Goal: Task Accomplishment & Management: Manage account settings

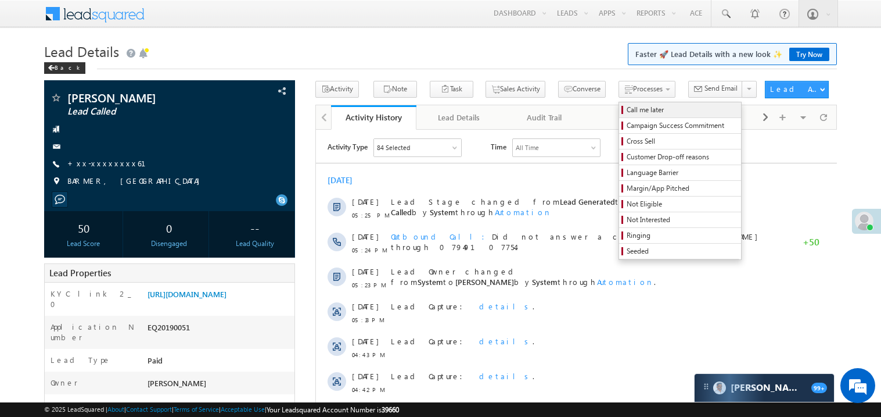
click at [627, 109] on span "Call me later" at bounding box center [682, 110] width 110 height 10
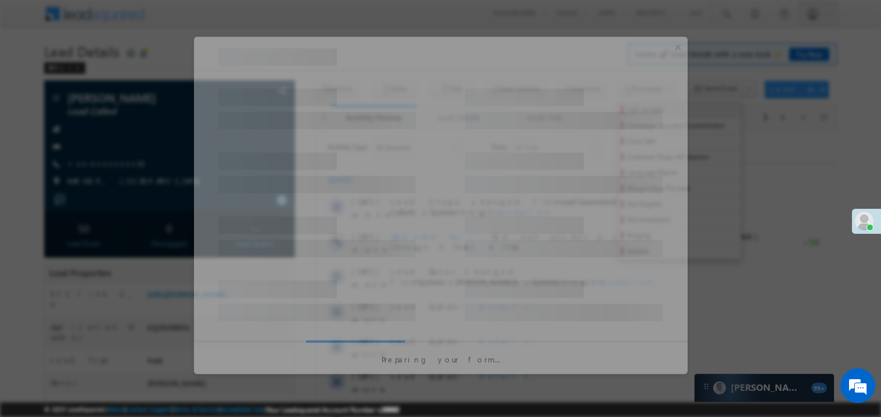
click at [611, 109] on div at bounding box center [564, 100] width 198 height 35
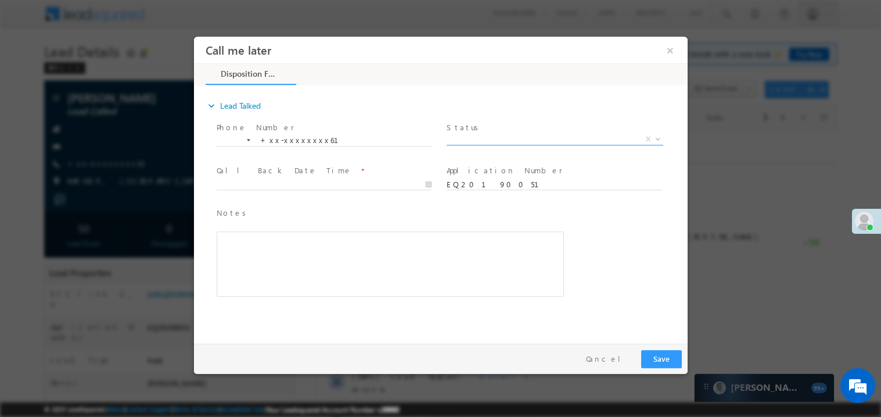
click at [483, 142] on span "X" at bounding box center [554, 139] width 217 height 12
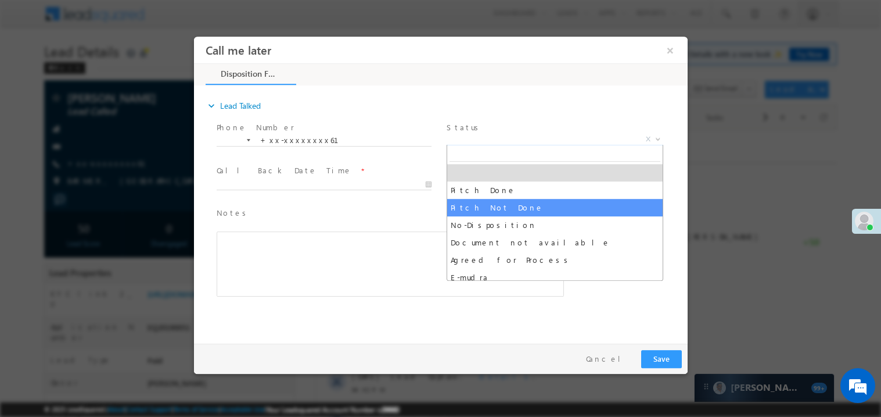
select select "Pitch Not Done"
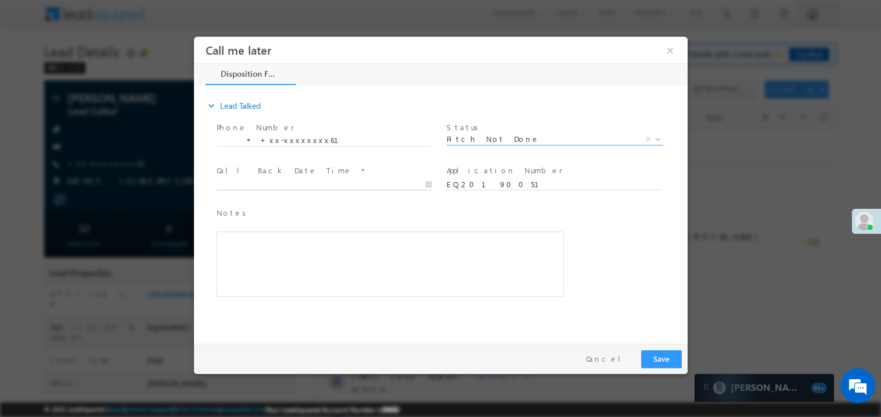
click at [263, 180] on body "Call me later ×" at bounding box center [440, 187] width 494 height 302
type input "08/18/25 6:53 PM"
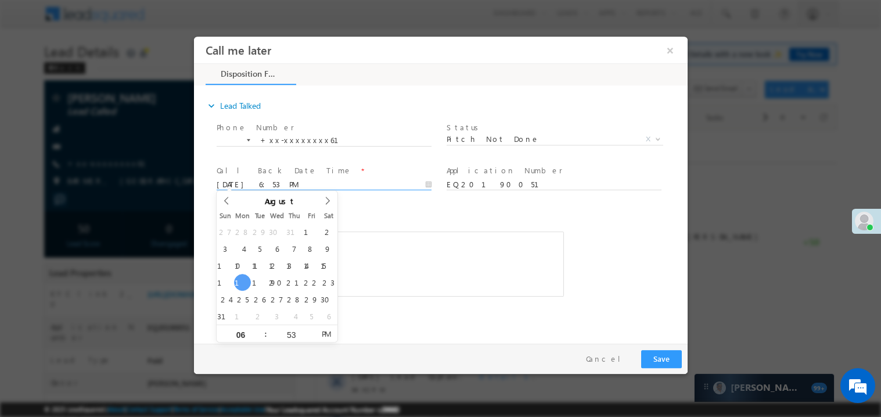
click at [394, 276] on div "Rich Text Editor, 40788eee-0fb2-11ec-a811-0adc8a9d82c2__tab1__section1__Notes__…" at bounding box center [389, 263] width 347 height 65
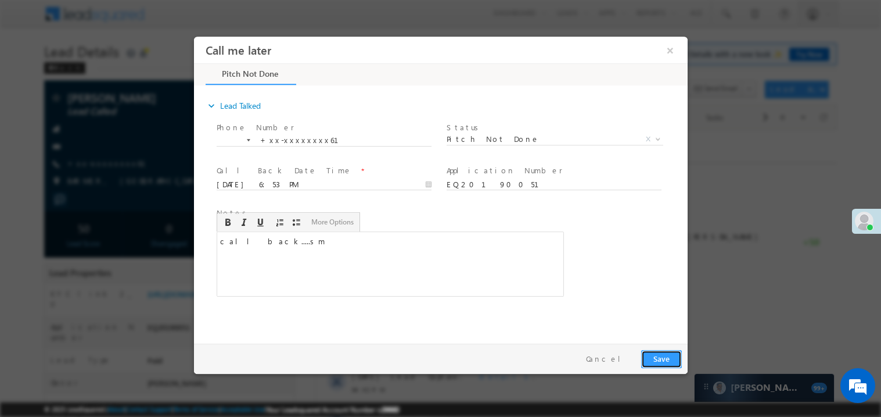
click at [660, 364] on button "Save" at bounding box center [661, 358] width 41 height 18
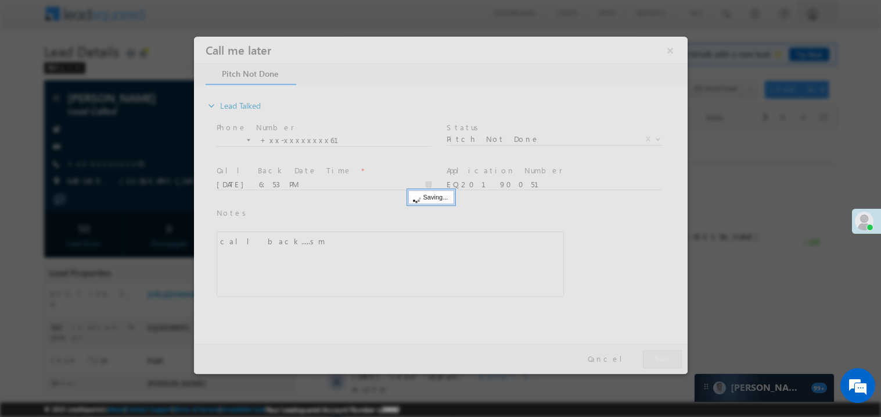
click at [660, 364] on div at bounding box center [440, 204] width 494 height 337
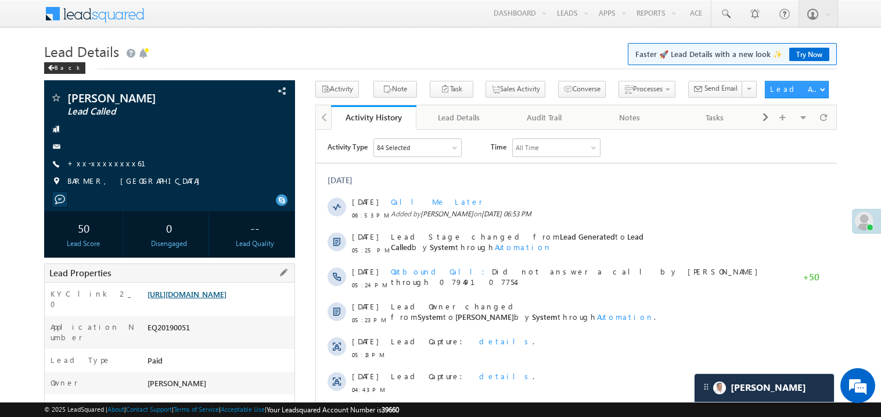
click at [205, 299] on link "https://angelbroking1-pk3em7sa.customui-test.leadsquared.com?leadId=c759e619-01…" at bounding box center [187, 294] width 79 height 10
click at [97, 161] on link "+xx-xxxxxxxx61" at bounding box center [113, 163] width 92 height 10
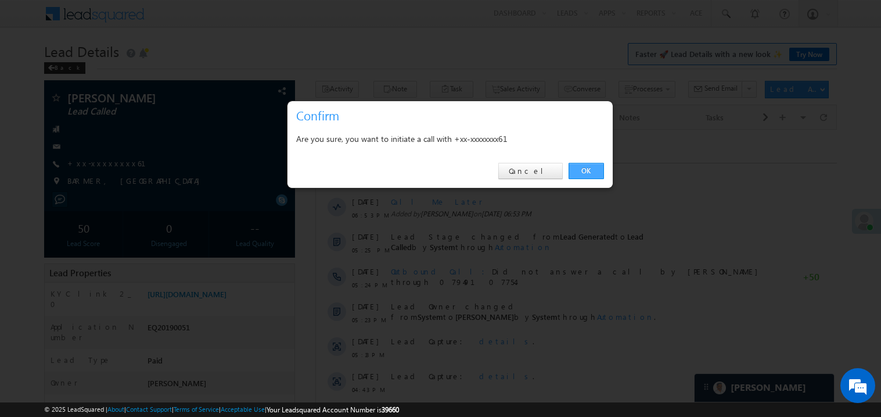
click at [577, 170] on link "OK" at bounding box center [586, 171] width 35 height 16
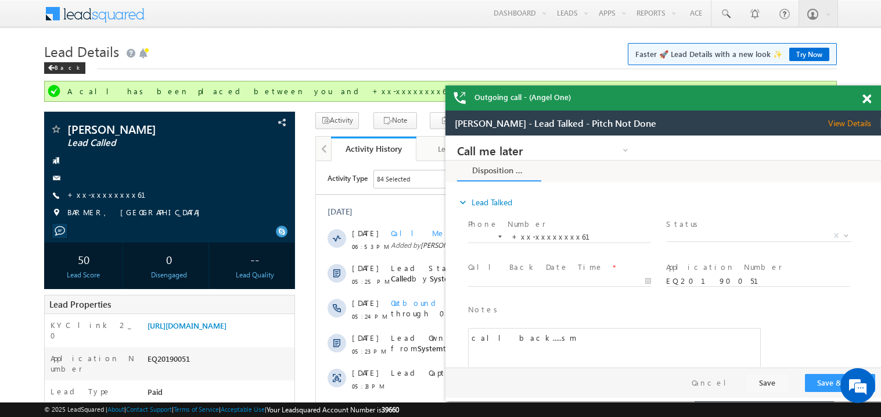
click at [866, 96] on span at bounding box center [867, 99] width 9 height 10
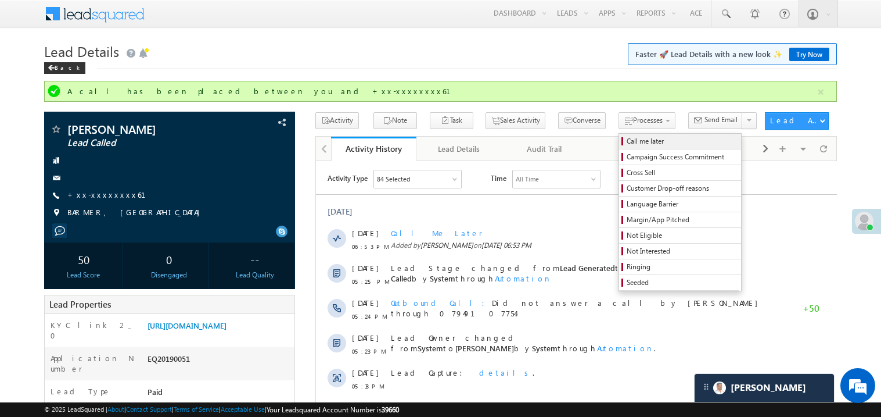
click at [624, 148] on link "Call me later" at bounding box center [680, 141] width 122 height 15
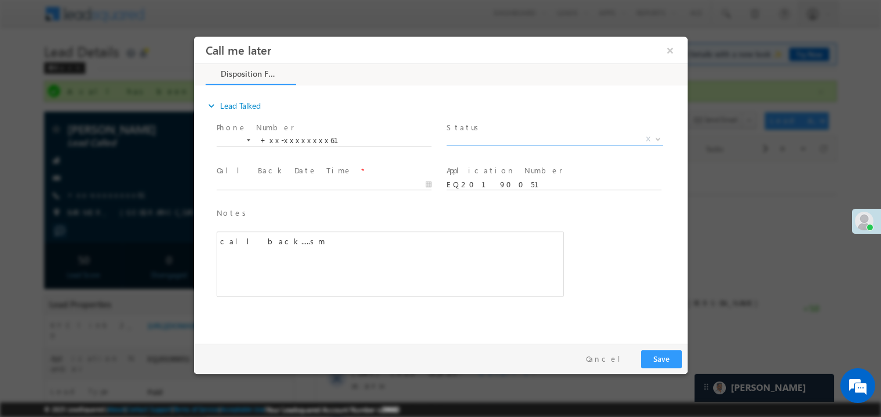
click at [494, 139] on span "X" at bounding box center [554, 139] width 217 height 12
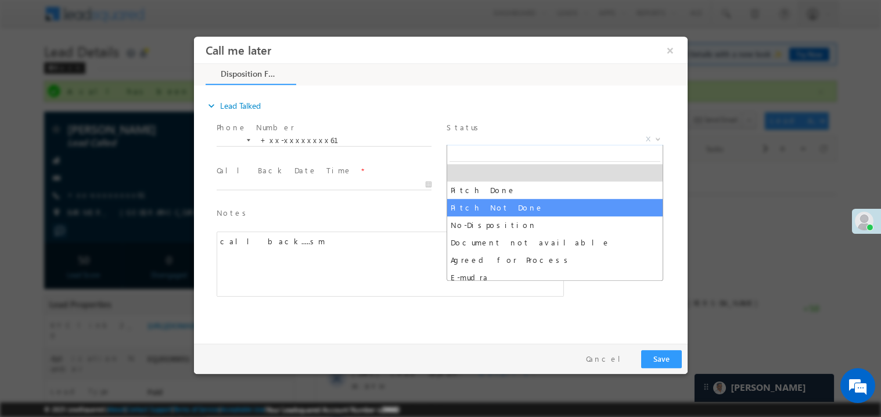
select select "Pitch Not Done"
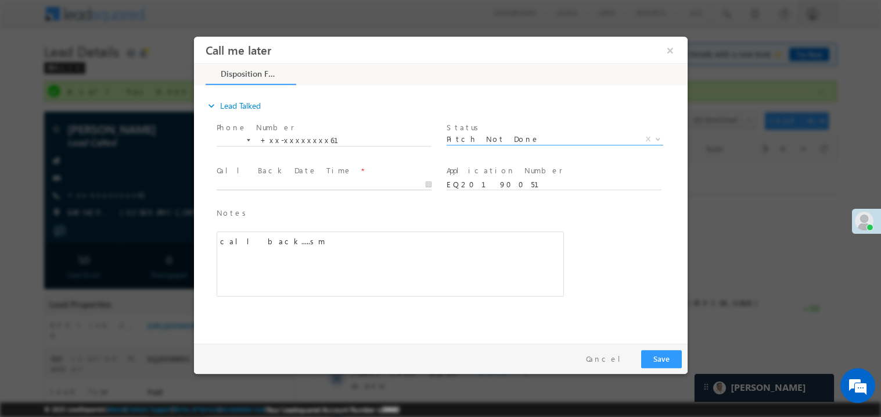
click at [273, 180] on body "Call me later ×" at bounding box center [440, 187] width 494 height 302
type input "08/18/25 6:55 PM"
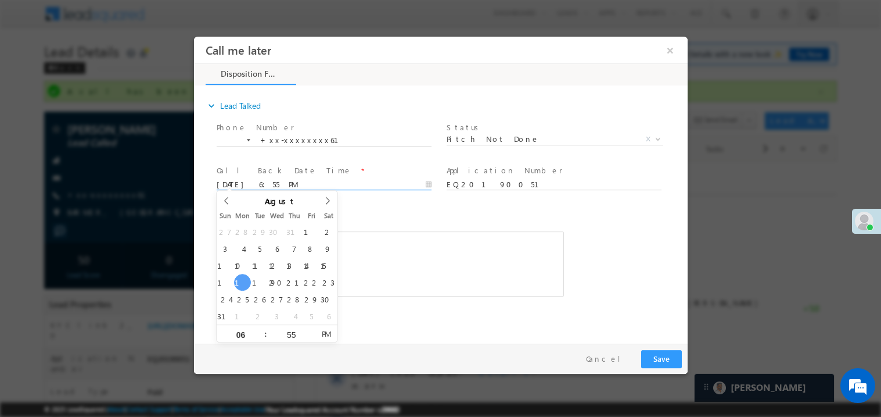
click at [432, 251] on div "call back.....sm" at bounding box center [389, 263] width 347 height 65
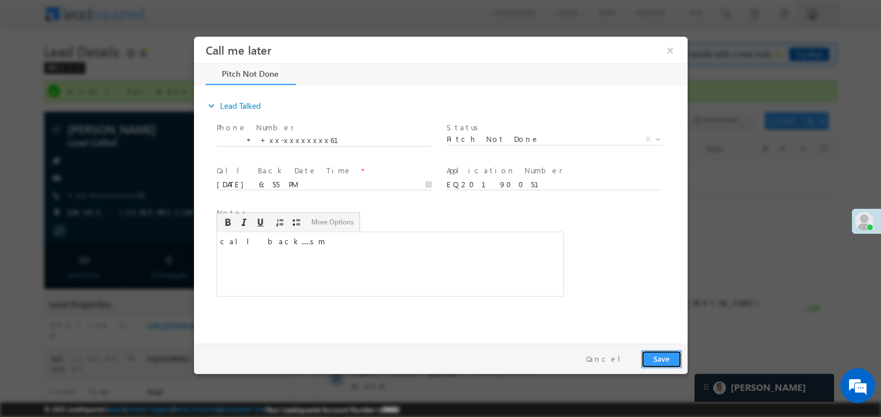
click at [663, 359] on button "Save" at bounding box center [661, 358] width 41 height 18
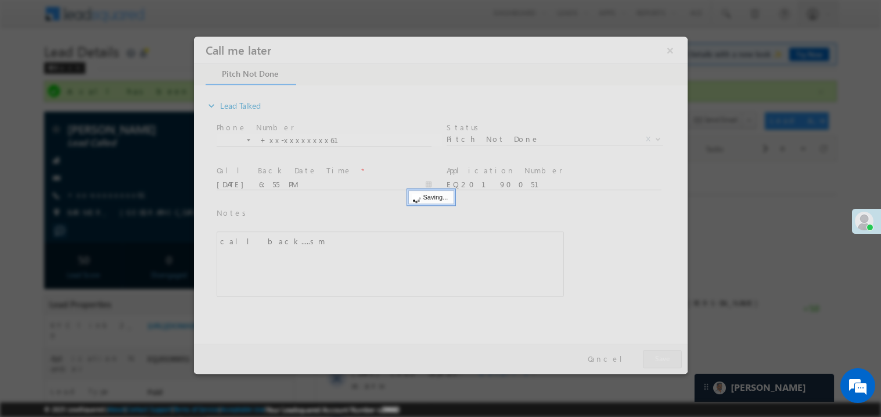
click at [663, 359] on div at bounding box center [440, 204] width 494 height 337
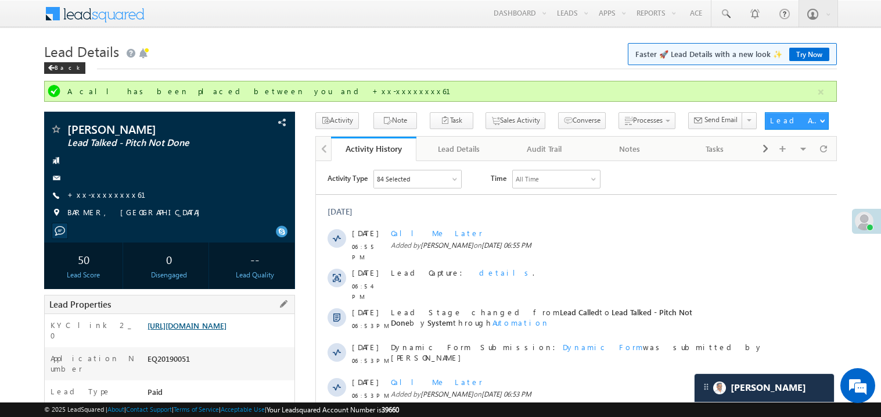
click at [222, 330] on link "https://angelbroking1-pk3em7sa.customui-test.leadsquared.com?leadId=c759e619-01…" at bounding box center [187, 325] width 79 height 10
click at [110, 199] on link "+xx-xxxxxxxx61" at bounding box center [113, 194] width 92 height 10
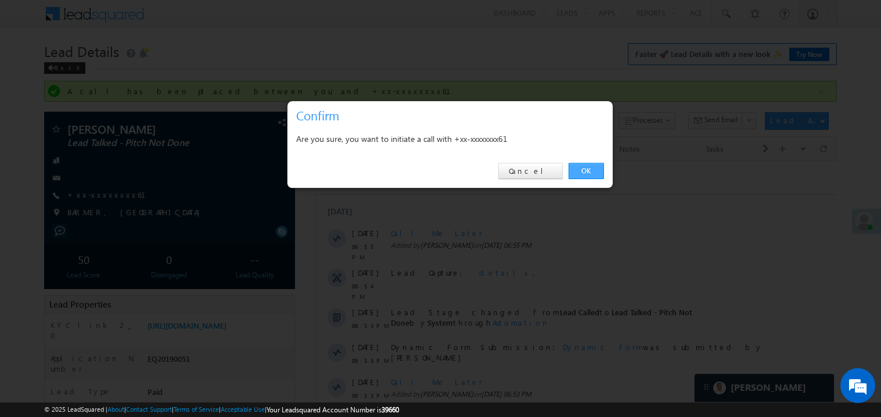
click at [590, 167] on link "OK" at bounding box center [586, 171] width 35 height 16
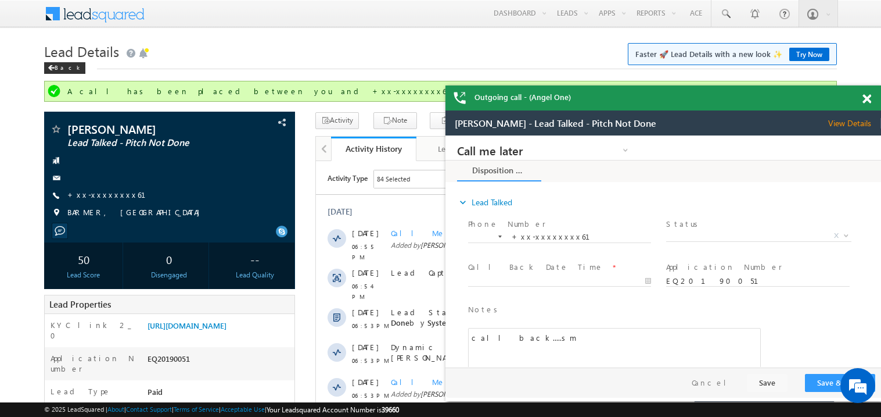
click at [867, 101] on span at bounding box center [867, 99] width 9 height 10
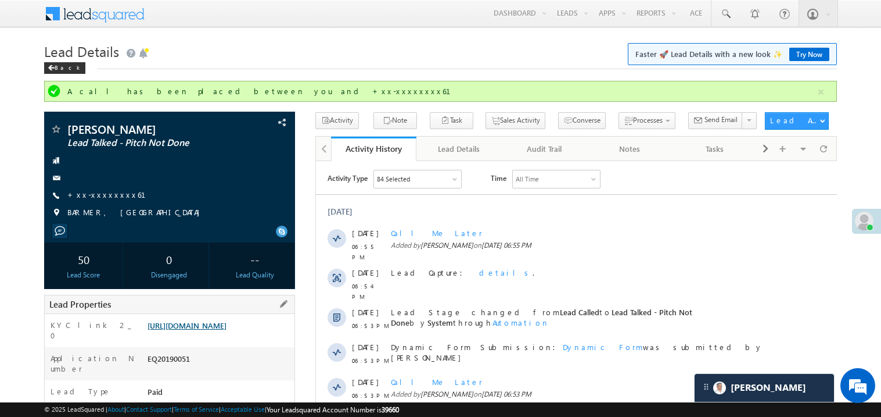
click at [227, 330] on link "https://angelbroking1-pk3em7sa.customui-test.leadsquared.com?leadId=c759e619-01…" at bounding box center [187, 325] width 79 height 10
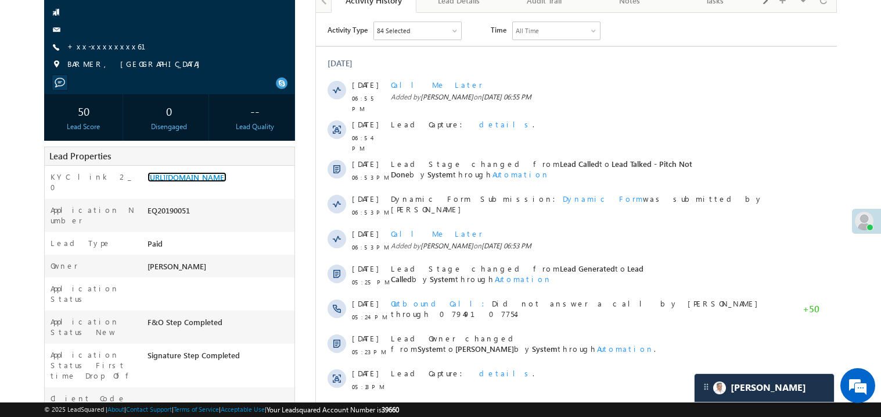
scroll to position [185, 0]
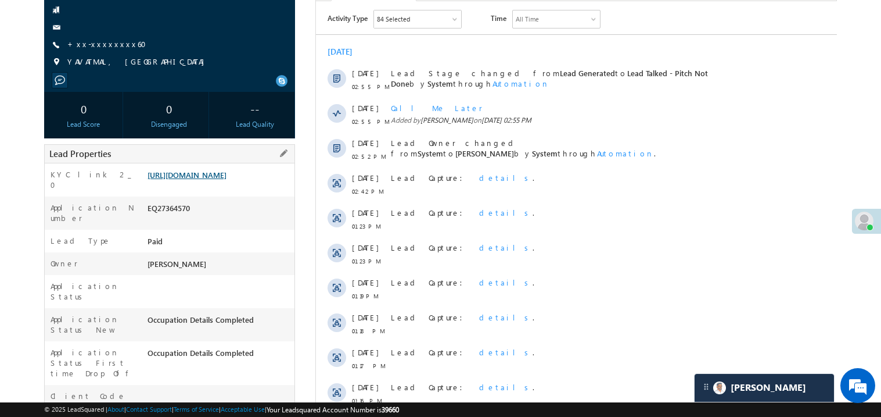
scroll to position [162, 0]
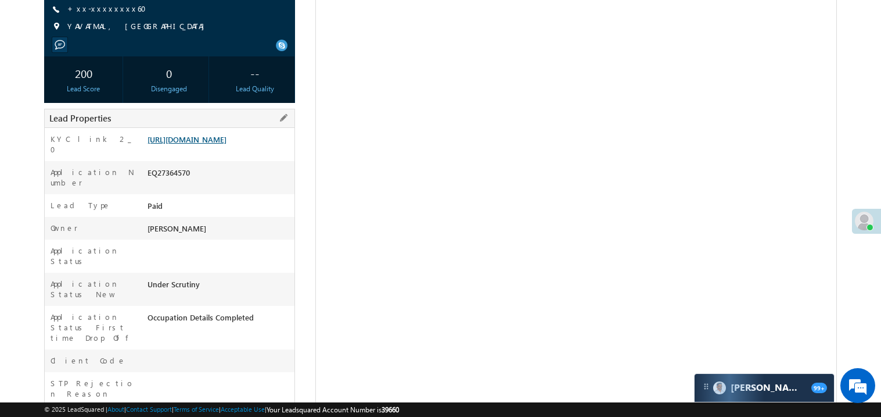
scroll to position [162, 0]
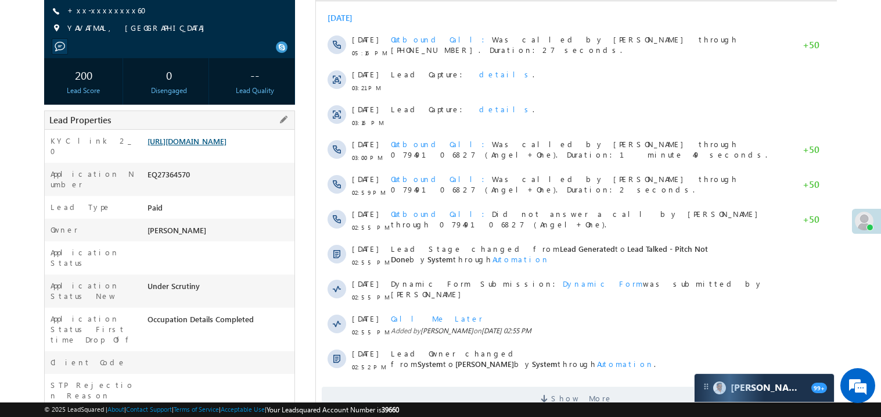
click at [227, 136] on link "https://angelbroking1-pk3em7sa.customui-test.leadsquared.com?leadId=a6e0d245-69…" at bounding box center [187, 141] width 79 height 10
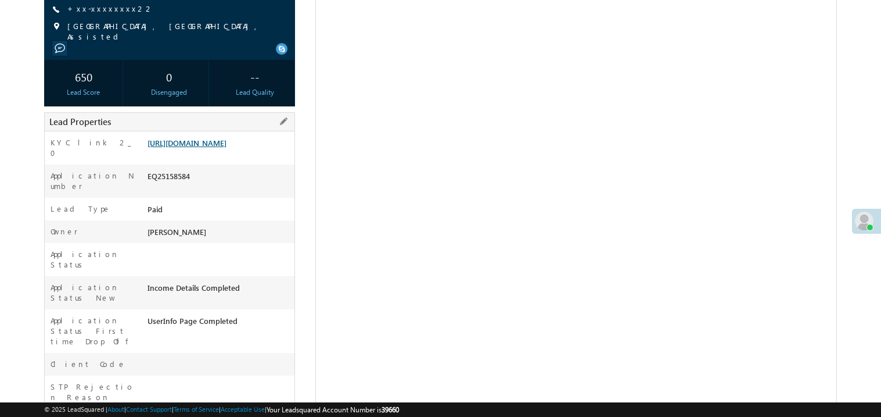
scroll to position [164, 0]
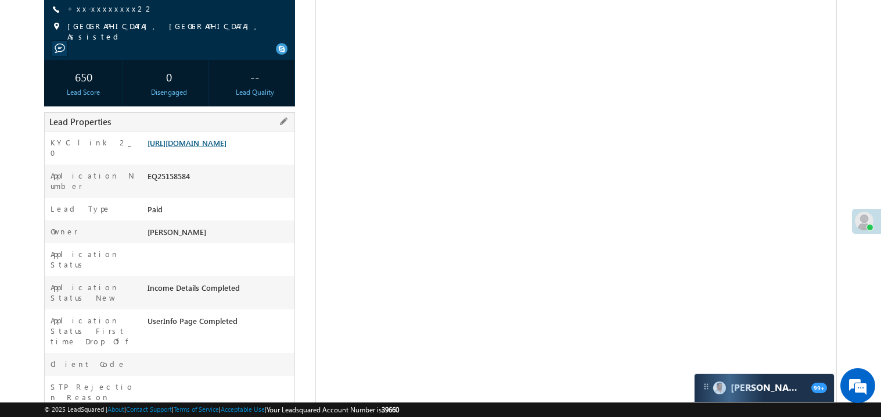
click at [221, 148] on link "https://angelbroking1-pk3em7sa.customui-test.leadsquared.com?leadId=543c81ce-e2…" at bounding box center [187, 143] width 79 height 10
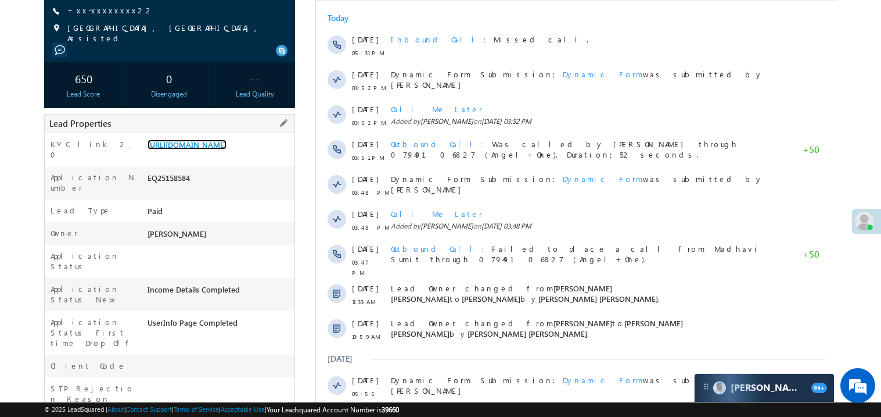
scroll to position [0, 0]
click at [211, 149] on link "https://angelbroking1-pk3em7sa.customui-test.leadsquared.com?leadId=543c81ce-e2…" at bounding box center [187, 144] width 79 height 10
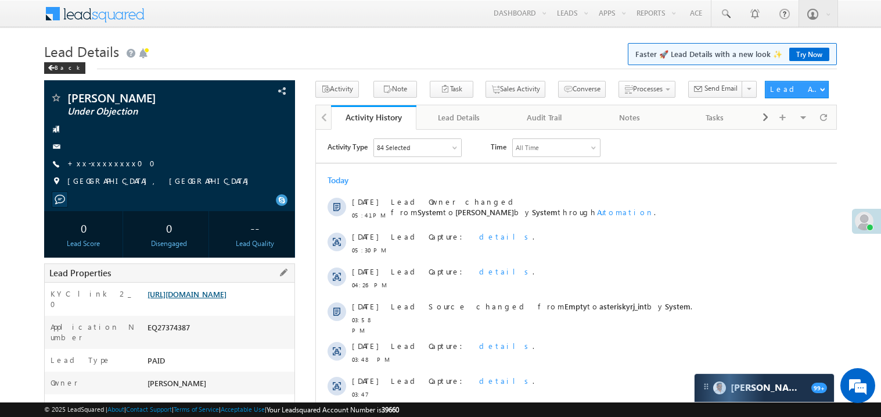
click at [215, 299] on link "https://angelbroking1-pk3em7sa.customui-test.leadsquared.com?leadId=39636f15-e4…" at bounding box center [187, 294] width 79 height 10
click at [205, 294] on link "https://angelbroking1-pk3em7sa.customui-test.leadsquared.com?leadId=39636f15-e4…" at bounding box center [187, 294] width 79 height 10
click at [96, 167] on link "+xx-xxxxxxxx00" at bounding box center [114, 163] width 95 height 10
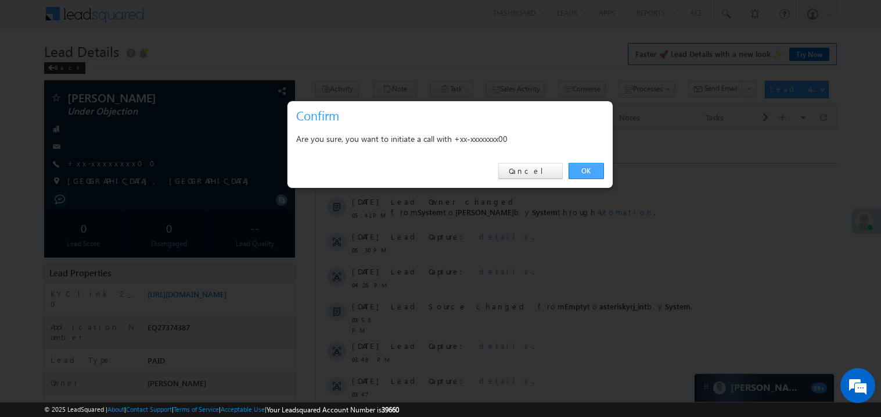
click at [589, 163] on link "OK" at bounding box center [586, 171] width 35 height 16
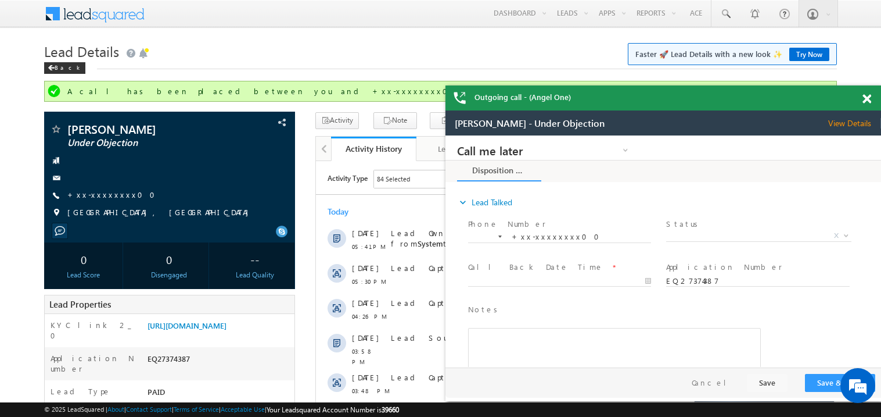
click at [867, 100] on span at bounding box center [867, 99] width 9 height 10
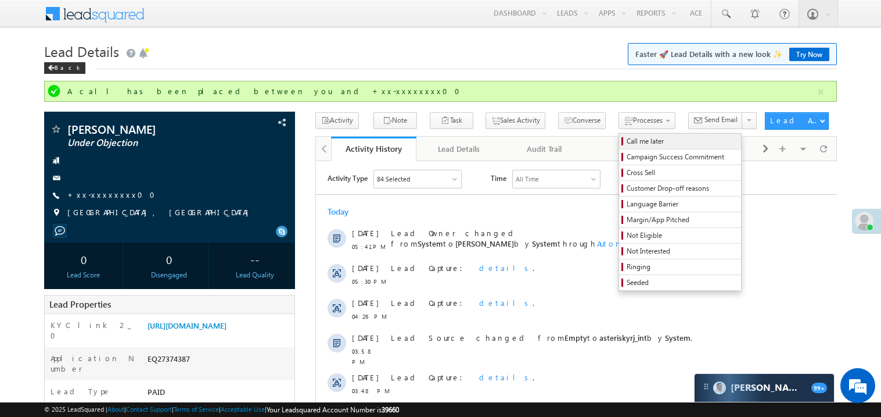
click at [627, 144] on span "Call me later" at bounding box center [682, 141] width 110 height 10
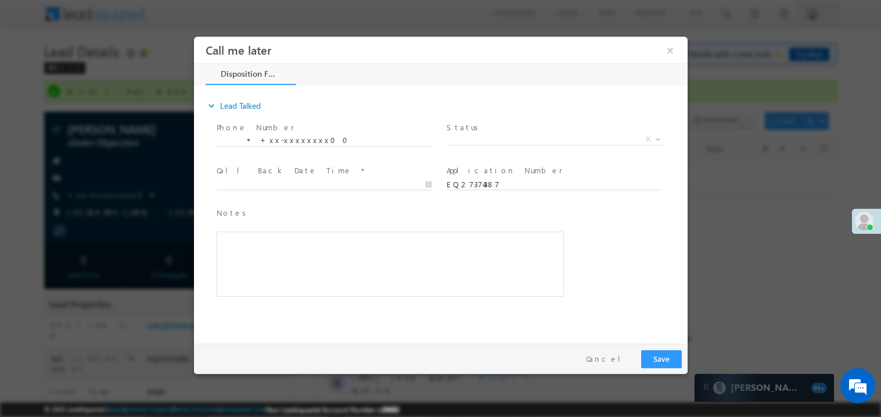
click at [475, 139] on span "X" at bounding box center [554, 139] width 217 height 12
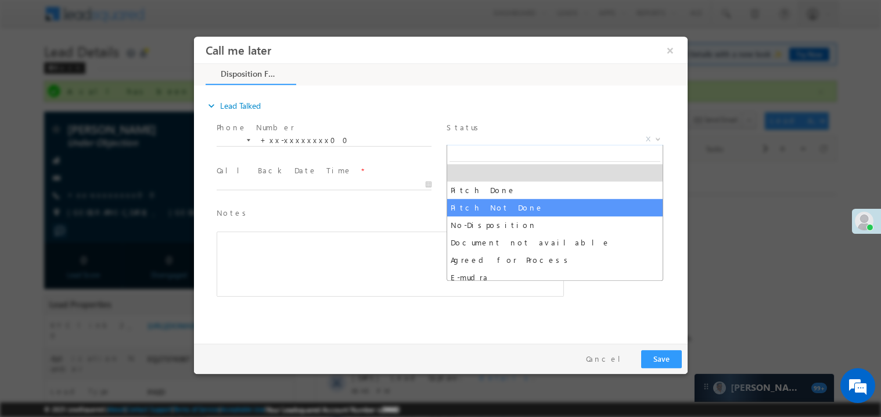
select select "Pitch Not Done"
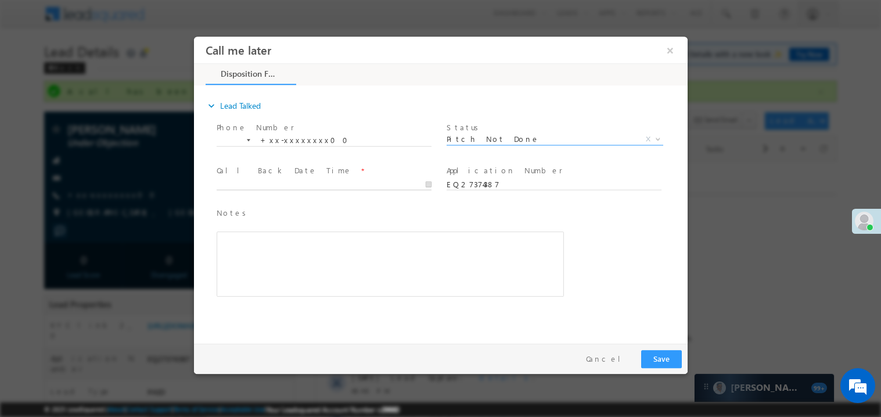
click at [266, 178] on body "Call me later ×" at bounding box center [440, 187] width 494 height 302
type input "08/18/25 6:59 PM"
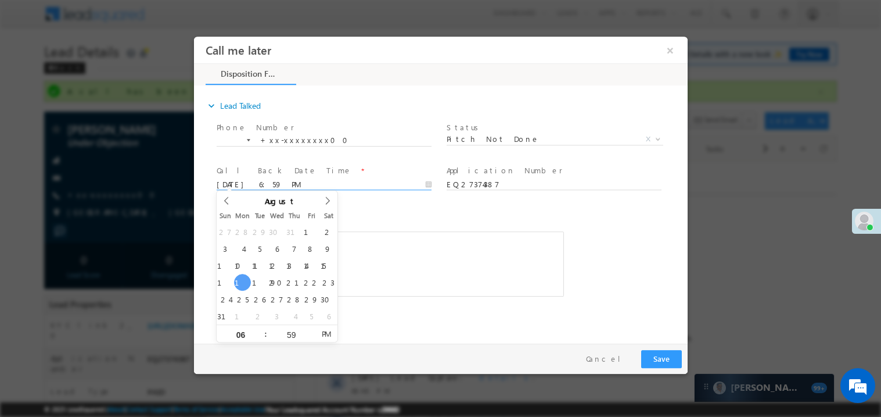
click at [381, 220] on div "Notes * Editor toolbars Basic Styles Bold Italic Underline Paragraph Insert/Rem…" at bounding box center [389, 251] width 347 height 90
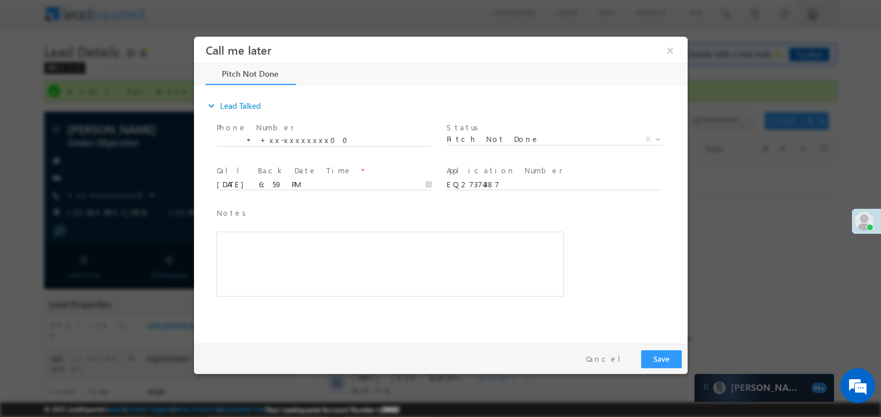
click at [350, 257] on div "Rich Text Editor, 40788eee-0fb2-11ec-a811-0adc8a9d82c2__tab1__section1__Notes__…" at bounding box center [389, 263] width 347 height 65
click at [655, 354] on button "Save" at bounding box center [661, 358] width 41 height 18
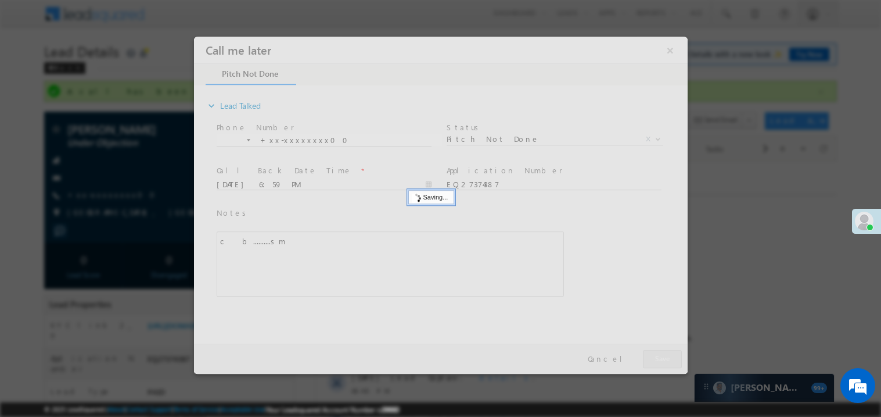
click at [655, 354] on div at bounding box center [440, 204] width 494 height 337
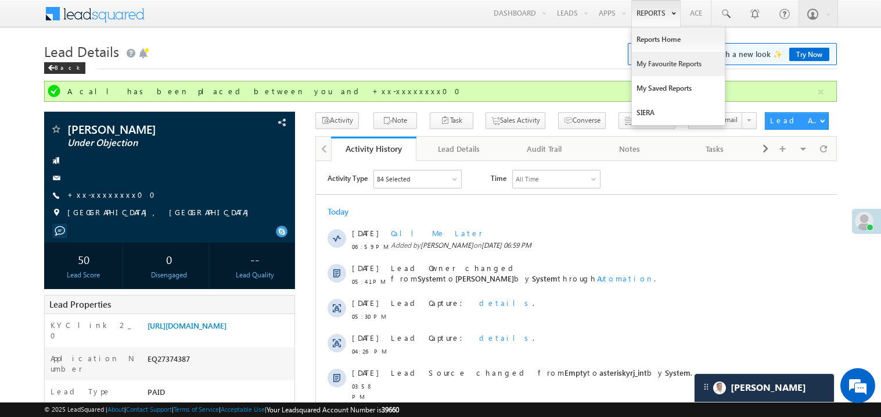
click at [655, 58] on link "My Favourite Reports" at bounding box center [678, 64] width 93 height 24
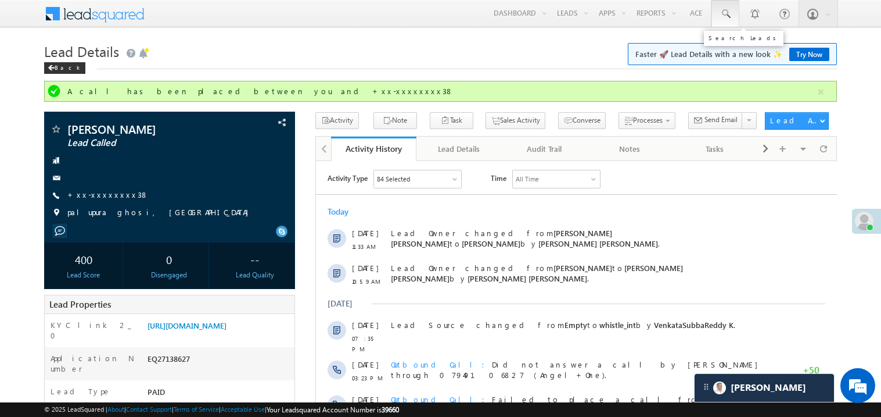
click at [728, 9] on span at bounding box center [726, 14] width 12 height 12
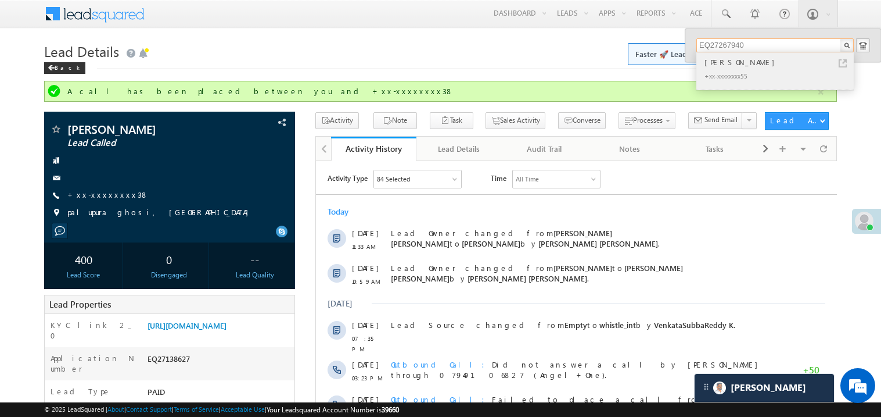
type input "EQ27267940"
click at [722, 66] on div "ANAND GUPTA" at bounding box center [780, 62] width 156 height 13
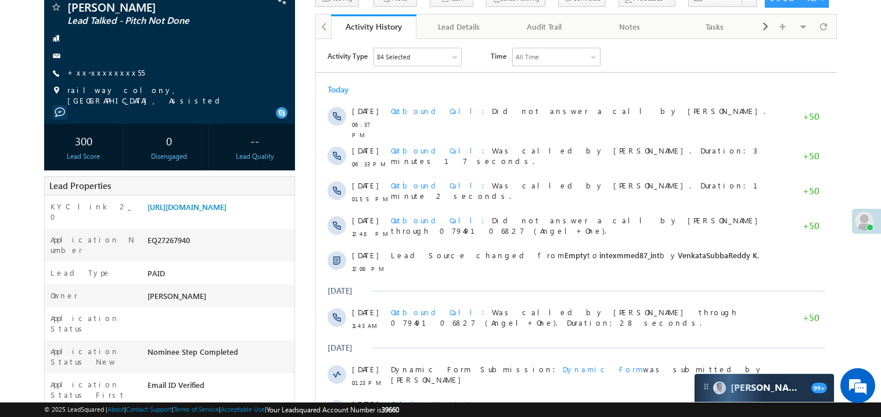
scroll to position [162, 0]
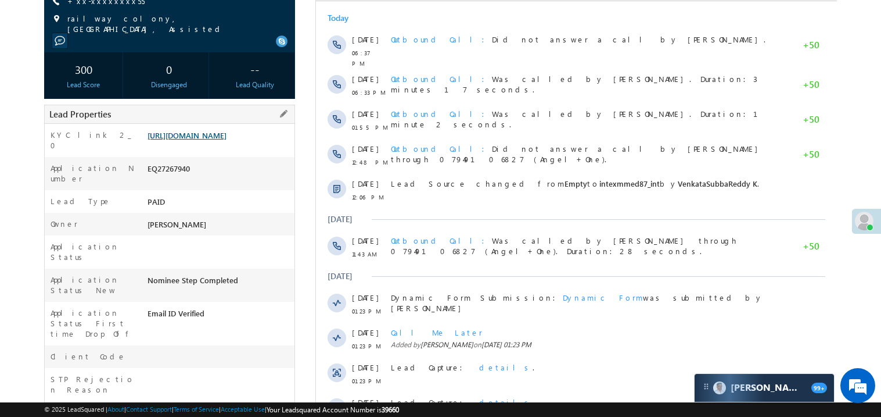
click at [207, 138] on link "[URL][DOMAIN_NAME]" at bounding box center [187, 135] width 79 height 10
click at [224, 124] on div "KYC link 2_0 [URL][DOMAIN_NAME]" at bounding box center [170, 140] width 250 height 33
click at [211, 140] on link "[URL][DOMAIN_NAME]" at bounding box center [187, 135] width 79 height 10
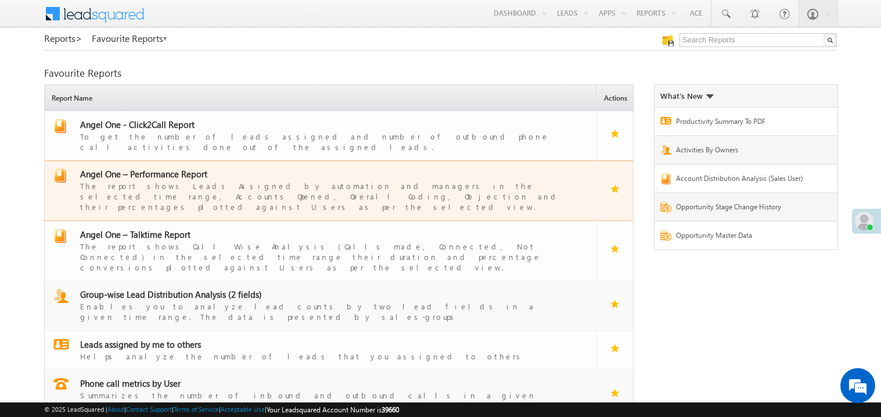
click at [164, 168] on span "Angel One – Performance Report" at bounding box center [143, 174] width 127 height 12
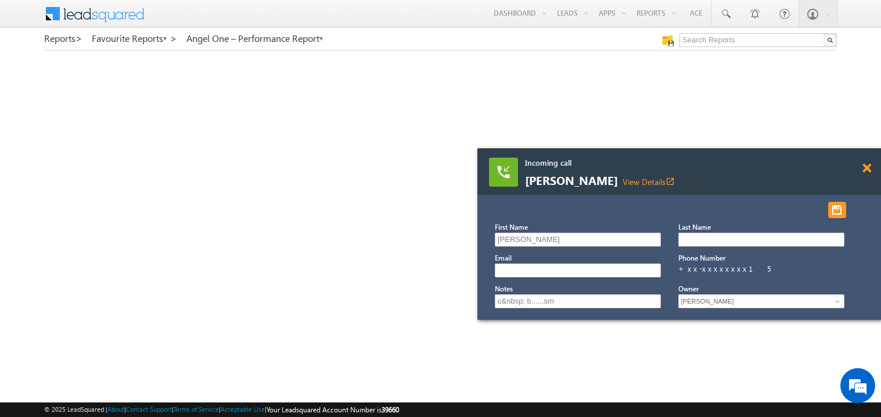
click at [869, 169] on span at bounding box center [867, 168] width 9 height 10
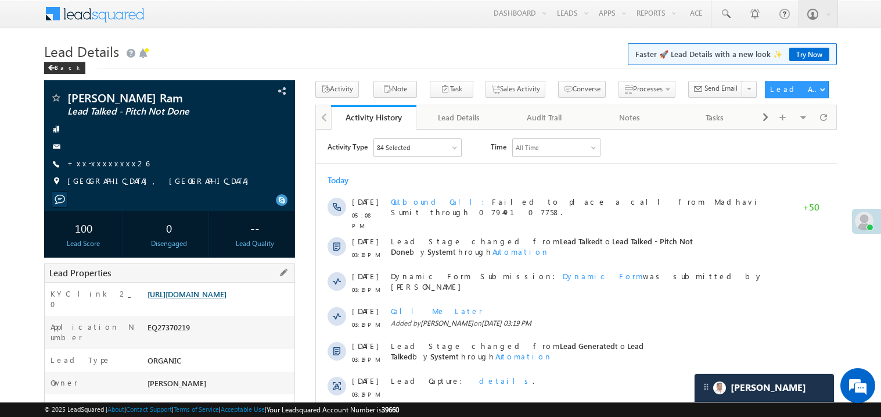
click at [227, 297] on link "[URL][DOMAIN_NAME]" at bounding box center [187, 294] width 79 height 10
click at [95, 164] on link "+xx-xxxxxxxx26" at bounding box center [108, 163] width 82 height 10
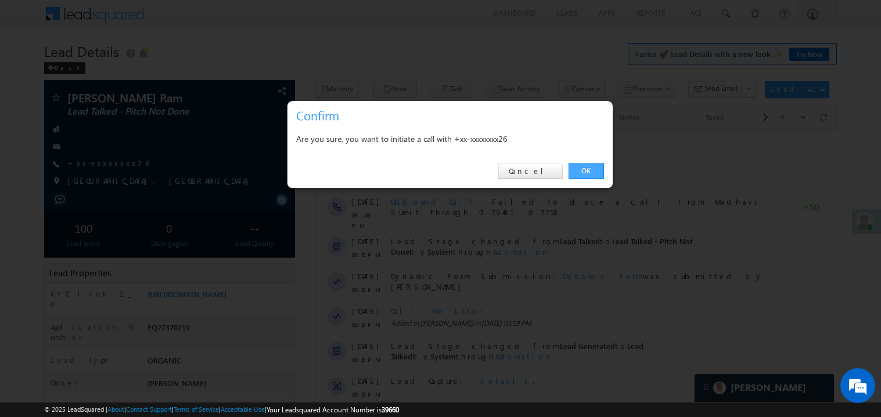
click at [594, 168] on link "OK" at bounding box center [586, 171] width 35 height 16
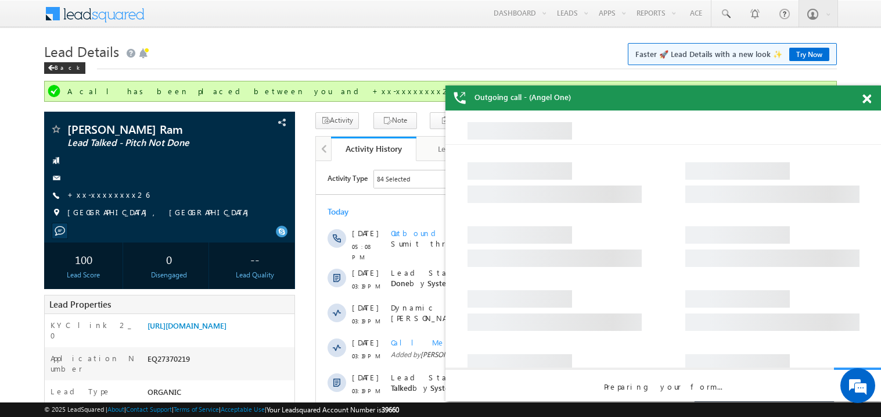
click at [869, 94] on span at bounding box center [867, 99] width 9 height 10
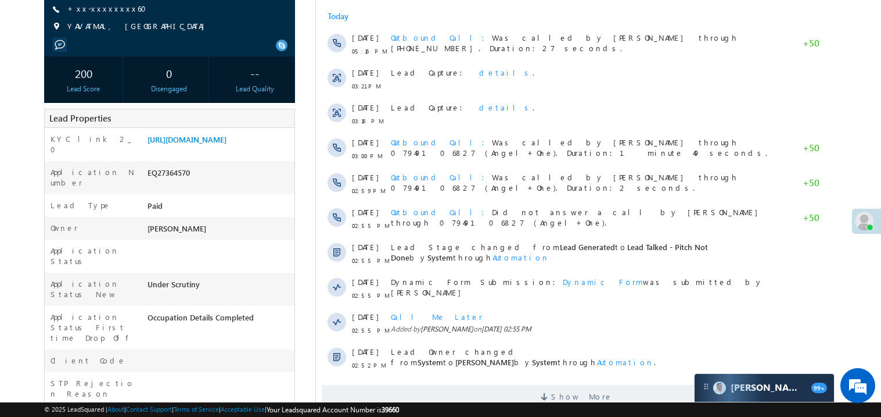
scroll to position [162, 0]
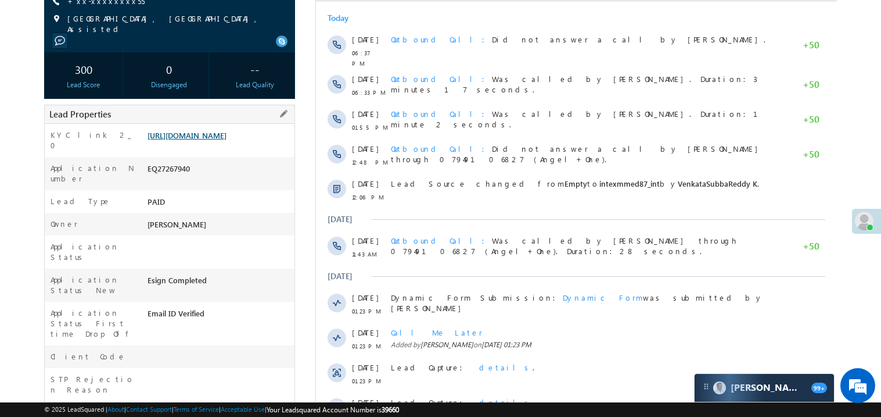
click at [220, 139] on link "https://angelbroking1-pk3em7sa.customui-test.leadsquared.com?leadId=76bc409a-45…" at bounding box center [187, 135] width 79 height 10
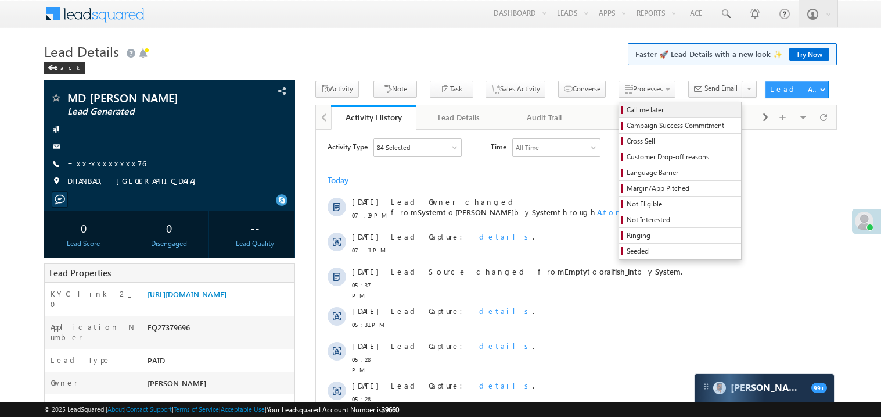
click at [627, 107] on span "Call me later" at bounding box center [682, 110] width 110 height 10
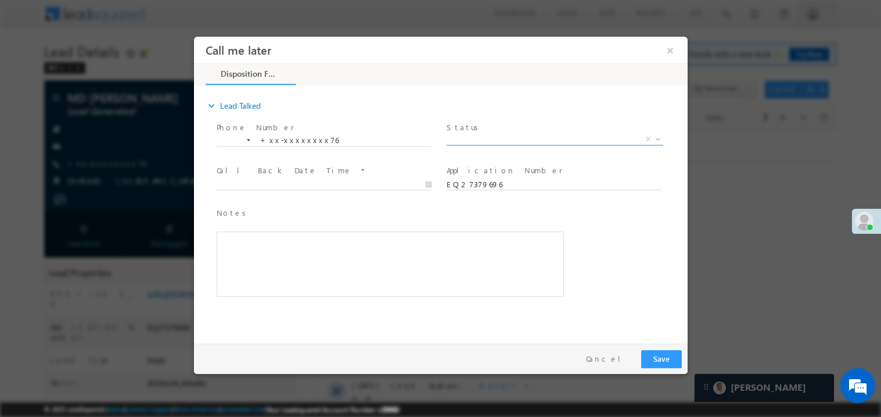
click at [493, 139] on span "X" at bounding box center [554, 139] width 217 height 12
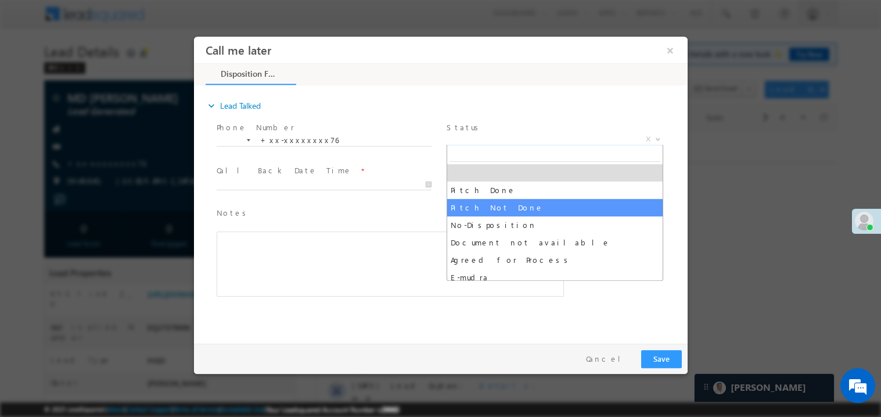
select select "Pitch Not Done"
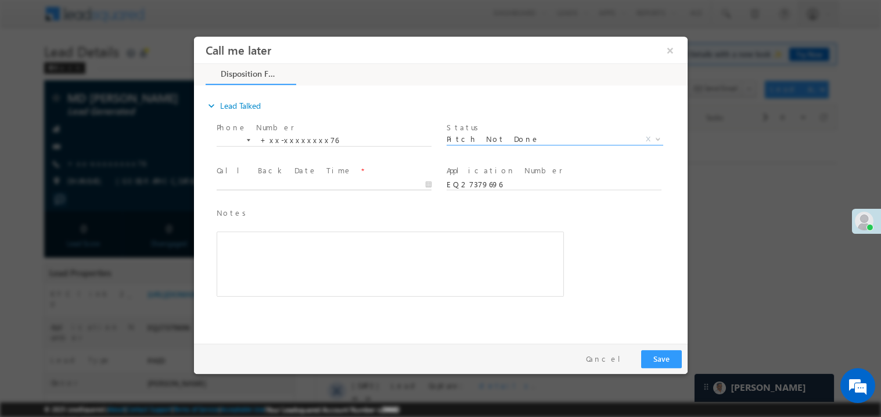
click at [254, 179] on body "Call me later ×" at bounding box center [440, 187] width 494 height 302
type input "08/18/25 7:21 PM"
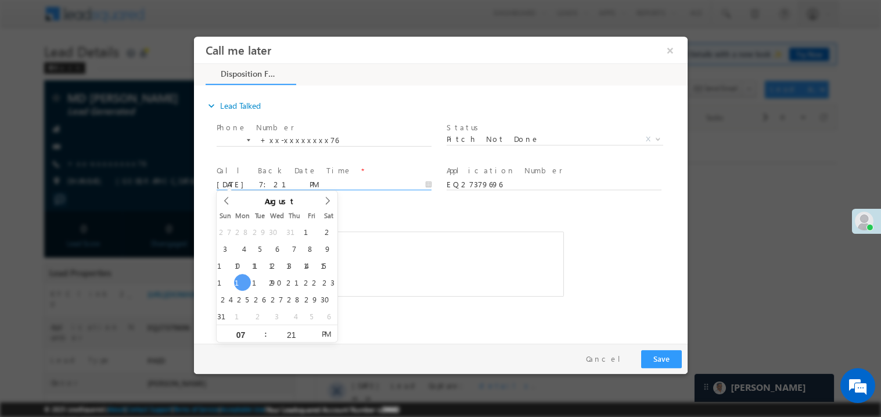
click at [401, 239] on div "Rich Text Editor, 40788eee-0fb2-11ec-a811-0adc8a9d82c2__tab1__section1__Notes__…" at bounding box center [389, 263] width 347 height 65
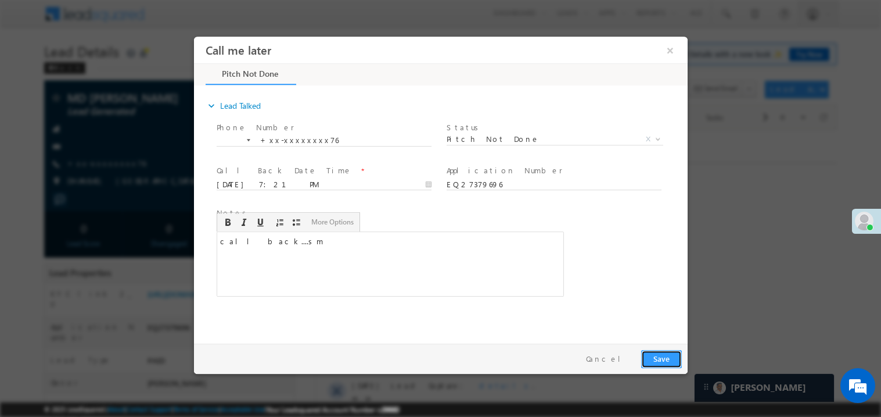
click at [660, 354] on button "Save" at bounding box center [661, 358] width 41 height 18
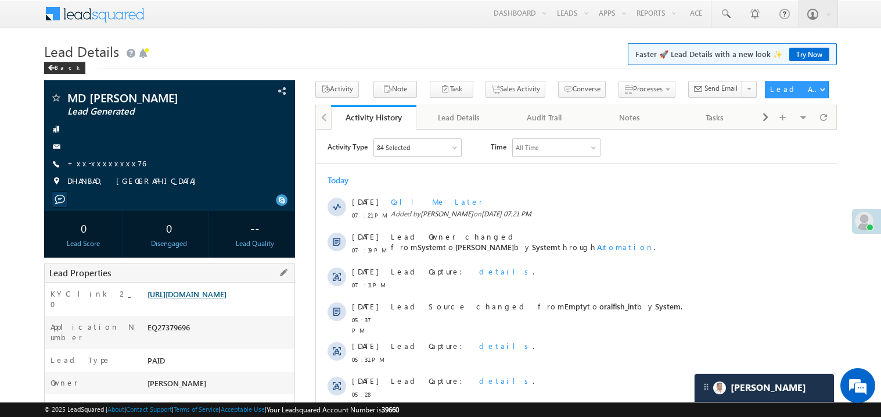
click at [227, 299] on link "https://angelbroking1-pk3em7sa.customui-test.leadsquared.com?leadId=fde6a045-a5…" at bounding box center [187, 294] width 79 height 10
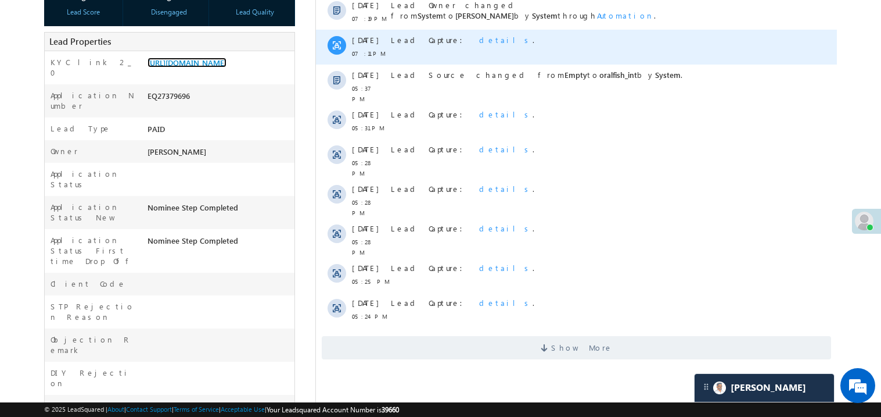
scroll to position [255, 0]
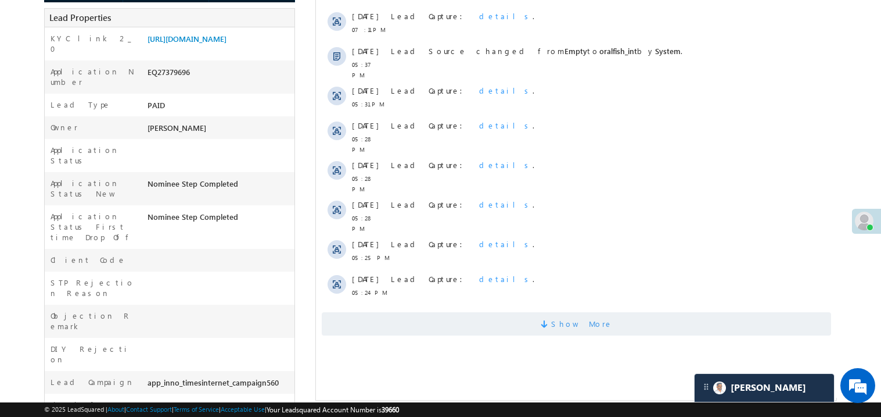
click at [520, 312] on span "Show More" at bounding box center [576, 323] width 510 height 23
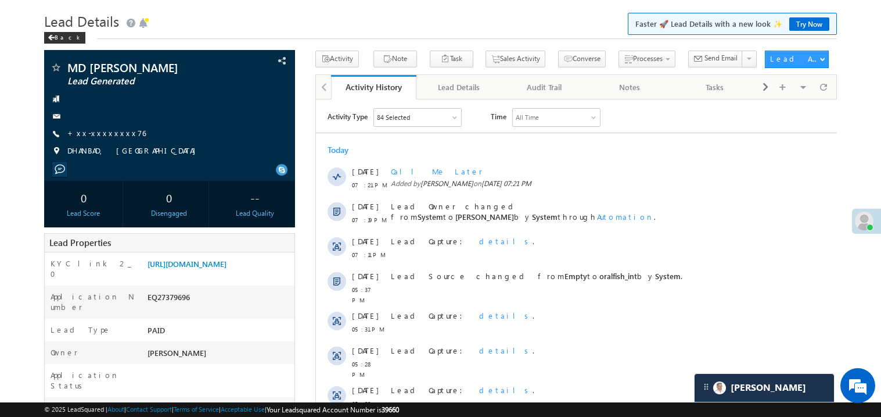
scroll to position [0, 0]
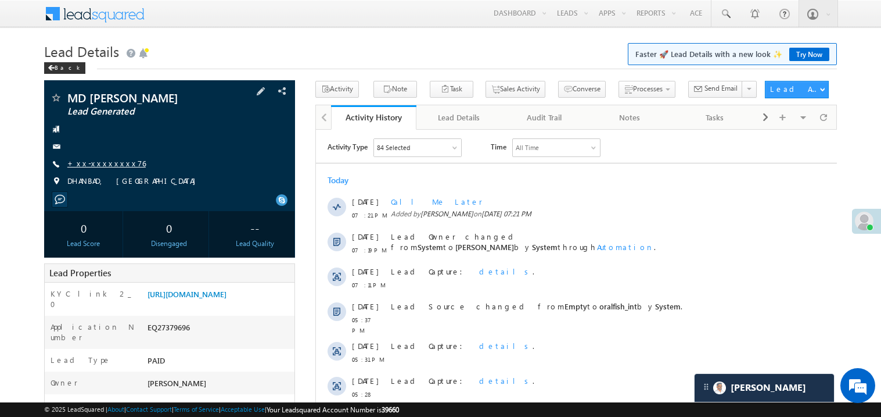
click at [102, 164] on link "+xx-xxxxxxxx76" at bounding box center [106, 163] width 78 height 10
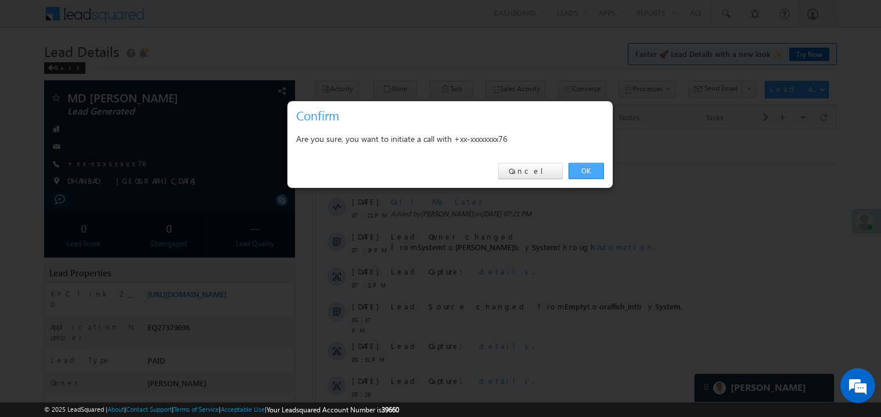
click at [585, 170] on link "OK" at bounding box center [586, 171] width 35 height 16
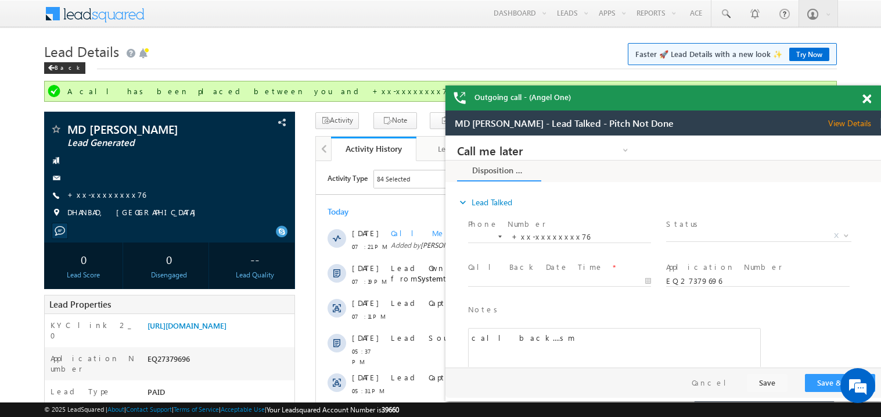
click at [868, 98] on span at bounding box center [867, 99] width 9 height 10
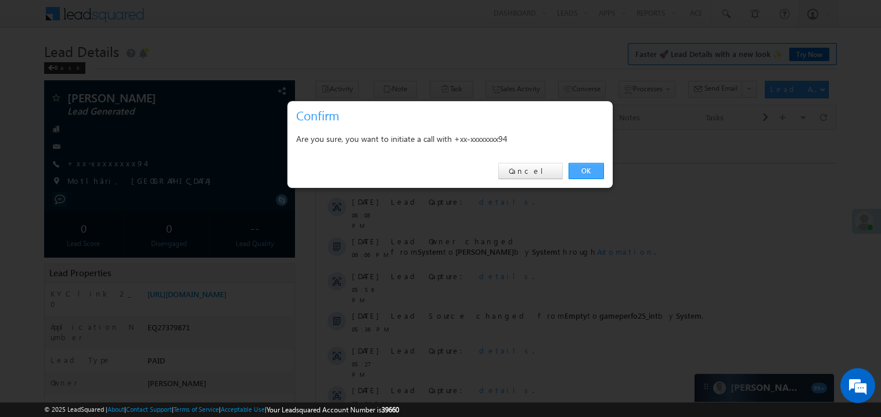
click at [590, 171] on link "OK" at bounding box center [586, 171] width 35 height 16
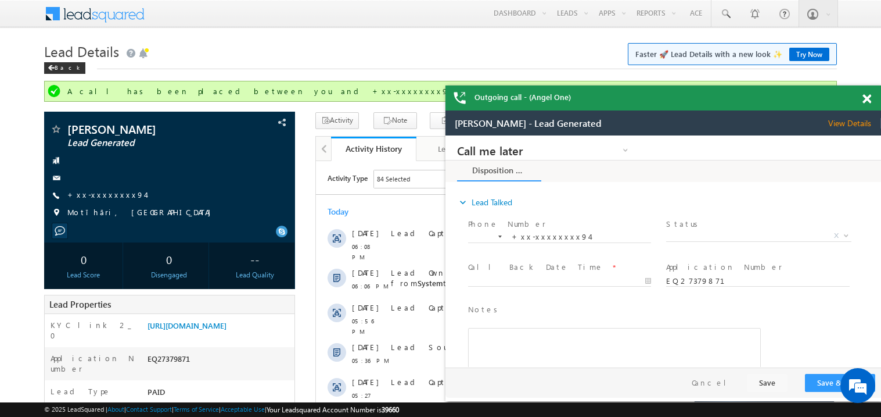
click at [866, 98] on span at bounding box center [867, 99] width 9 height 10
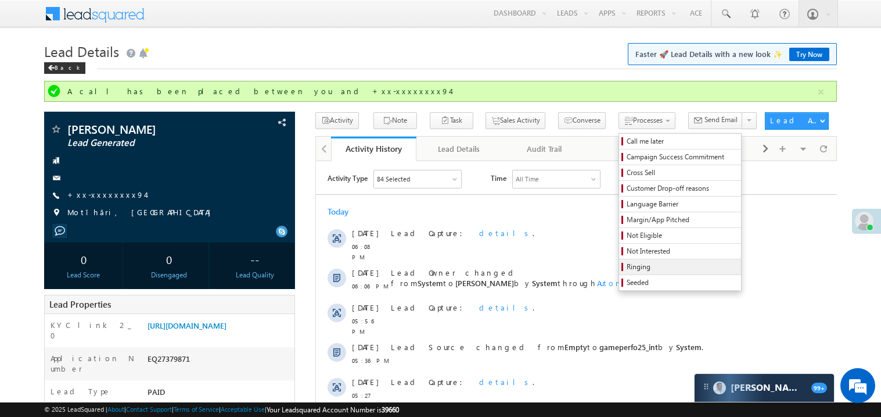
click at [627, 269] on span "Ringing" at bounding box center [682, 266] width 110 height 10
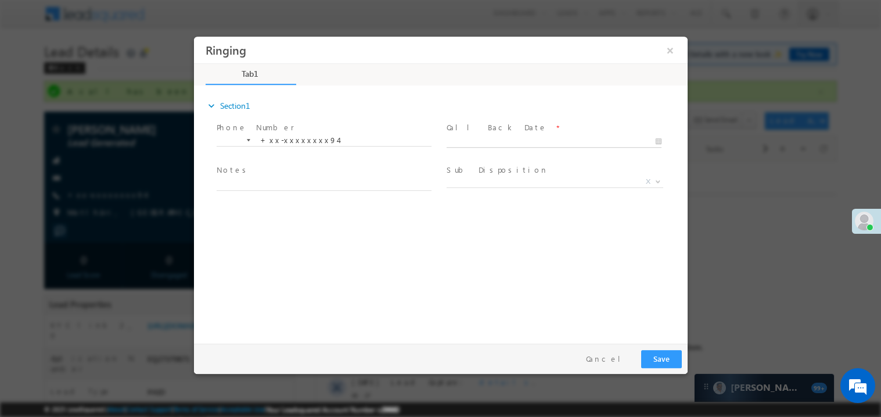
click at [463, 135] on input "text" at bounding box center [553, 141] width 215 height 12
type input "08/18/25 7:38 PM"
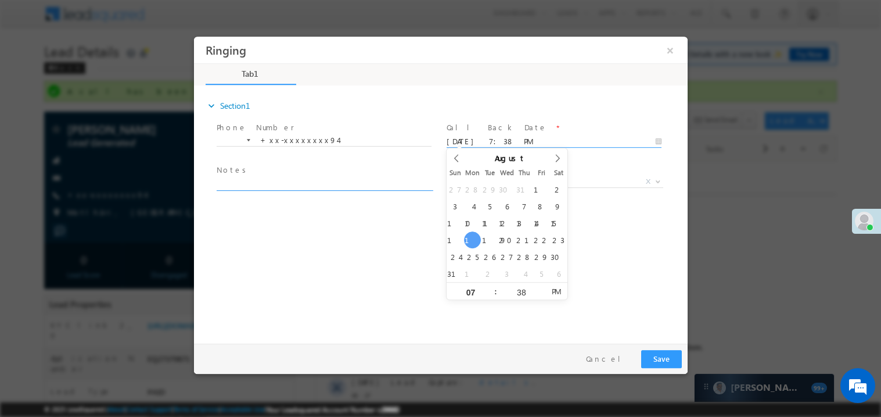
click at [289, 181] on textarea at bounding box center [323, 183] width 215 height 13
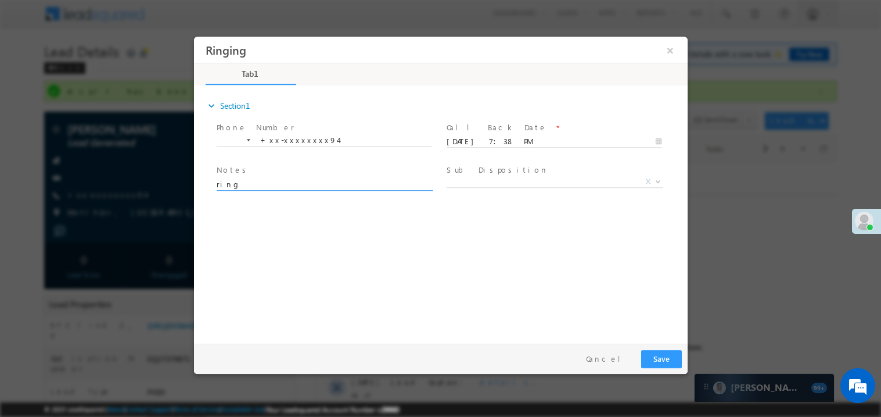
type textarea "ring"
click at [661, 354] on button "Save" at bounding box center [661, 358] width 41 height 18
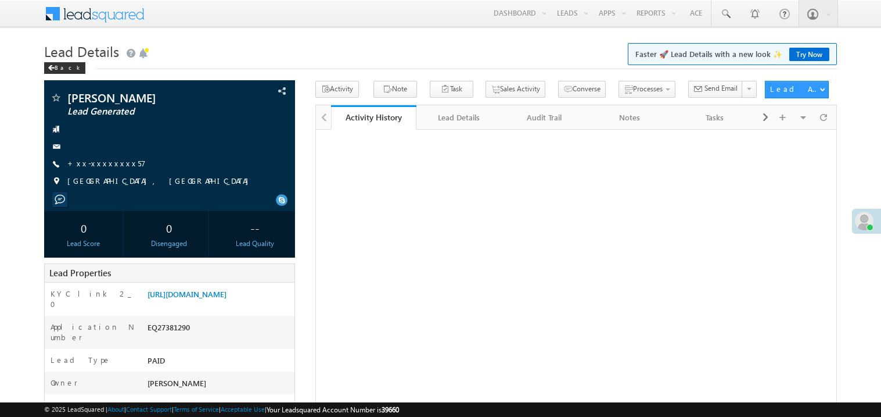
click at [107, 162] on link "+xx-xxxxxxxx57" at bounding box center [106, 163] width 78 height 10
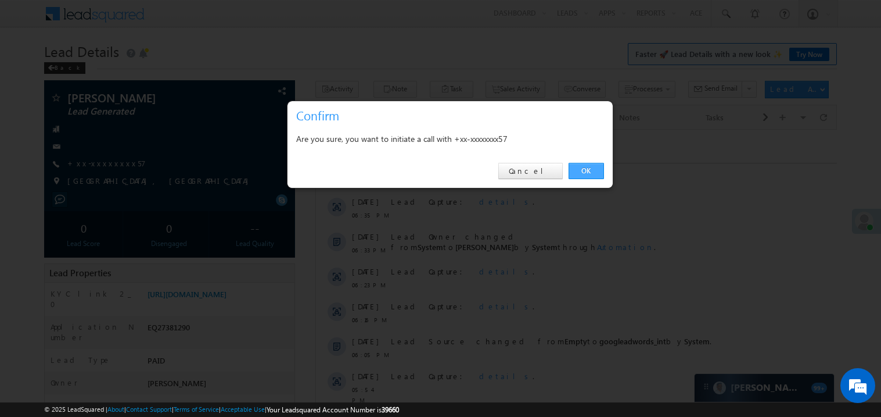
click at [586, 170] on link "OK" at bounding box center [586, 171] width 35 height 16
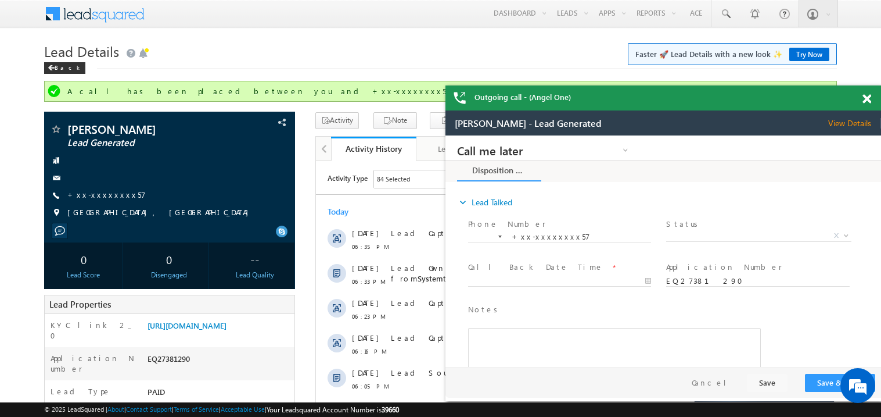
click at [870, 99] on span at bounding box center [867, 99] width 9 height 10
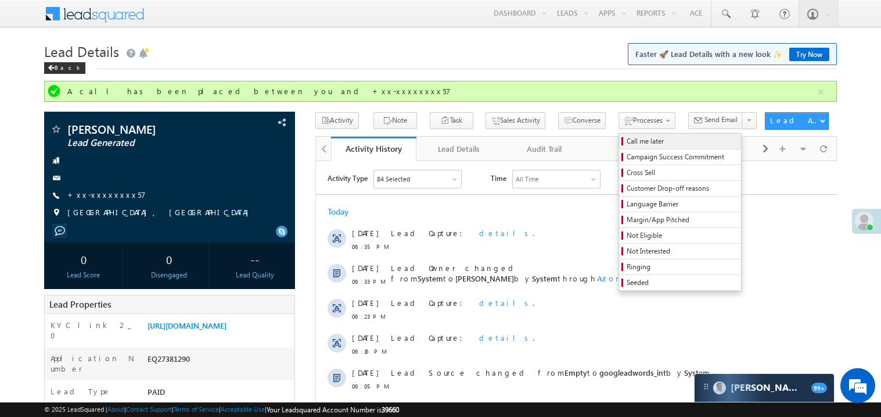
click at [627, 141] on span "Call me later" at bounding box center [682, 141] width 110 height 10
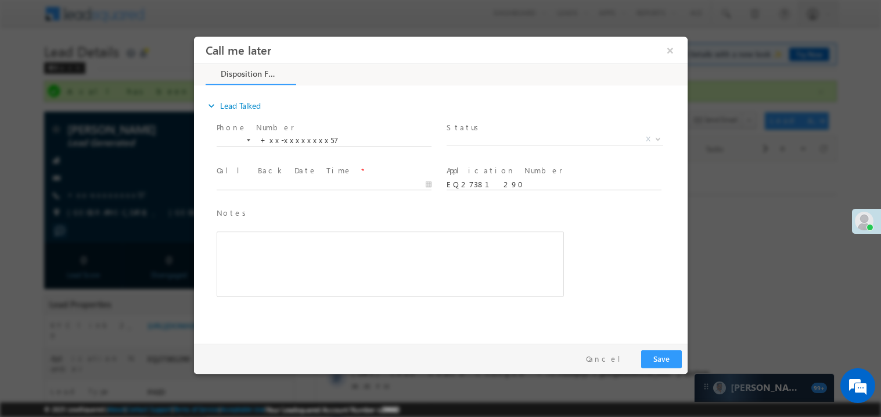
click at [489, 130] on span "Status *" at bounding box center [553, 127] width 214 height 13
click at [481, 133] on span "X" at bounding box center [554, 139] width 217 height 12
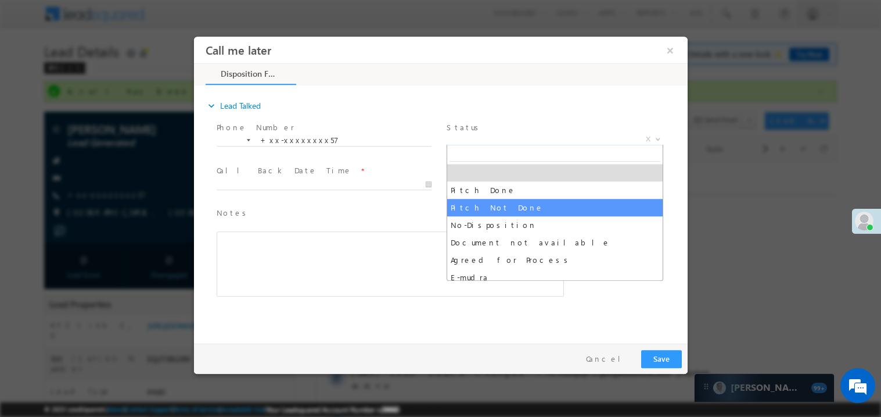
select select "Pitch Not Done"
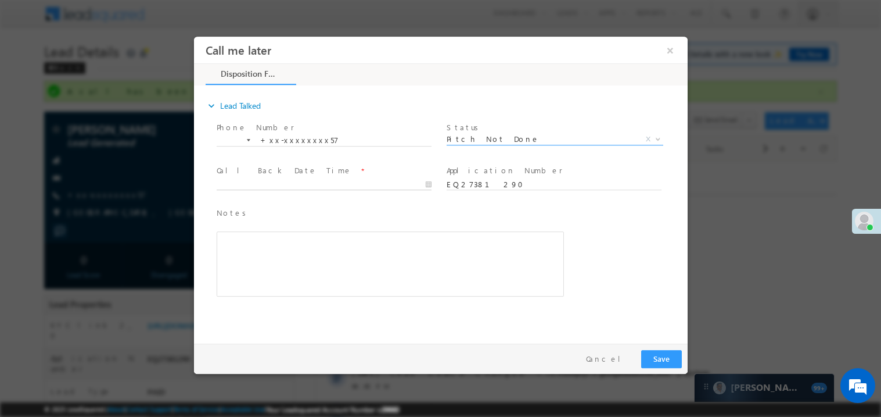
click at [286, 186] on body "Call me later ×" at bounding box center [440, 187] width 494 height 302
type input "08/18/25 7:41 PM"
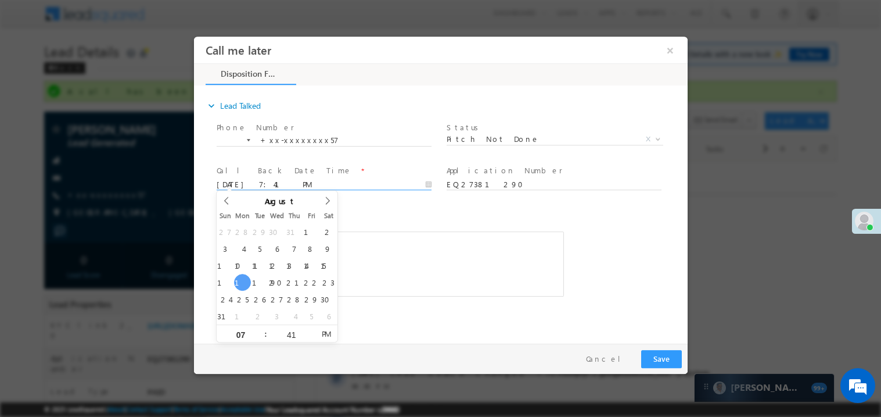
click at [436, 281] on div "Rich Text Editor, 40788eee-0fb2-11ec-a811-0adc8a9d82c2__tab1__section1__Notes__…" at bounding box center [389, 263] width 347 height 65
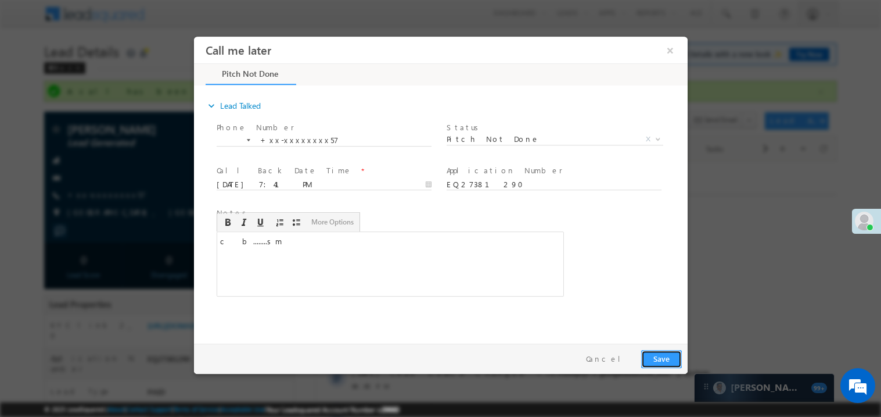
click at [671, 361] on button "Save" at bounding box center [661, 358] width 41 height 18
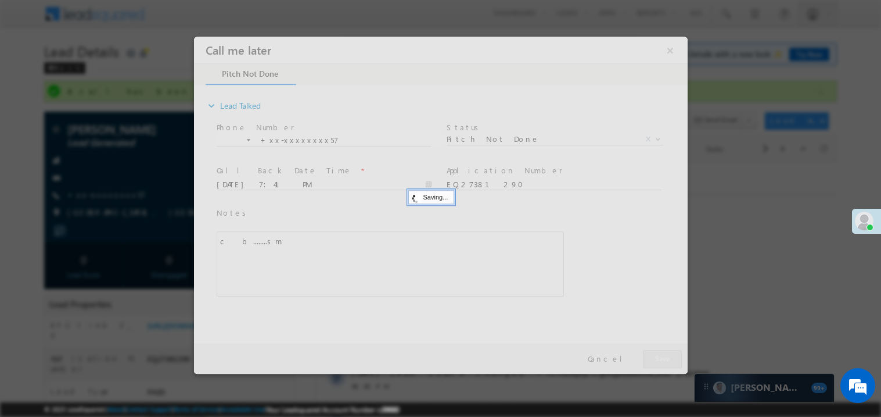
click at [671, 361] on div at bounding box center [440, 204] width 494 height 337
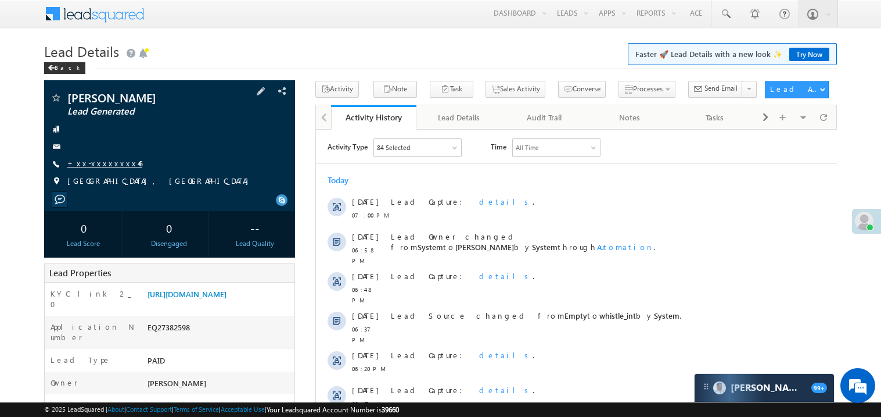
click at [103, 163] on link "+xx-xxxxxxxx46" at bounding box center [104, 163] width 75 height 10
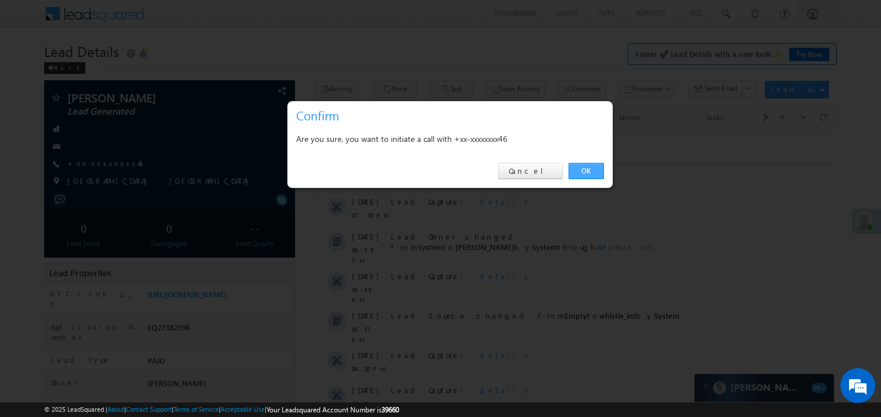
click at [592, 165] on link "OK" at bounding box center [586, 171] width 35 height 16
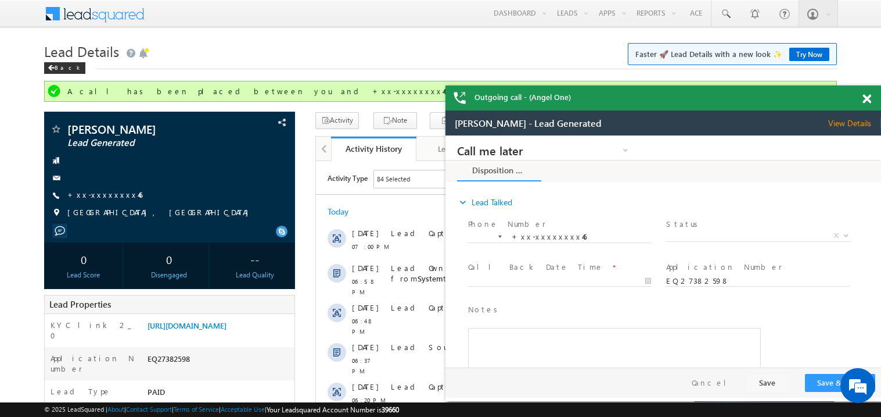
click at [867, 99] on span at bounding box center [867, 99] width 9 height 10
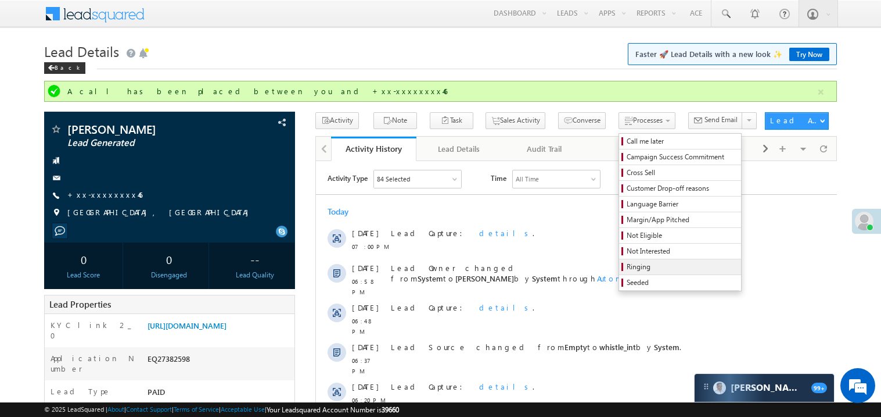
click at [638, 266] on span "Ringing" at bounding box center [682, 266] width 110 height 10
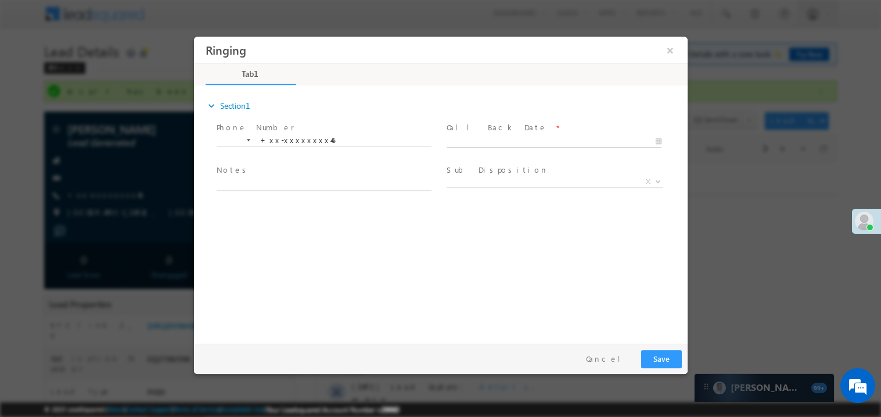
click at [479, 141] on body "Ringing ×" at bounding box center [440, 187] width 494 height 302
type input "08/18/25 7:42 PM"
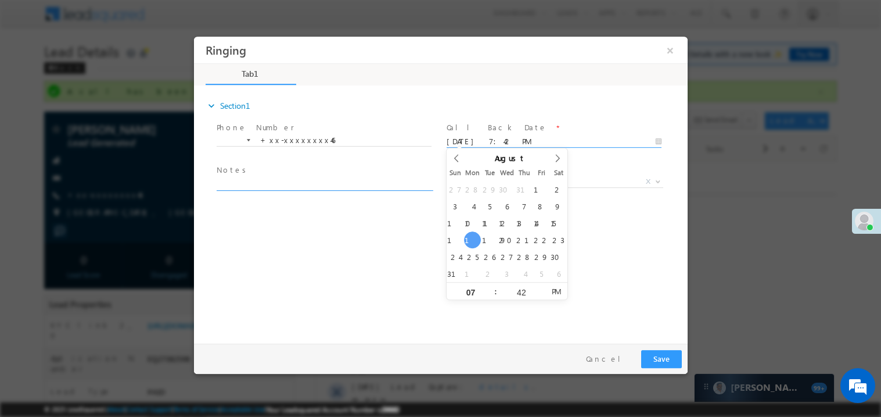
click at [253, 180] on textarea at bounding box center [323, 183] width 215 height 13
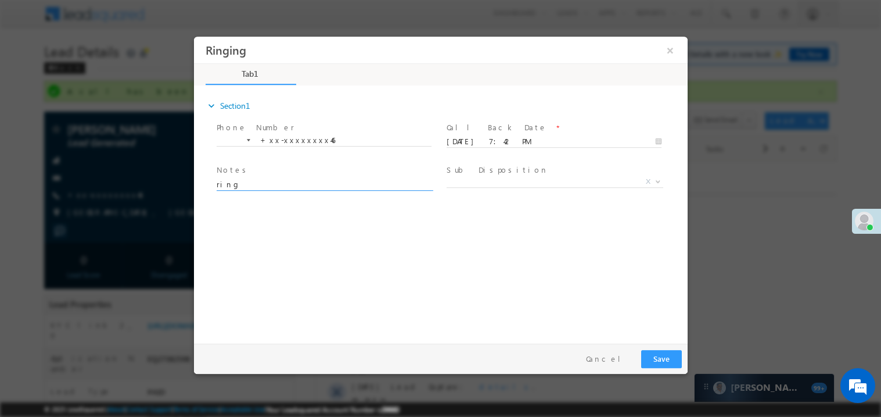
type textarea "ring"
click at [664, 360] on button "Save" at bounding box center [661, 358] width 41 height 18
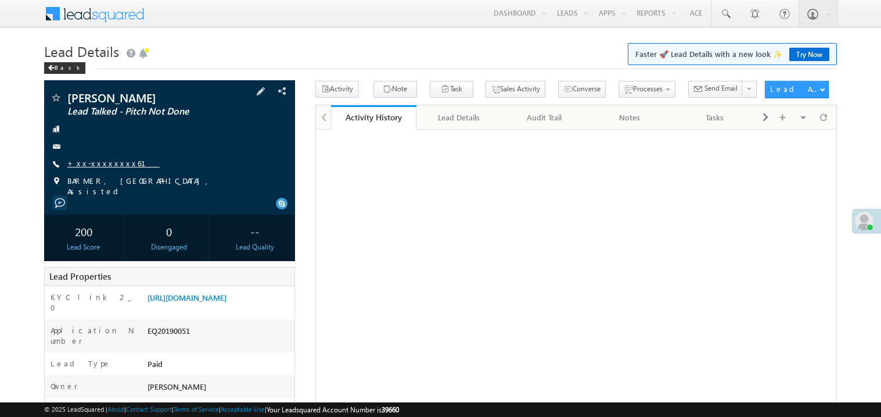
click at [107, 164] on link "+xx-xxxxxxxx61" at bounding box center [113, 163] width 92 height 10
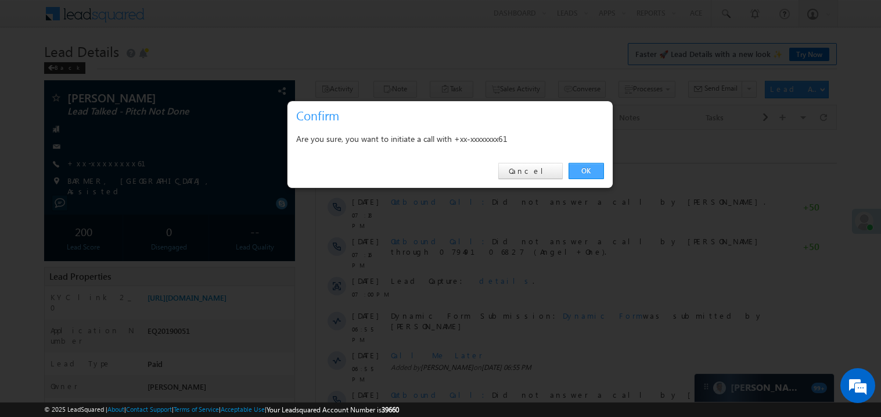
click at [591, 170] on link "OK" at bounding box center [586, 171] width 35 height 16
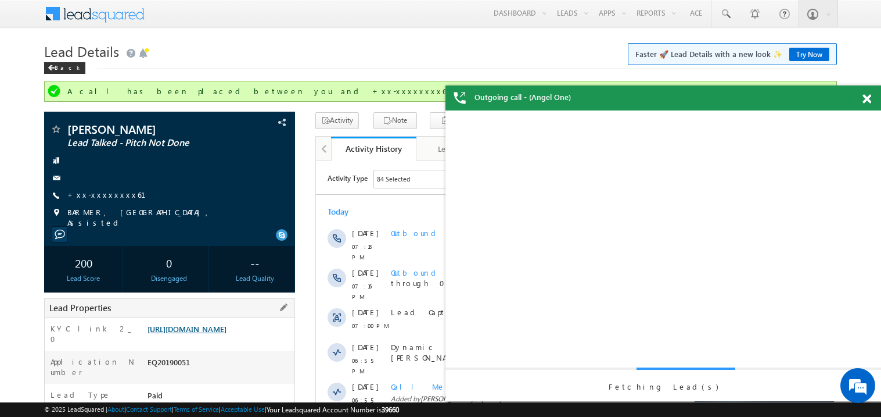
click at [216, 313] on div "Lead Properties" at bounding box center [169, 307] width 251 height 19
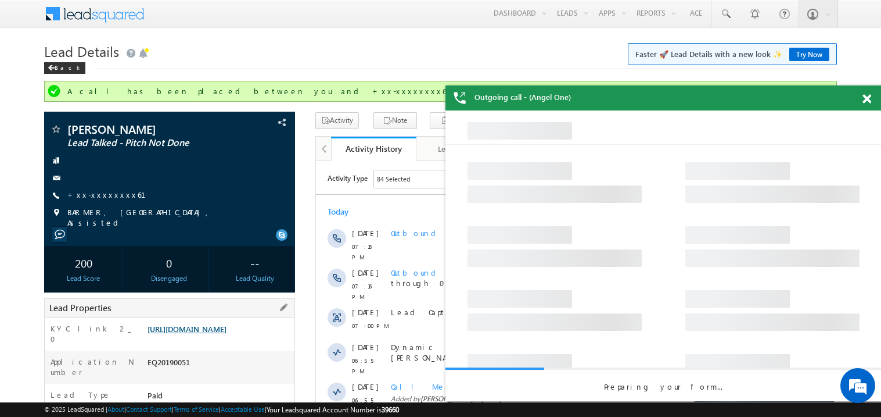
click at [211, 334] on link "[URL][DOMAIN_NAME]" at bounding box center [187, 329] width 79 height 10
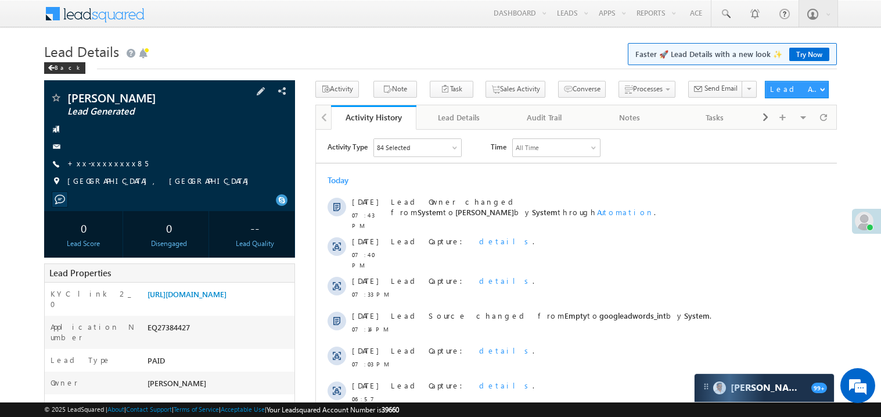
click at [125, 169] on div "+xx-xxxxxxxx85" at bounding box center [169, 164] width 239 height 12
click at [102, 167] on link "+xx-xxxxxxxx85" at bounding box center [107, 163] width 81 height 10
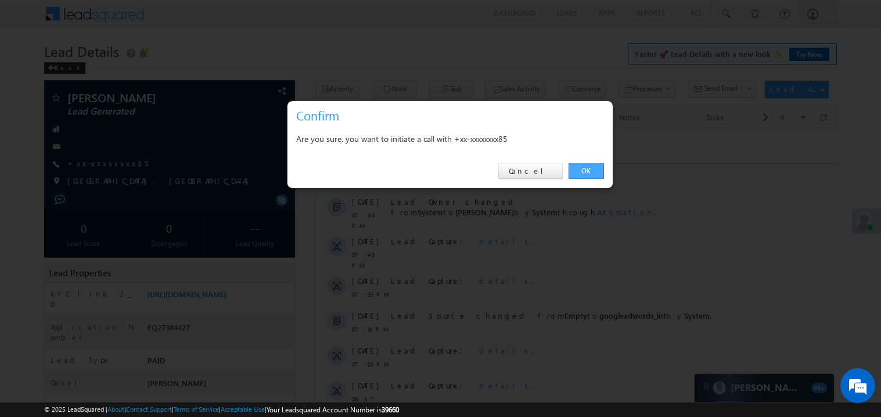
click at [590, 167] on link "OK" at bounding box center [586, 171] width 35 height 16
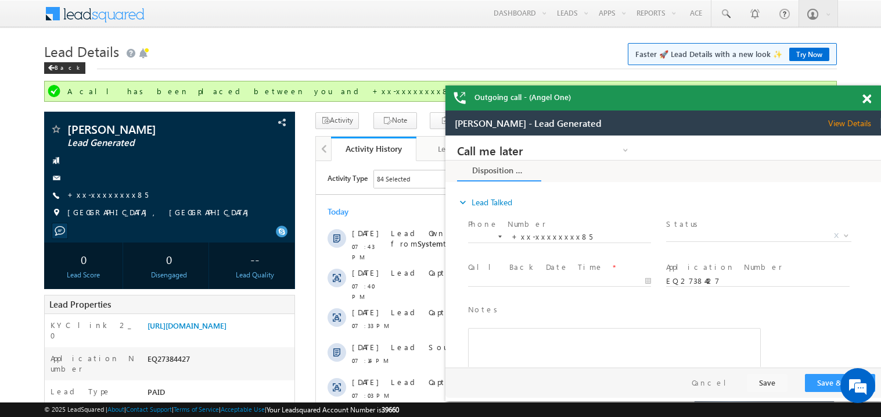
click at [870, 99] on span at bounding box center [867, 99] width 9 height 10
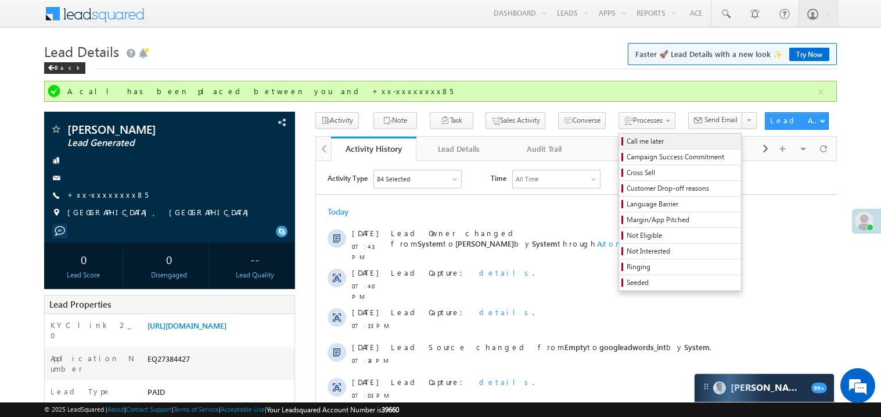
click at [627, 142] on span "Call me later" at bounding box center [682, 141] width 110 height 10
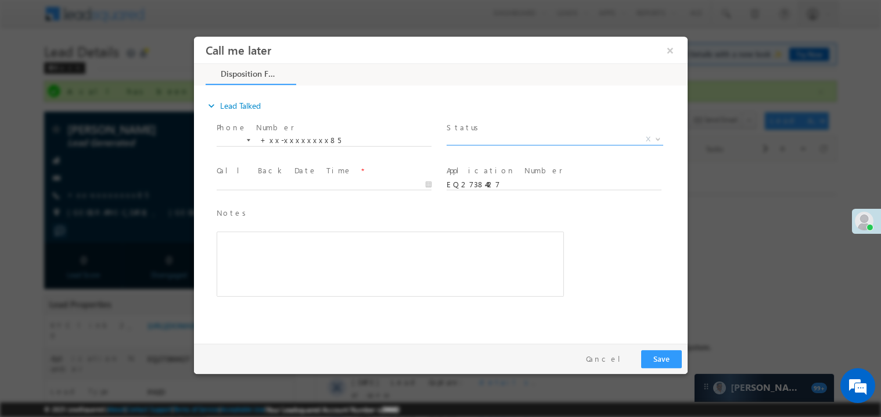
click at [476, 138] on span "X" at bounding box center [554, 139] width 217 height 12
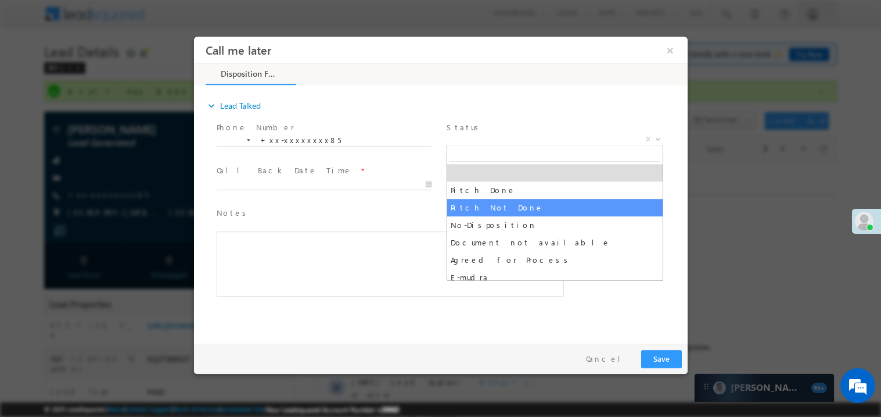
select select "Pitch Not Done"
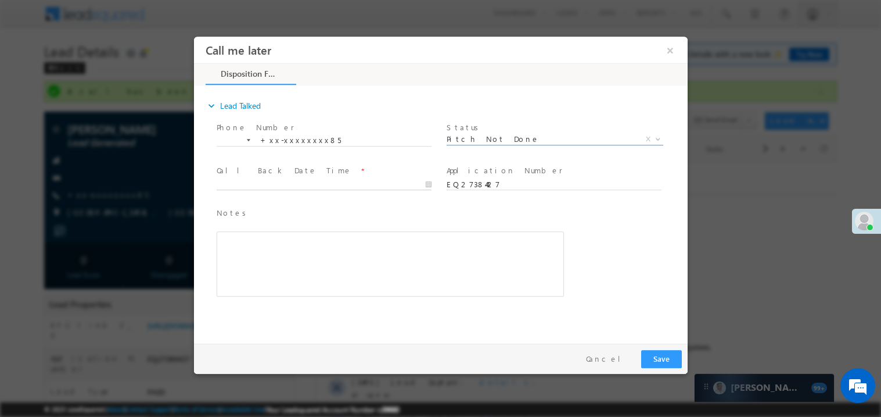
click at [233, 183] on body "Call me later ×" at bounding box center [440, 187] width 494 height 302
type input "08/18/25 7:47 PM"
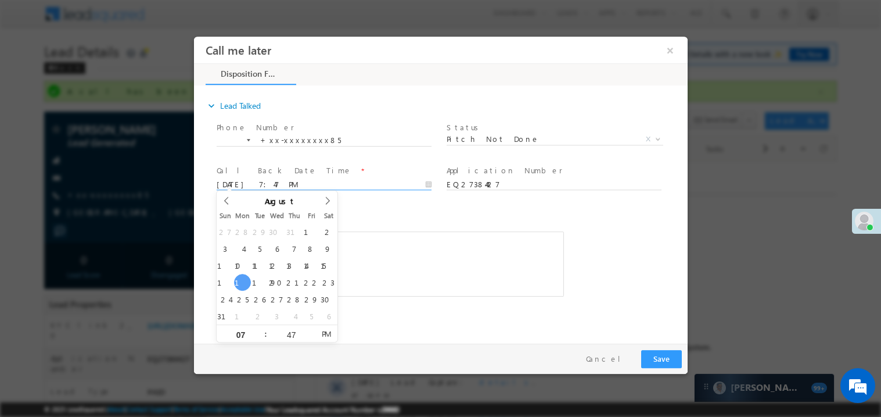
click at [377, 270] on div "Rich Text Editor, 40788eee-0fb2-11ec-a811-0adc8a9d82c2__tab1__section1__Notes__…" at bounding box center [389, 263] width 347 height 65
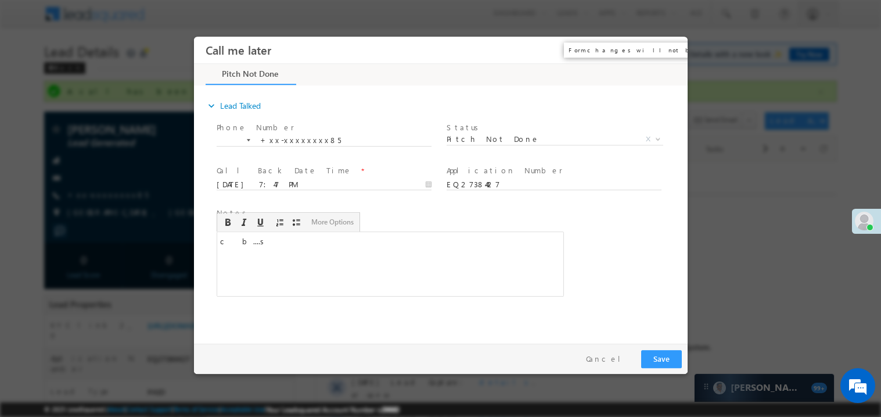
click at [669, 52] on button "×" at bounding box center [670, 49] width 20 height 21
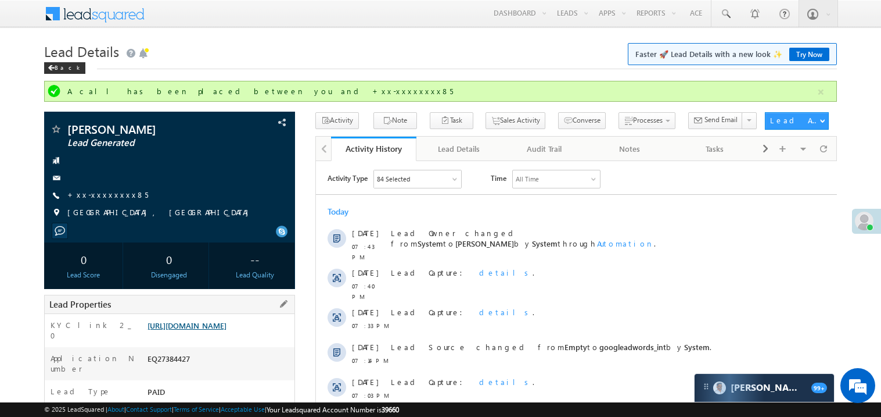
click at [214, 330] on link "https://angelbroking1-pk3em7sa.customui-test.leadsquared.com?leadId=f76a4e39-fb…" at bounding box center [187, 325] width 79 height 10
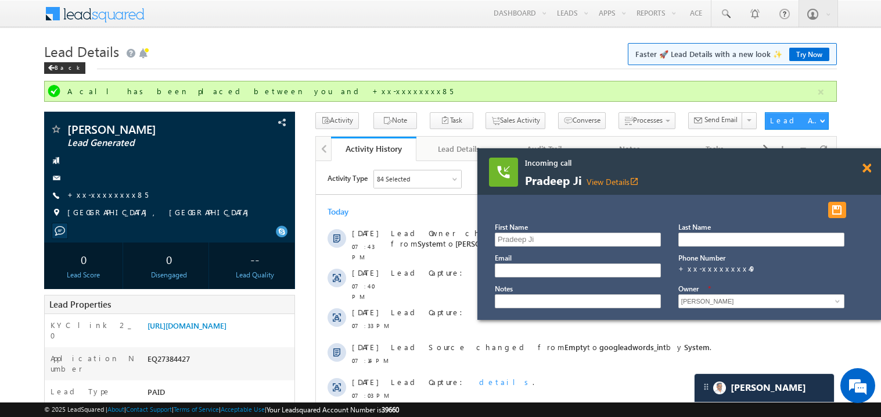
click at [870, 166] on span at bounding box center [867, 168] width 9 height 10
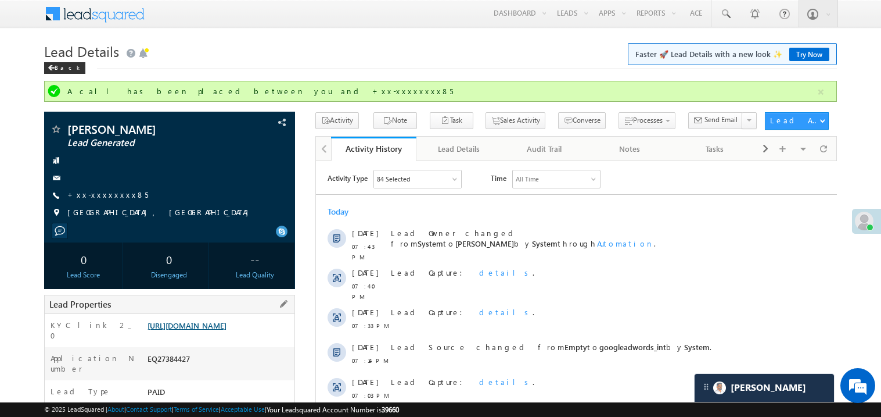
click at [212, 330] on link "https://angelbroking1-pk3em7sa.customui-test.leadsquared.com?leadId=f76a4e39-fb…" at bounding box center [187, 325] width 79 height 10
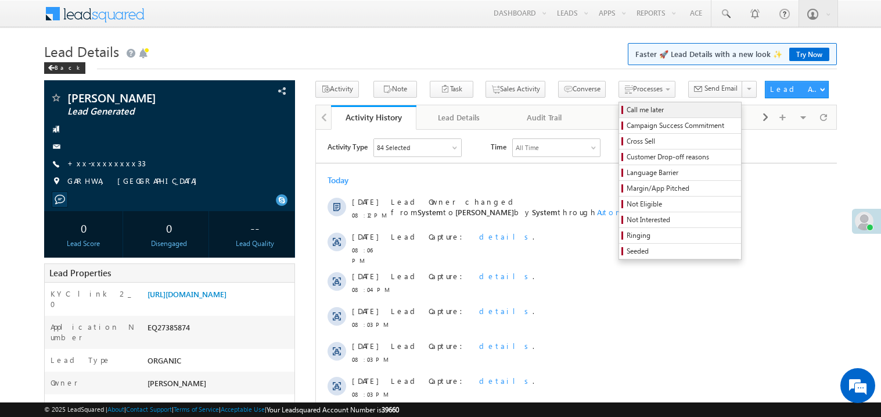
click at [627, 109] on span "Call me later" at bounding box center [682, 110] width 110 height 10
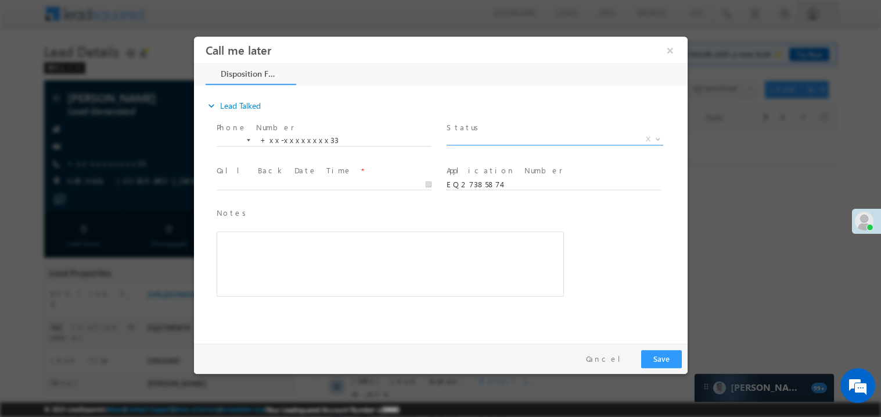
click at [471, 137] on span "X" at bounding box center [554, 139] width 217 height 12
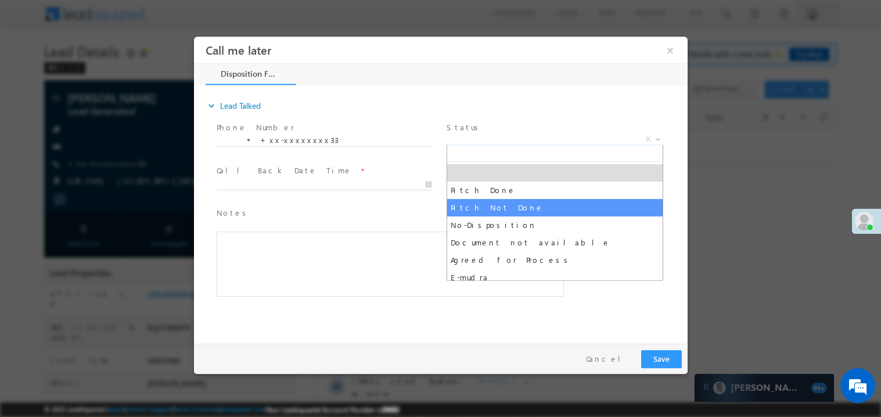
select select "Pitch Not Done"
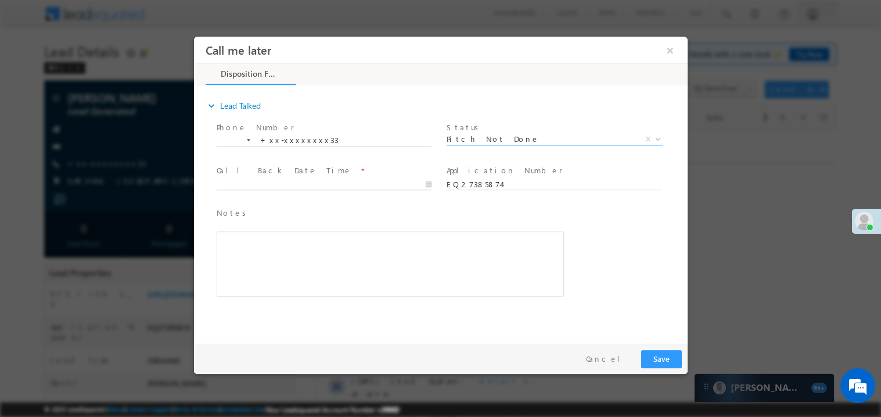
click at [230, 180] on body "Call me later ×" at bounding box center [440, 187] width 494 height 302
type input "[DATE] 8:13 PM"
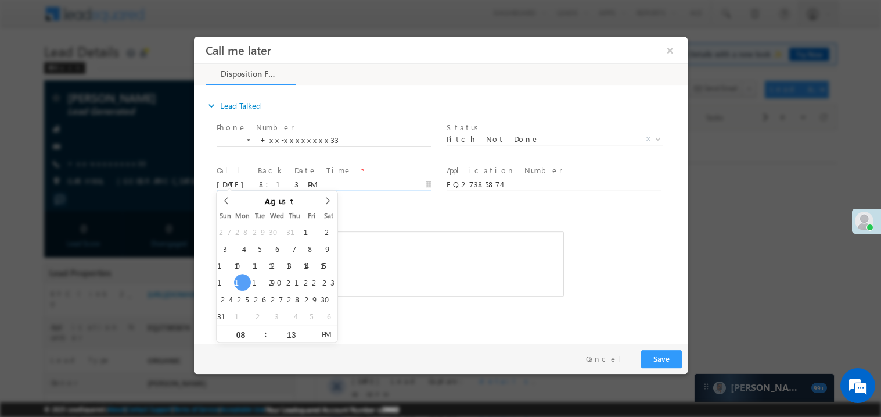
click at [414, 251] on div "Rich Text Editor, 40788eee-0fb2-11ec-a811-0adc8a9d82c2__tab1__section1__Notes__…" at bounding box center [389, 263] width 347 height 65
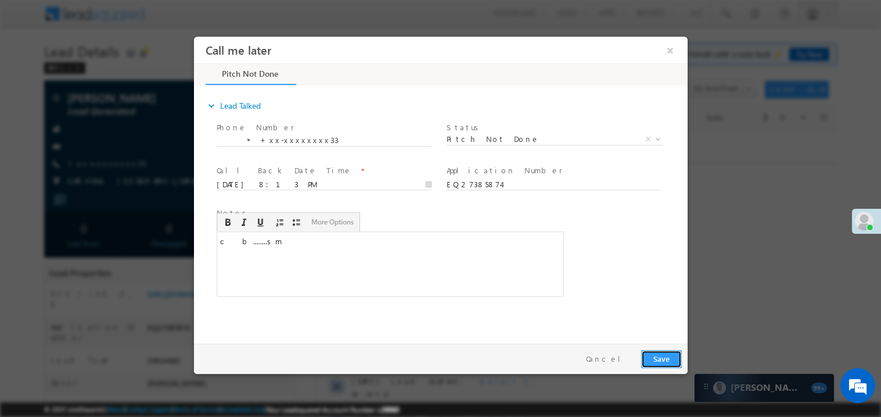
click at [669, 360] on button "Save" at bounding box center [661, 358] width 41 height 18
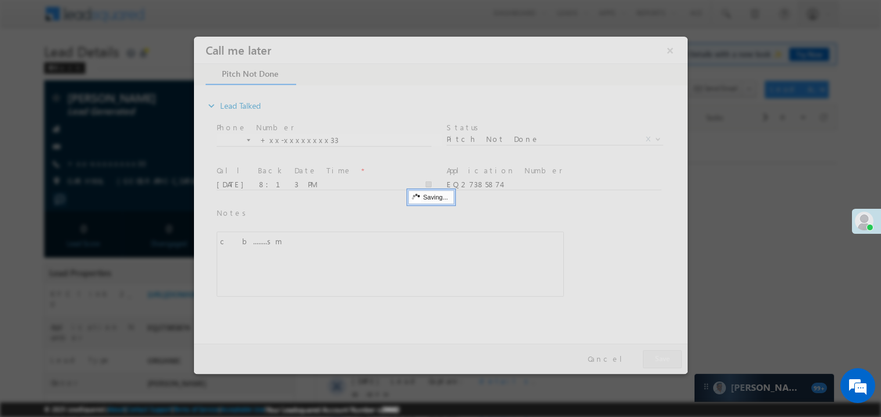
click at [669, 360] on div at bounding box center [440, 204] width 494 height 337
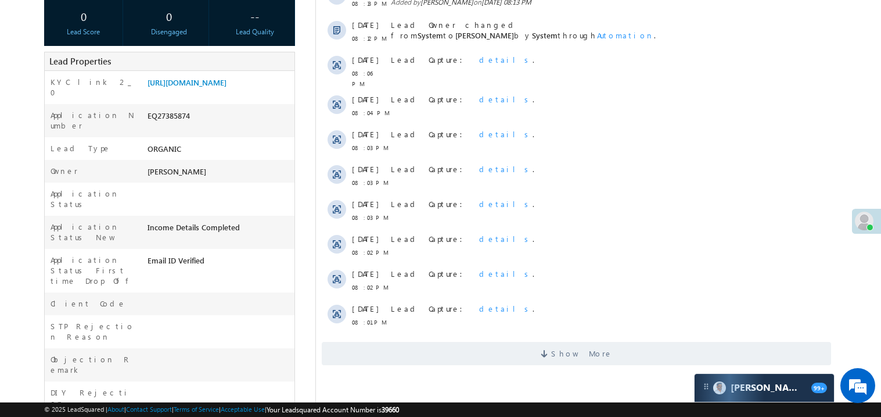
scroll to position [232, 0]
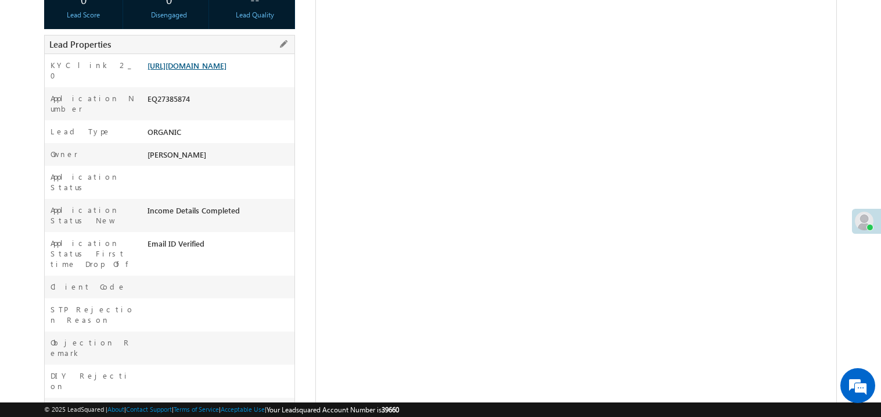
click at [223, 70] on link "[URL][DOMAIN_NAME]" at bounding box center [187, 65] width 79 height 10
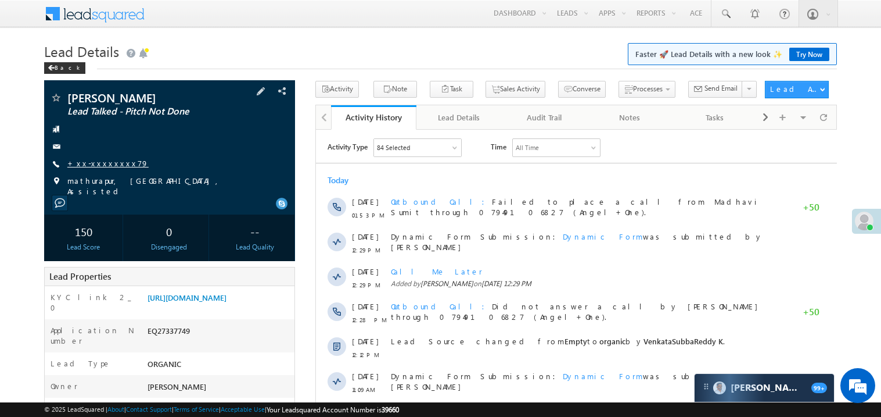
click at [107, 166] on link "+xx-xxxxxxxx79" at bounding box center [107, 163] width 81 height 10
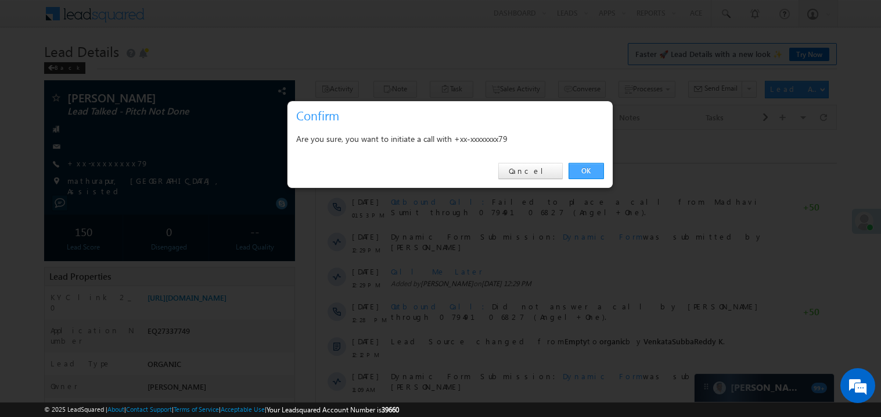
click at [583, 174] on link "OK" at bounding box center [586, 171] width 35 height 16
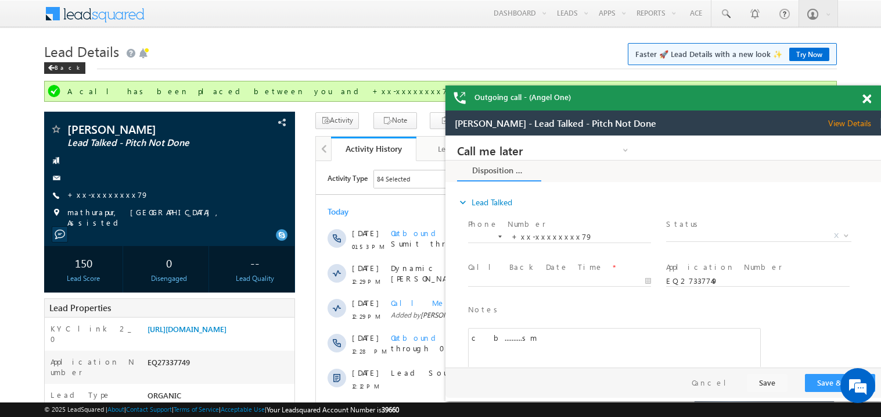
click at [869, 94] on span at bounding box center [867, 99] width 9 height 10
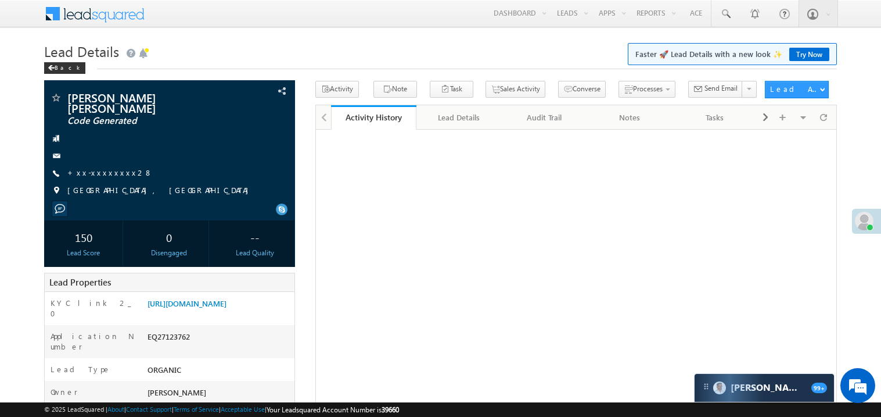
click at [104, 167] on link "+xx-xxxxxxxx28" at bounding box center [109, 172] width 85 height 10
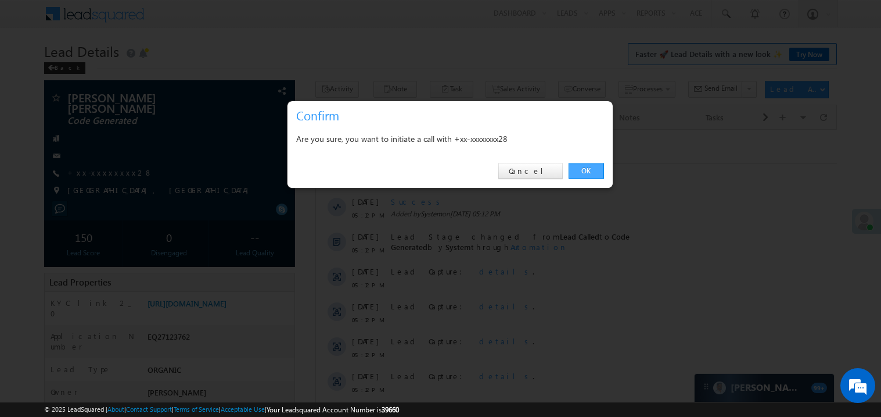
click at [591, 170] on link "OK" at bounding box center [586, 171] width 35 height 16
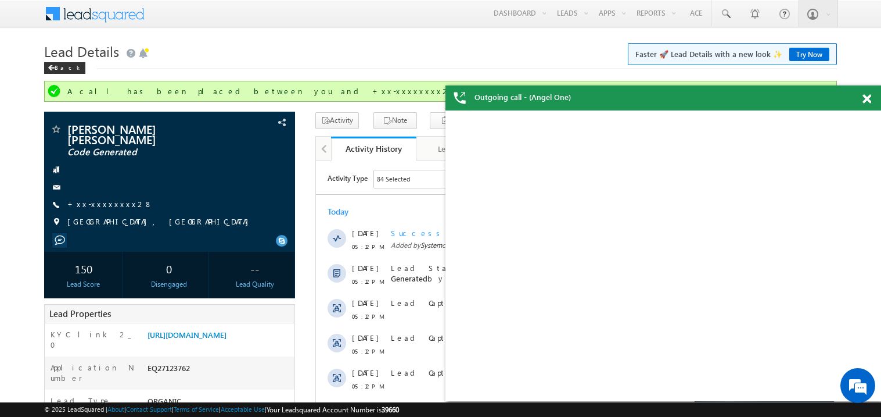
click at [867, 96] on span at bounding box center [867, 99] width 9 height 10
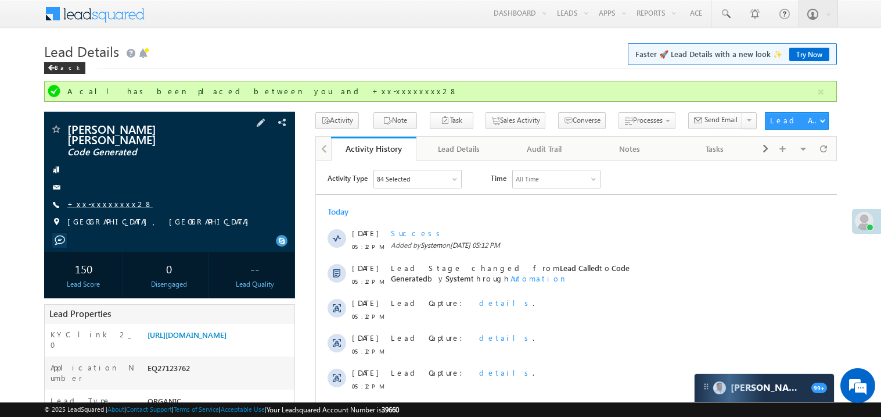
click at [105, 199] on link "+xx-xxxxxxxx28" at bounding box center [109, 204] width 85 height 10
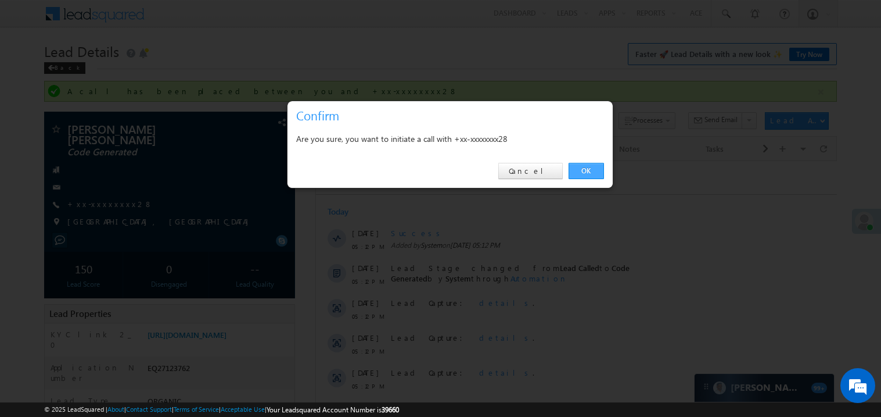
click at [583, 171] on link "OK" at bounding box center [586, 171] width 35 height 16
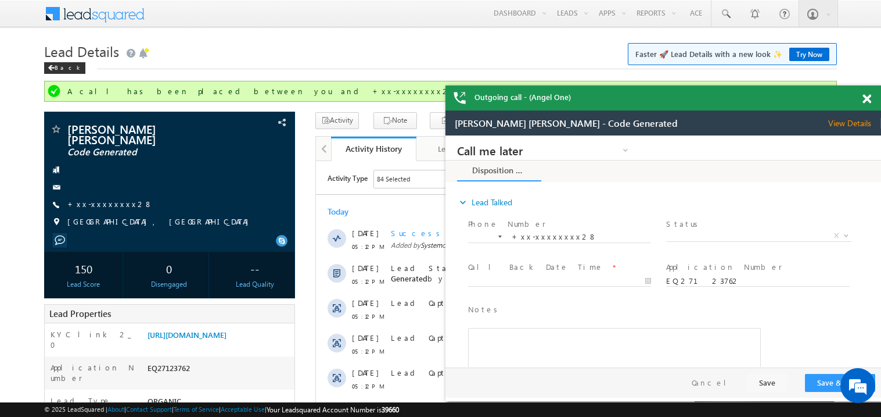
click at [867, 98] on span at bounding box center [867, 99] width 9 height 10
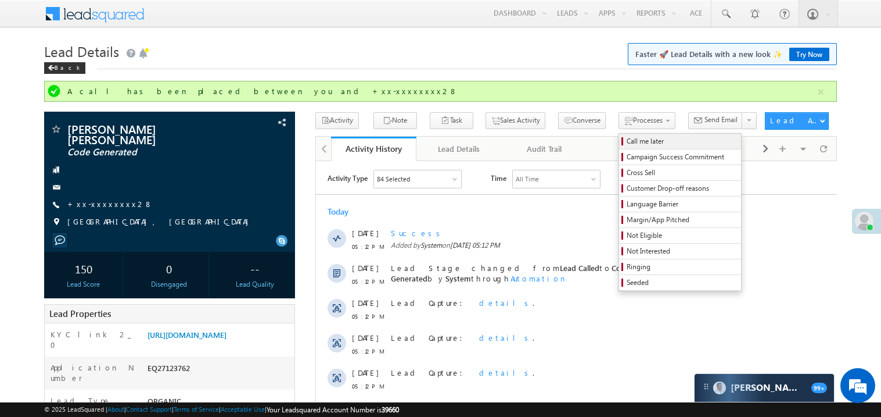
click at [627, 143] on span "Call me later" at bounding box center [682, 141] width 110 height 10
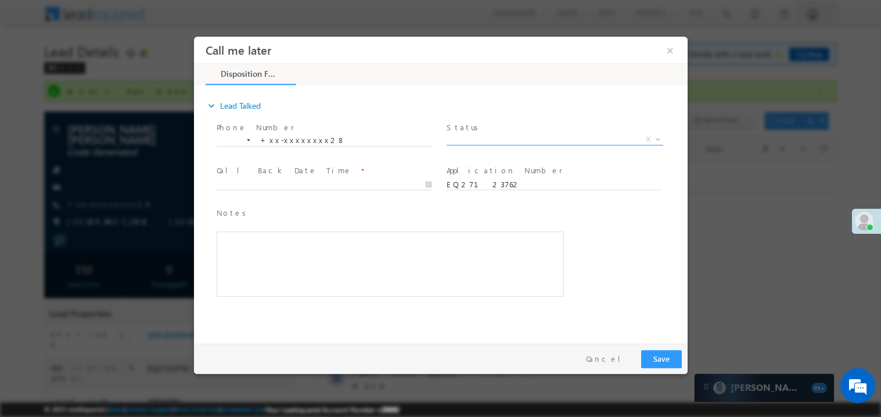
click at [478, 138] on span "X" at bounding box center [554, 139] width 217 height 12
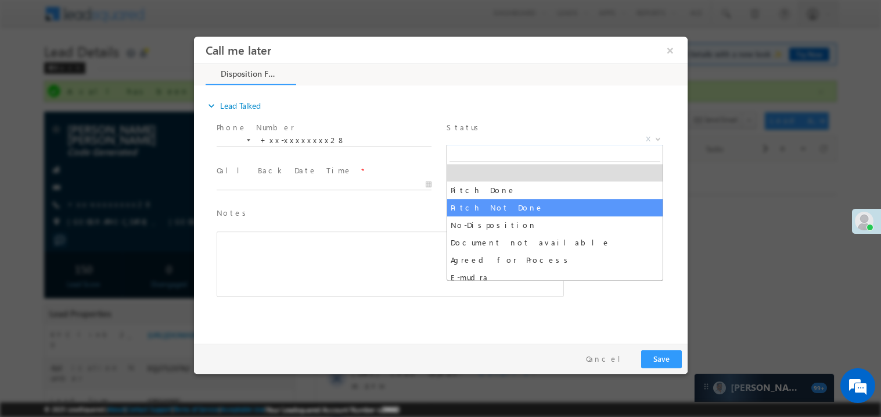
select select "Pitch Not Done"
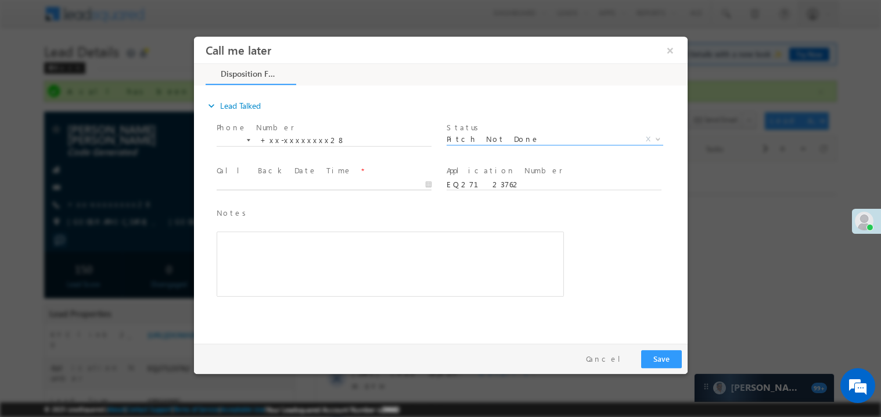
click at [275, 187] on body "Call me later ×" at bounding box center [440, 187] width 494 height 302
type input "08/18/25 8:24 PM"
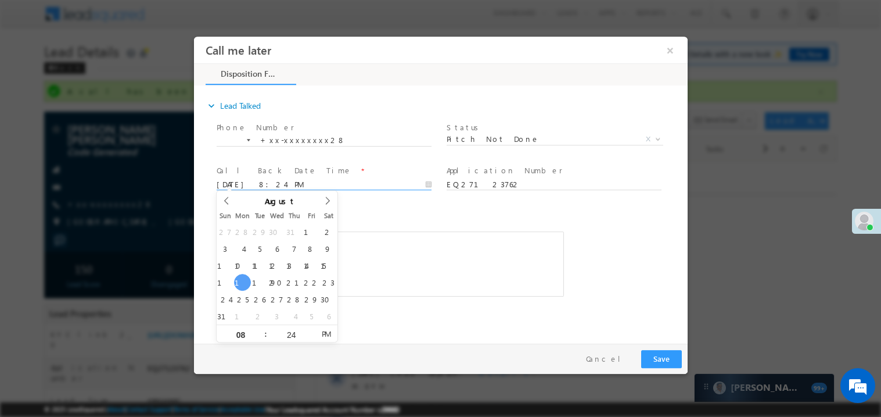
click at [404, 253] on div "Rich Text Editor, 40788eee-0fb2-11ec-a811-0adc8a9d82c2__tab1__section1__Notes__…" at bounding box center [389, 263] width 347 height 65
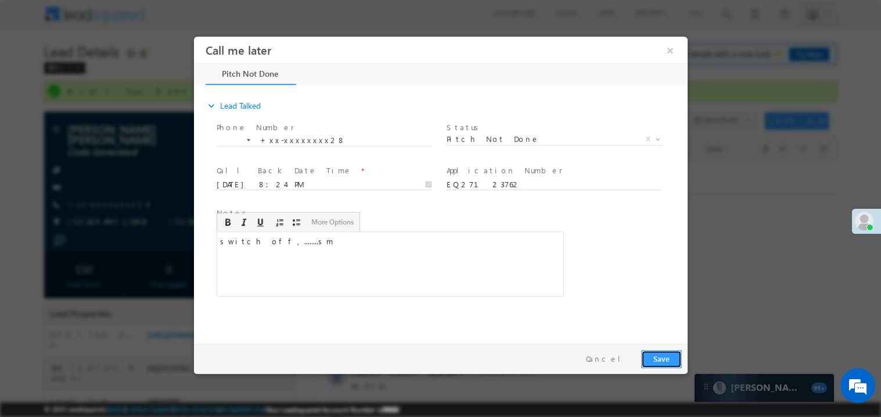
click at [661, 357] on button "Save" at bounding box center [661, 358] width 41 height 18
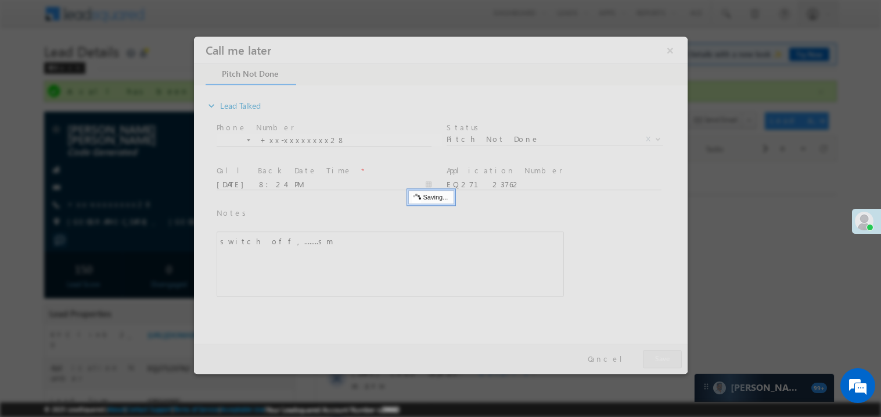
click at [661, 357] on div at bounding box center [440, 204] width 494 height 337
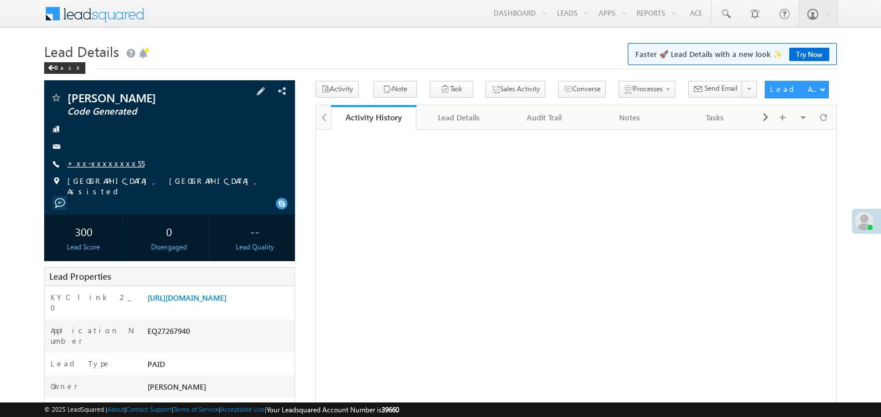
click at [101, 168] on link "+xx-xxxxxxxx55" at bounding box center [105, 163] width 77 height 10
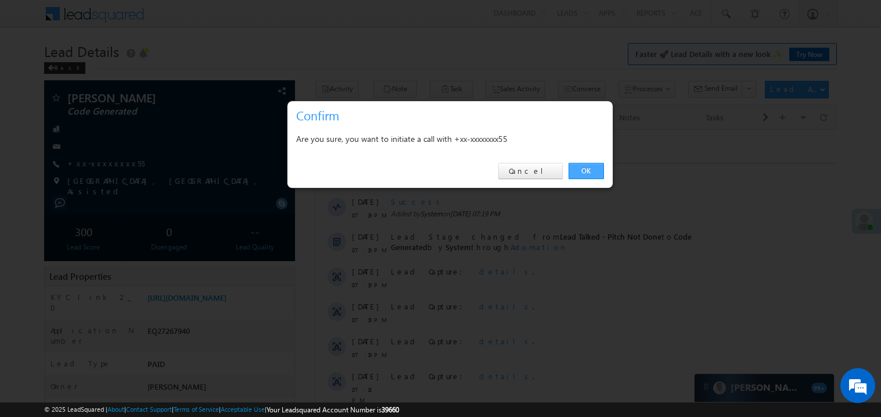
click at [587, 170] on link "OK" at bounding box center [586, 171] width 35 height 16
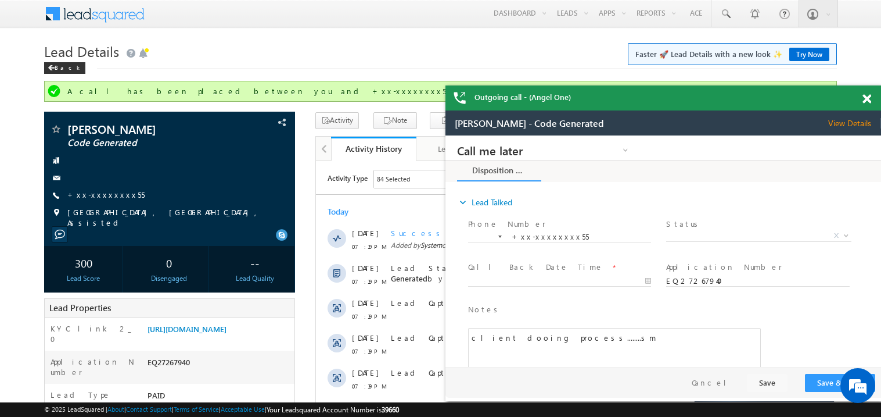
click at [870, 97] on span at bounding box center [867, 99] width 9 height 10
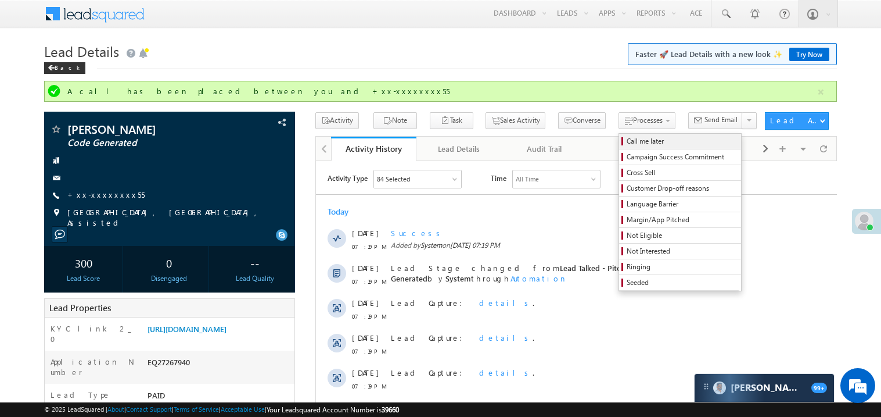
click at [627, 143] on span "Call me later" at bounding box center [682, 141] width 110 height 10
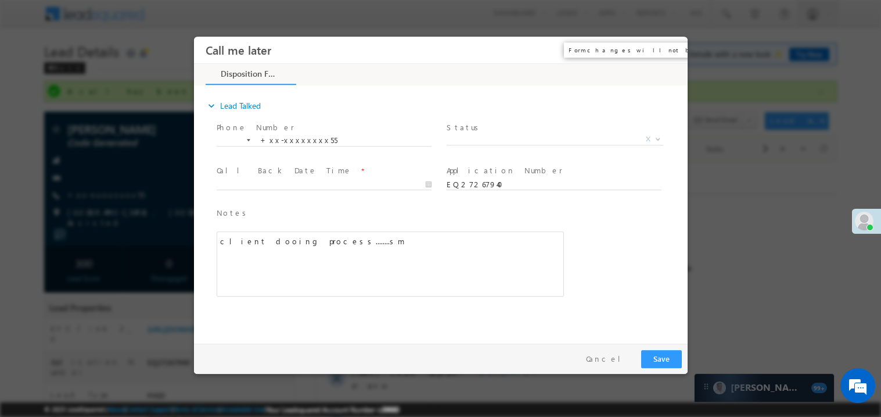
click at [672, 46] on button "×" at bounding box center [670, 49] width 20 height 21
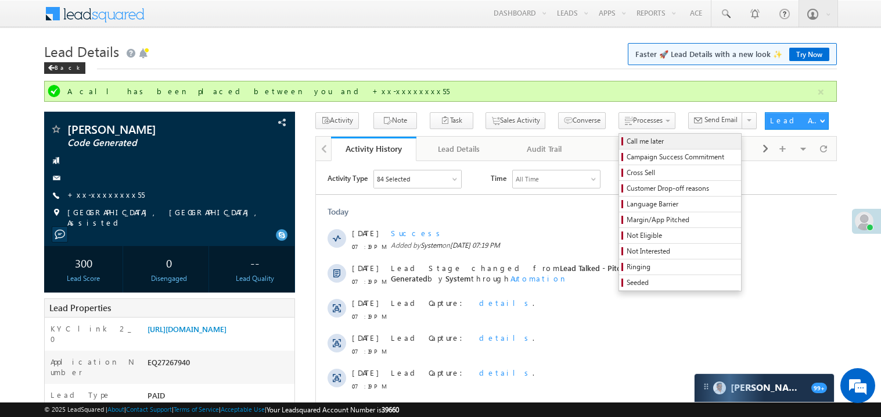
click at [627, 141] on span "Call me later" at bounding box center [682, 141] width 110 height 10
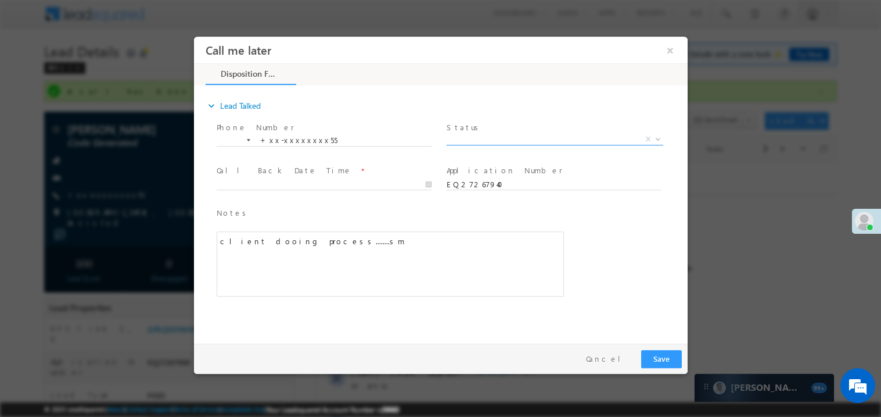
click at [485, 133] on span "X" at bounding box center [554, 139] width 217 height 12
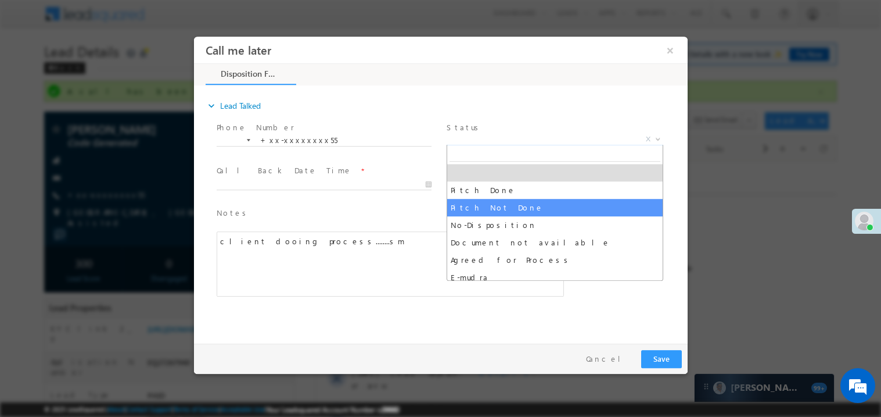
select select "Pitch Not Done"
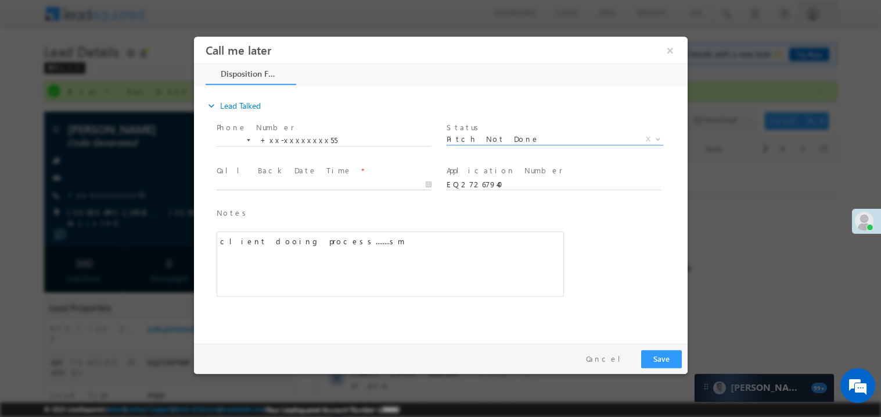
click at [250, 179] on body "Call me later ×" at bounding box center [440, 187] width 494 height 302
type input "08/18/25 8:25 PM"
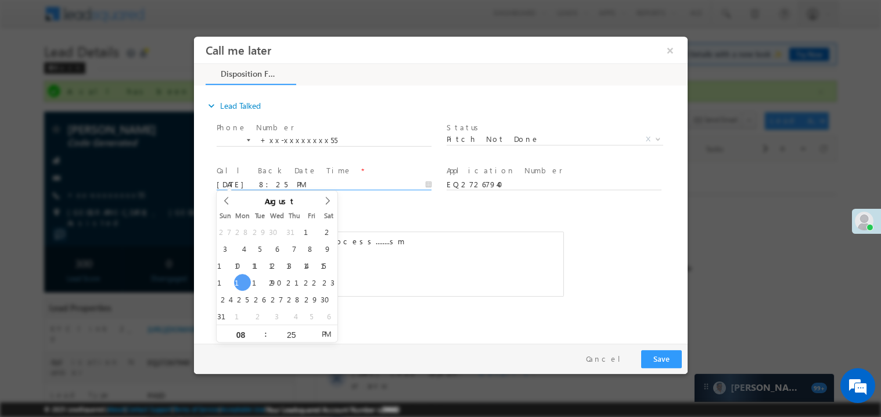
click at [414, 268] on div "client dooing process........sm" at bounding box center [389, 263] width 347 height 65
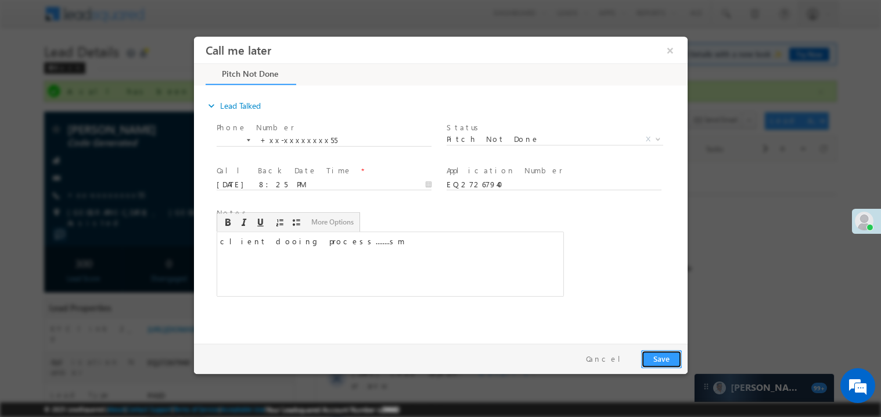
click at [661, 357] on button "Save" at bounding box center [661, 358] width 41 height 18
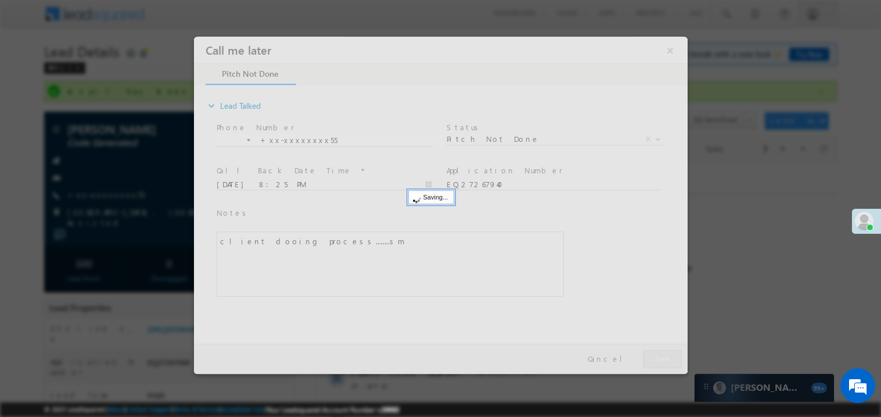
click at [661, 357] on div at bounding box center [440, 204] width 494 height 337
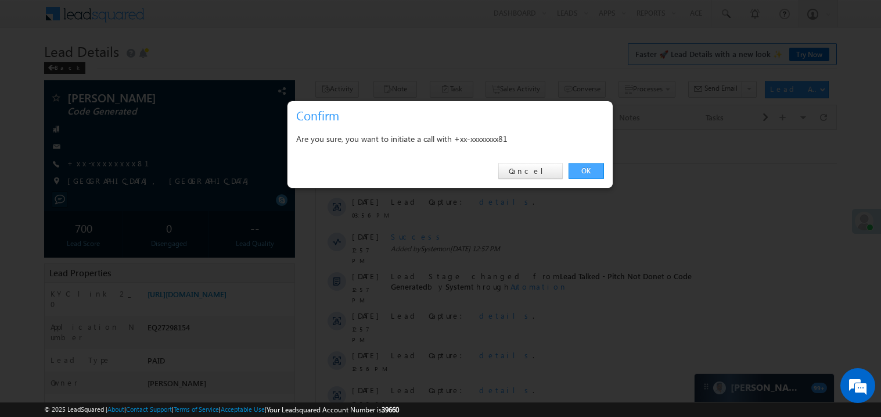
click at [582, 170] on link "OK" at bounding box center [586, 171] width 35 height 16
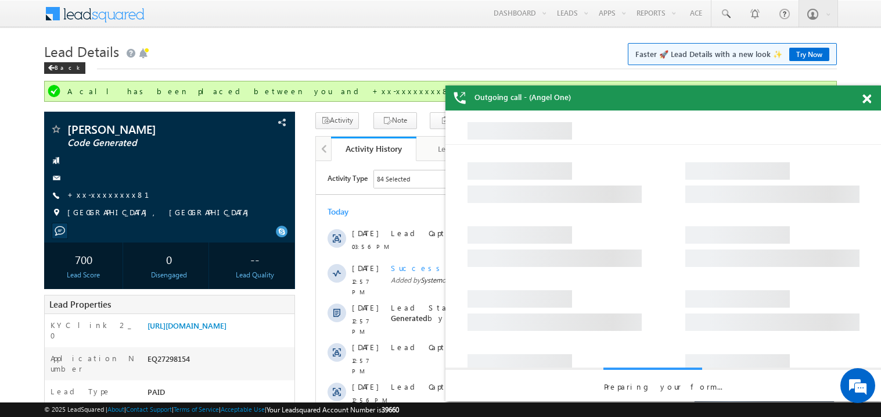
click at [870, 99] on span at bounding box center [867, 99] width 9 height 10
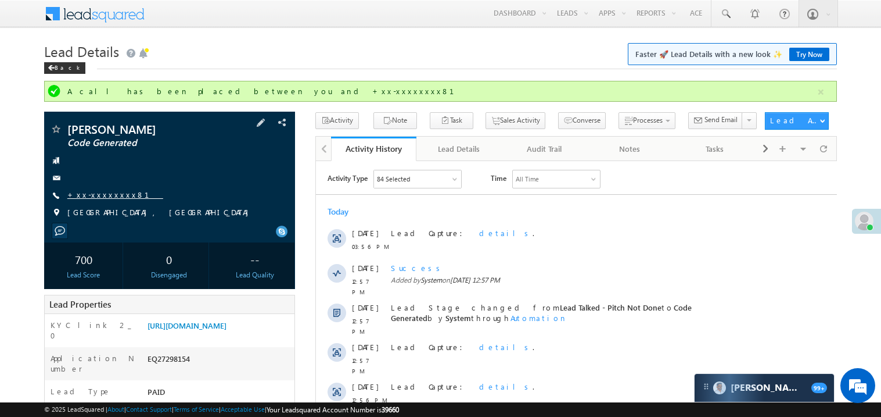
click at [102, 197] on link "+xx-xxxxxxxx81" at bounding box center [115, 194] width 96 height 10
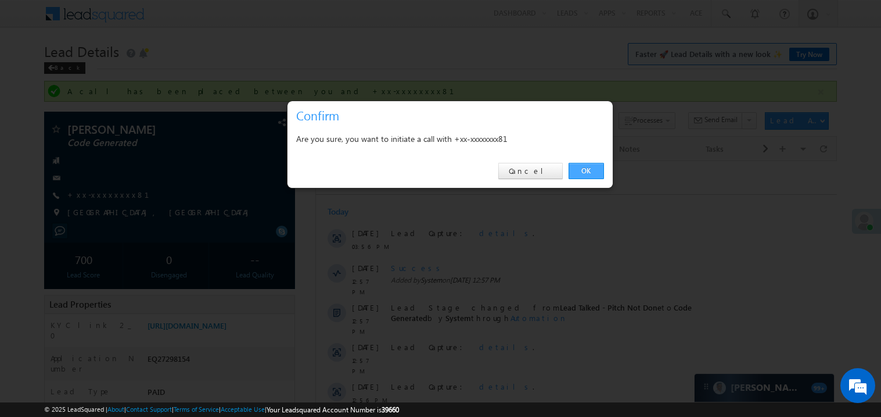
click at [585, 172] on link "OK" at bounding box center [586, 171] width 35 height 16
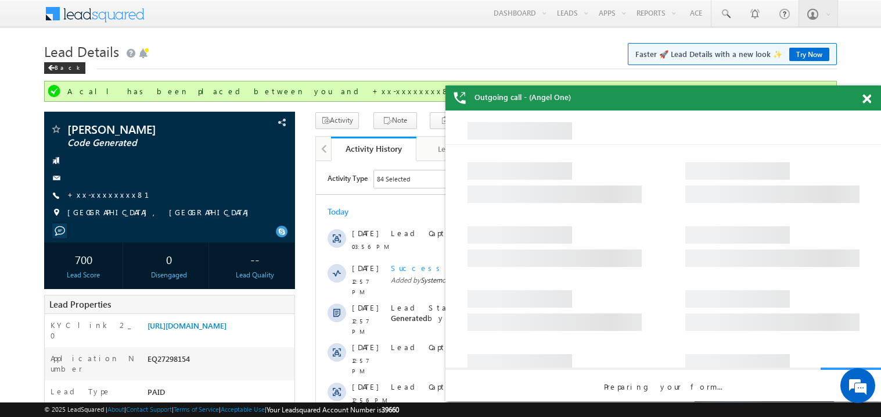
click at [866, 102] on span at bounding box center [867, 99] width 9 height 10
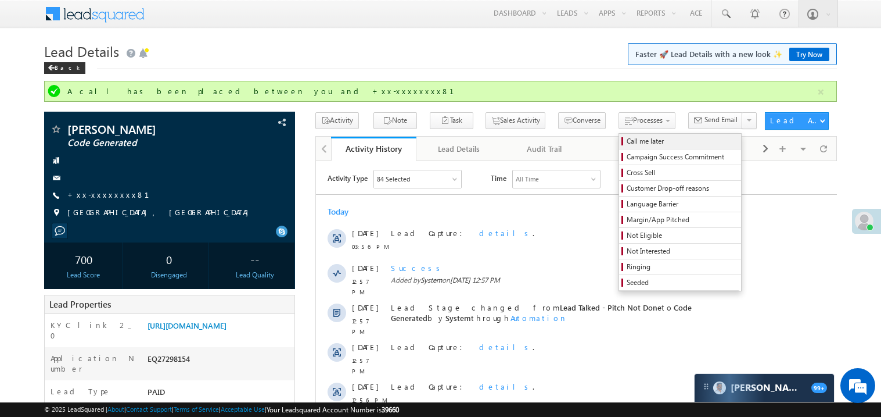
click at [627, 139] on span "Call me later" at bounding box center [682, 141] width 110 height 10
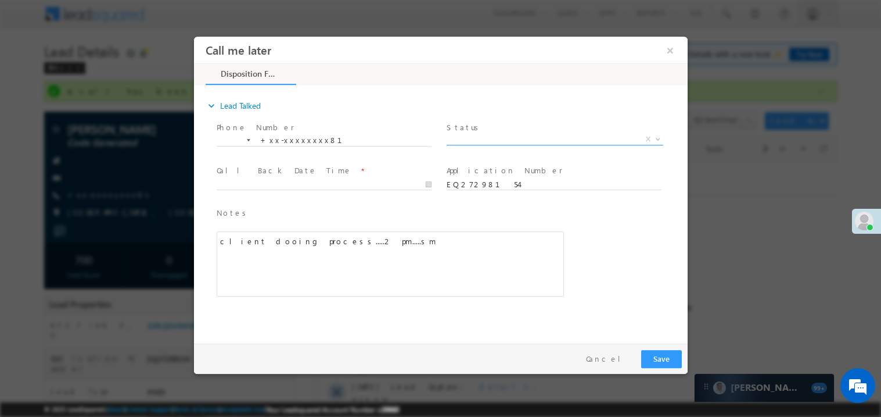
click at [466, 141] on span "X" at bounding box center [554, 139] width 217 height 12
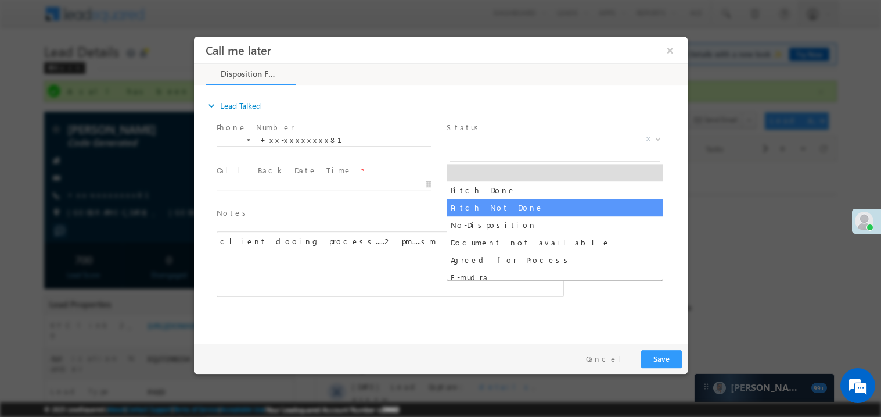
select select "Pitch Not Done"
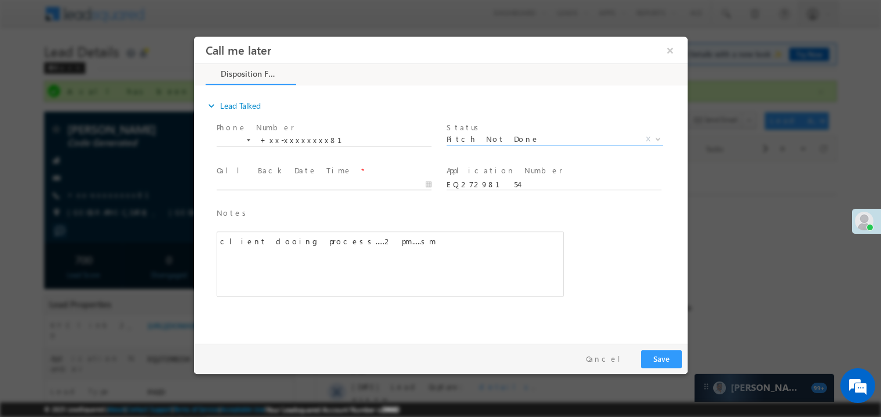
click at [256, 180] on body "Call me later ×" at bounding box center [440, 187] width 494 height 302
type input "[DATE] 8:26 PM"
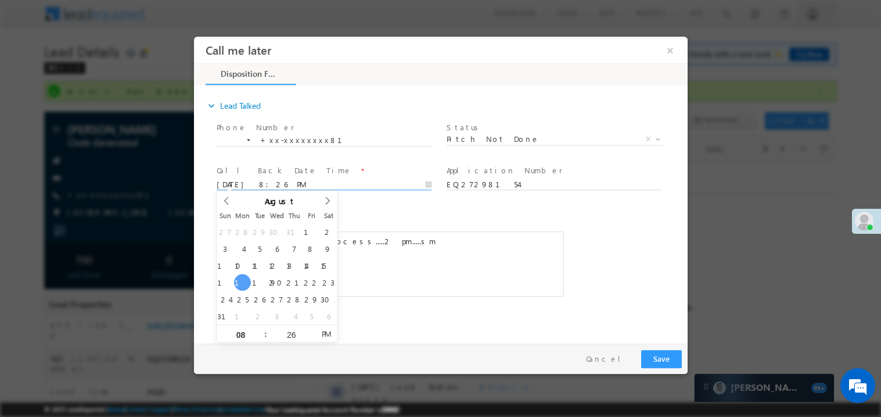
click at [432, 245] on div "client dooing process.....2 pm.....sm" at bounding box center [389, 263] width 347 height 65
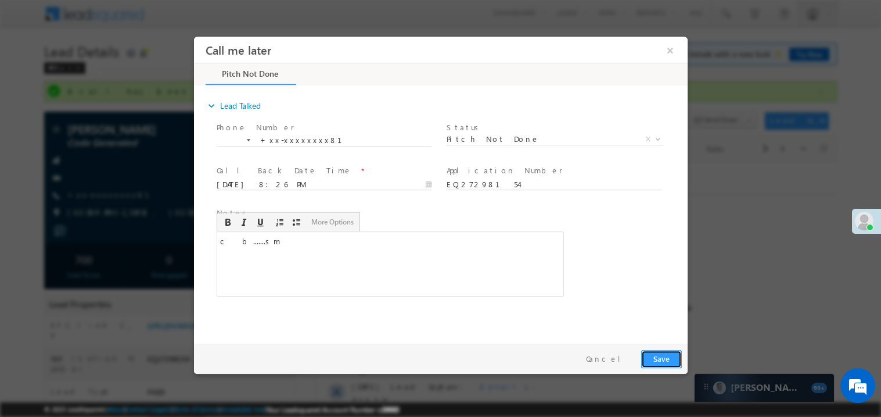
click at [643, 350] on button "Save" at bounding box center [661, 358] width 41 height 18
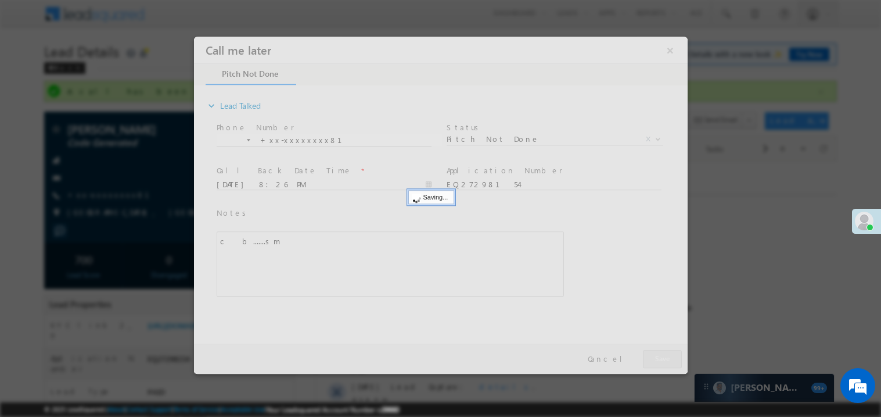
click at [643, 350] on div at bounding box center [440, 204] width 494 height 337
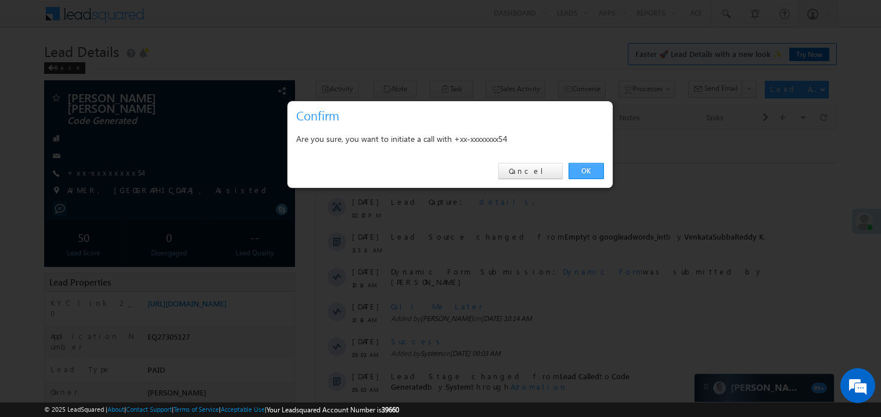
click at [586, 171] on link "OK" at bounding box center [586, 171] width 35 height 16
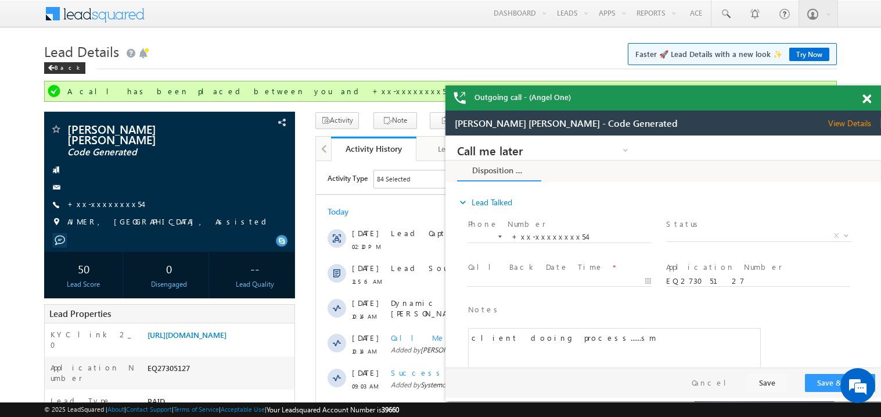
click at [872, 98] on div at bounding box center [874, 96] width 16 height 23
click at [866, 102] on span at bounding box center [867, 99] width 9 height 10
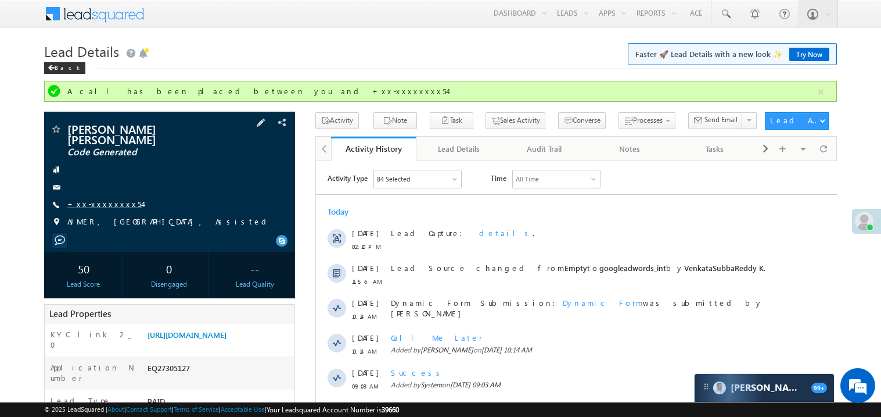
click at [95, 199] on link "+xx-xxxxxxxx54" at bounding box center [104, 204] width 75 height 10
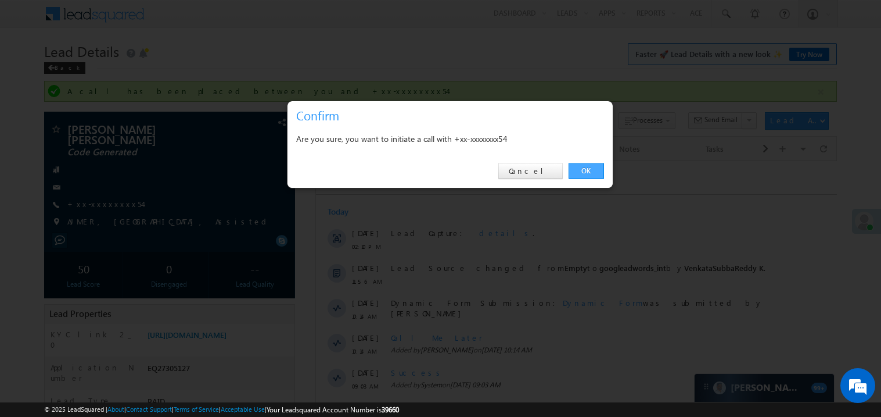
click at [589, 173] on link "OK" at bounding box center [586, 171] width 35 height 16
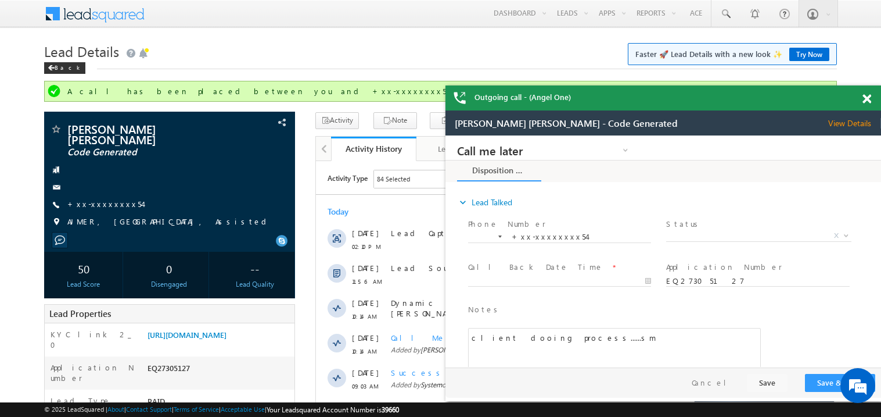
click at [867, 102] on span at bounding box center [867, 99] width 9 height 10
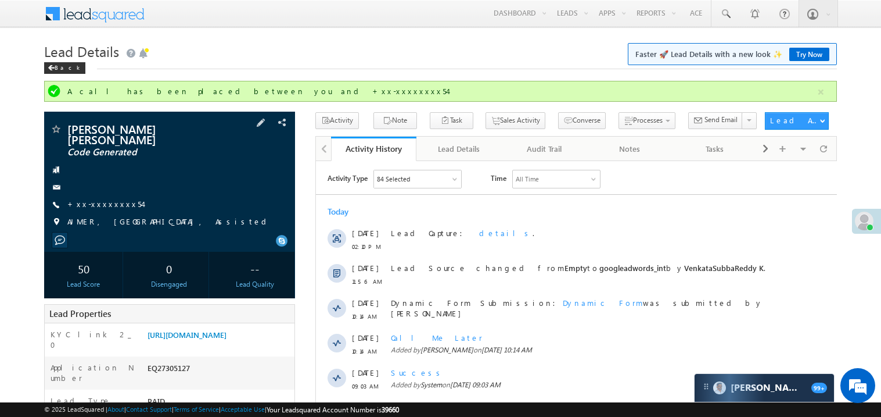
click at [105, 201] on span "+xx-xxxxxxxx54" at bounding box center [104, 205] width 75 height 12
click at [110, 199] on link "+xx-xxxxxxxx54" at bounding box center [104, 204] width 75 height 10
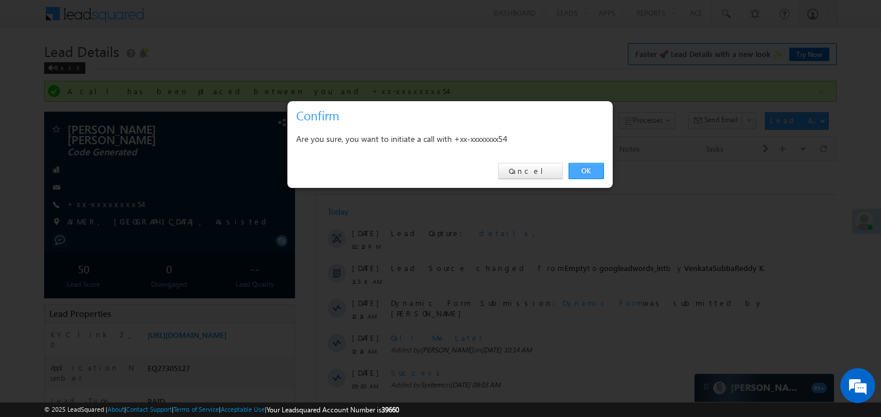
click at [583, 165] on link "OK" at bounding box center [586, 171] width 35 height 16
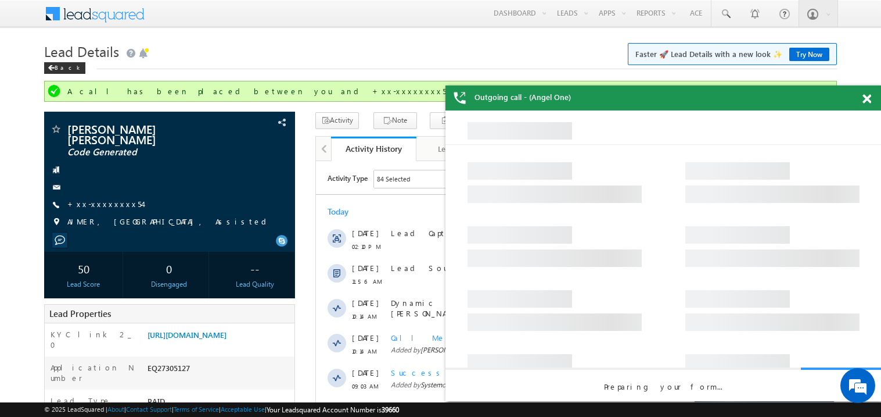
click at [866, 98] on span at bounding box center [867, 99] width 9 height 10
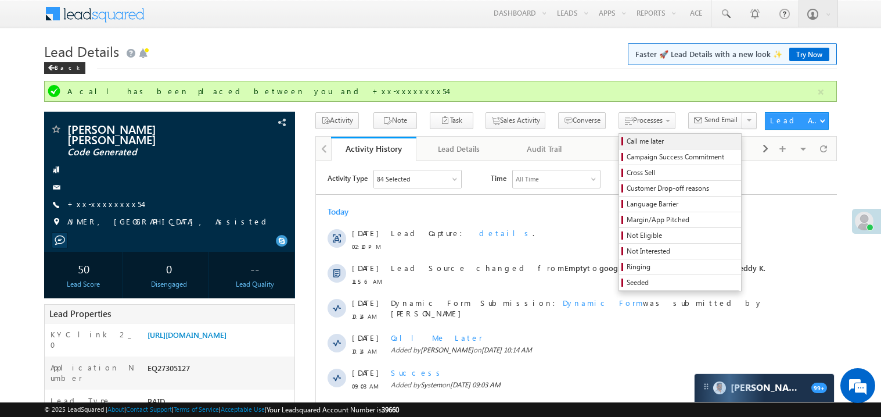
click at [627, 138] on span "Call me later" at bounding box center [682, 141] width 110 height 10
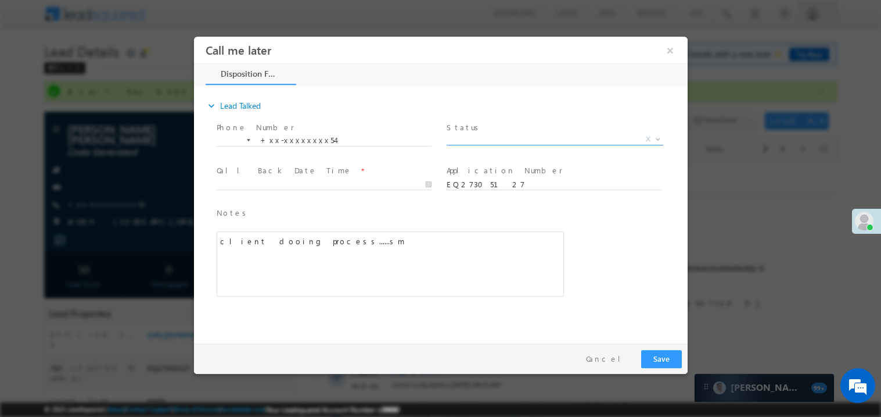
click at [478, 139] on span "X" at bounding box center [554, 139] width 217 height 12
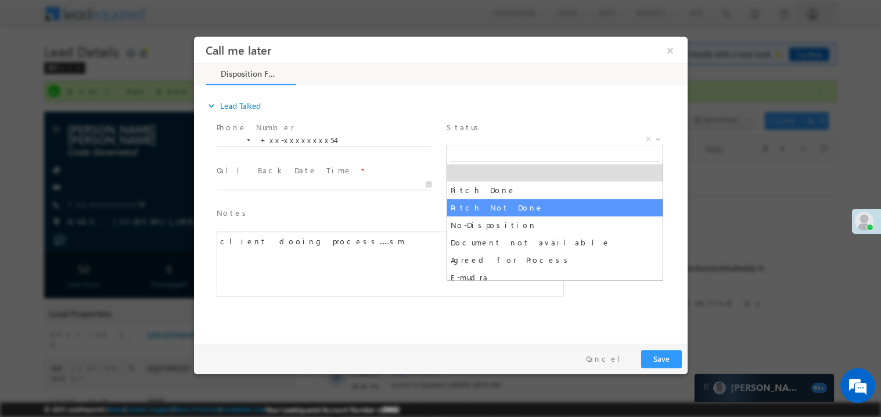
select select "Pitch Not Done"
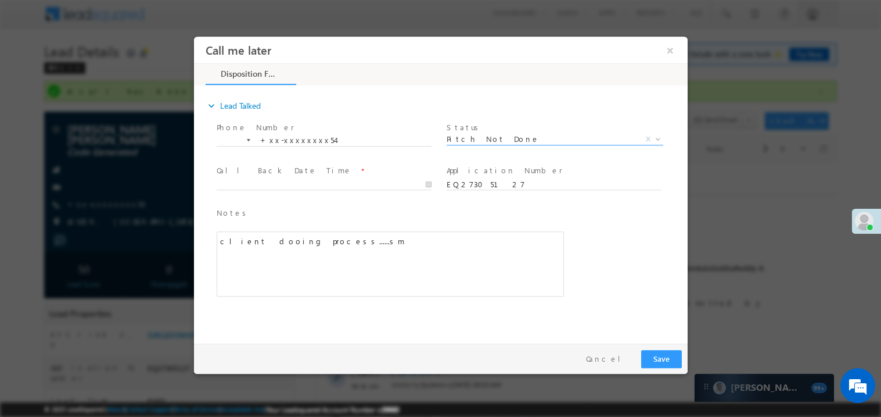
click at [262, 190] on span at bounding box center [323, 195] width 214 height 13
click at [246, 181] on body "Call me later ×" at bounding box center [440, 187] width 494 height 302
type input "08/18/25 8:28 PM"
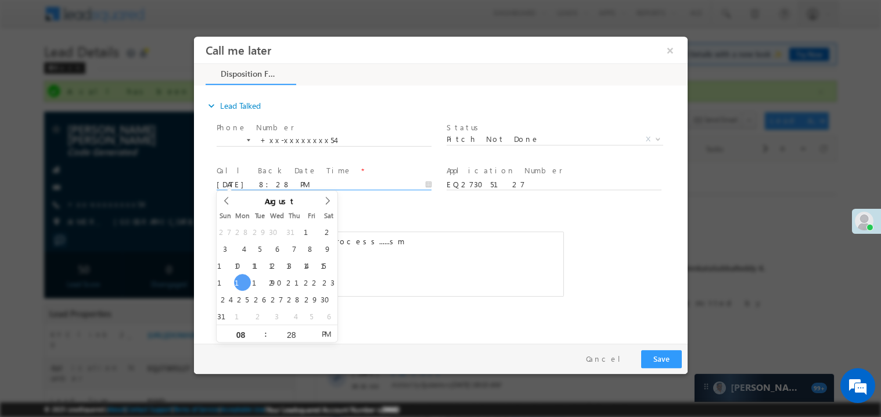
click at [410, 254] on div "client dooing process......sm" at bounding box center [389, 263] width 347 height 65
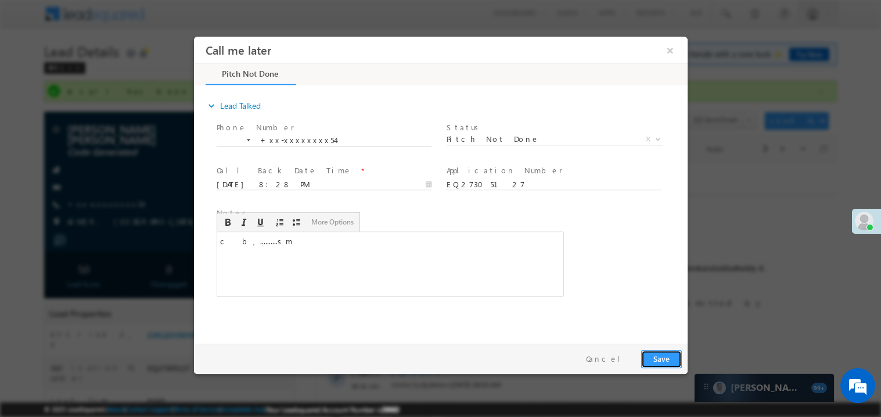
click at [663, 357] on button "Save" at bounding box center [661, 358] width 41 height 18
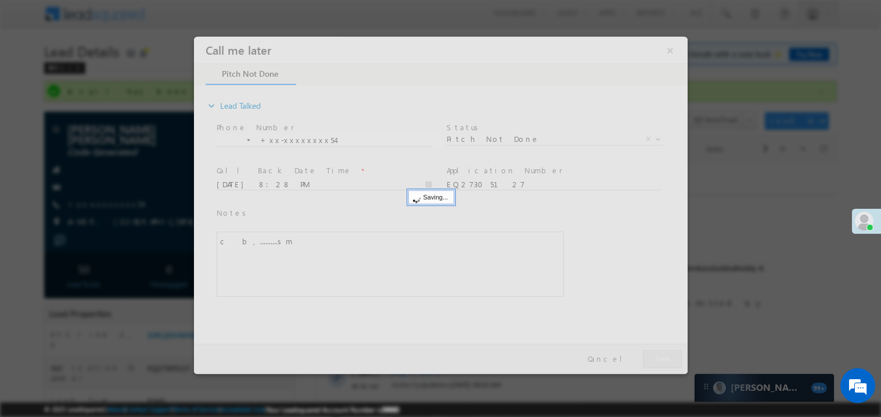
click at [663, 357] on div at bounding box center [440, 204] width 494 height 337
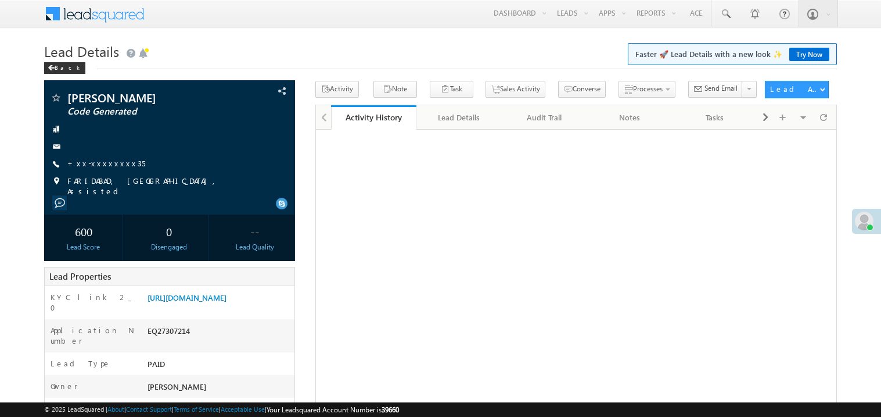
click at [110, 159] on link "+xx-xxxxxxxx35" at bounding box center [106, 163] width 78 height 10
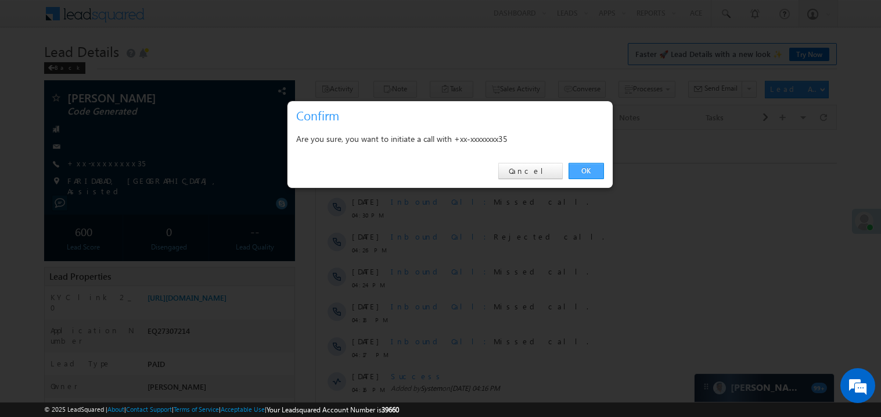
click at [589, 170] on link "OK" at bounding box center [586, 171] width 35 height 16
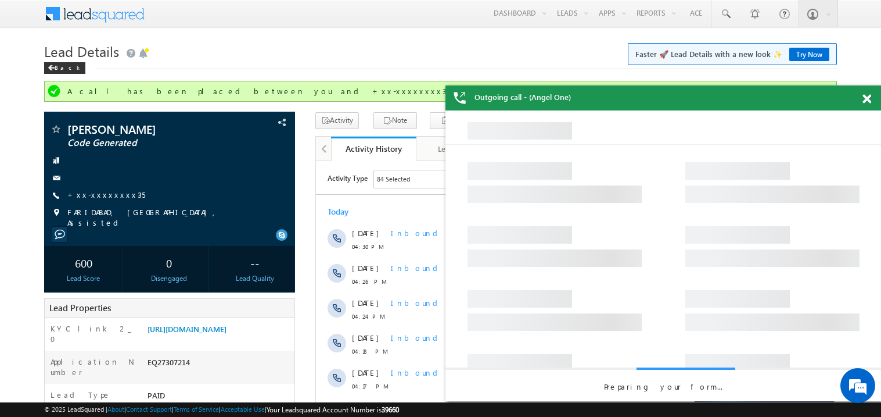
click at [869, 96] on span at bounding box center [867, 99] width 9 height 10
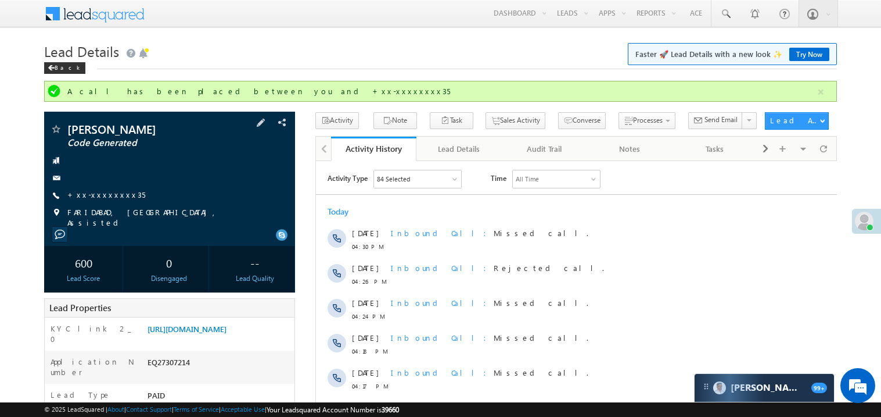
click at [106, 200] on span "+xx-xxxxxxxx35" at bounding box center [106, 195] width 78 height 12
click at [103, 192] on link "+xx-xxxxxxxx35" at bounding box center [106, 194] width 78 height 10
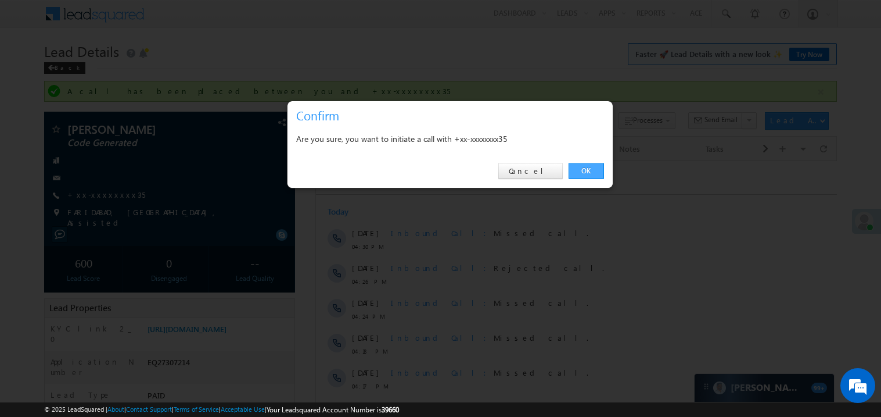
click at [588, 170] on link "OK" at bounding box center [586, 171] width 35 height 16
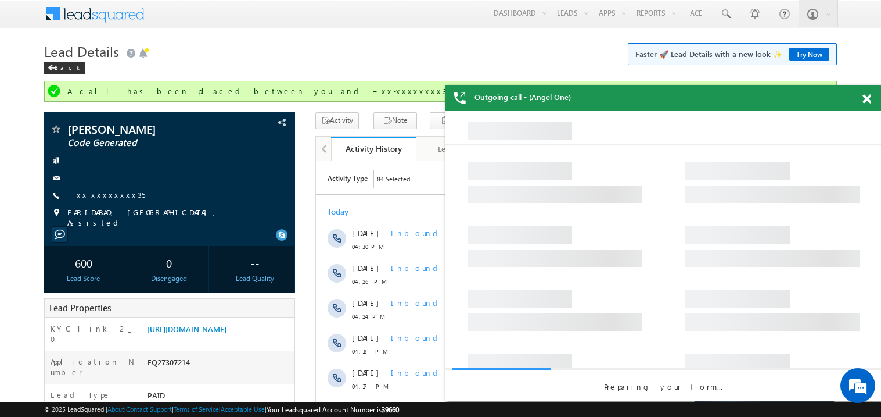
click at [869, 100] on span at bounding box center [867, 99] width 9 height 10
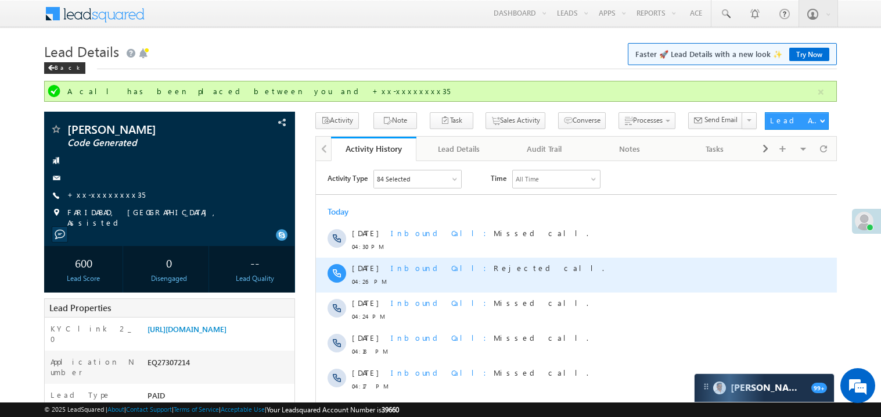
click at [558, 260] on div "Inbound Call Rejected call." at bounding box center [581, 274] width 382 height 35
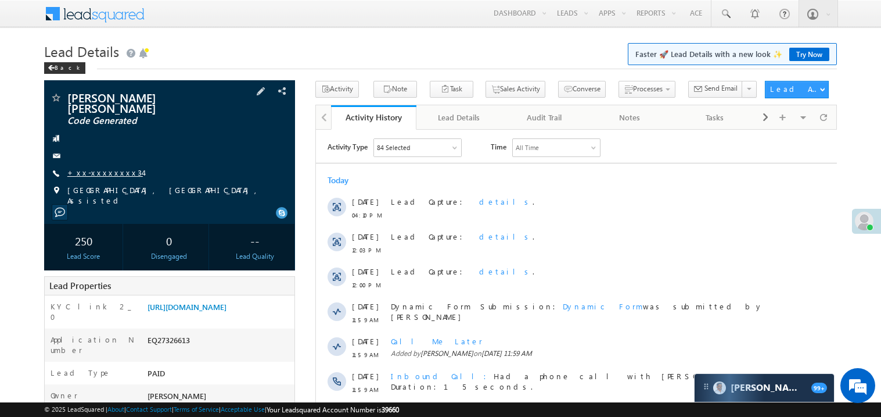
click at [103, 175] on link "+xx-xxxxxxxx34" at bounding box center [105, 172] width 76 height 10
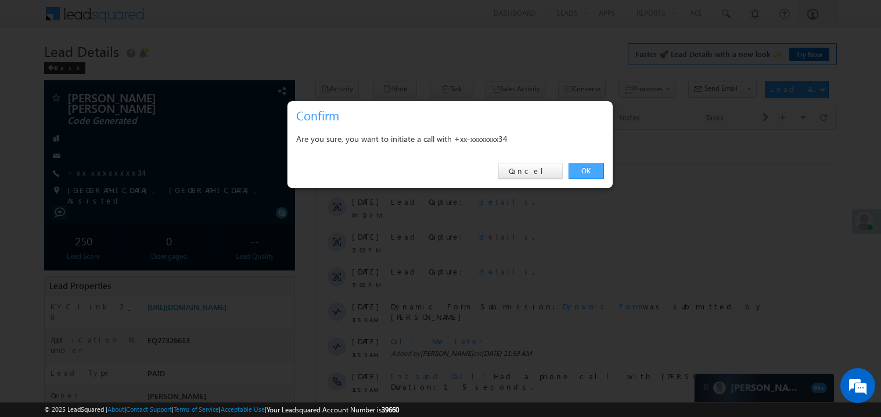
click at [583, 166] on link "OK" at bounding box center [586, 171] width 35 height 16
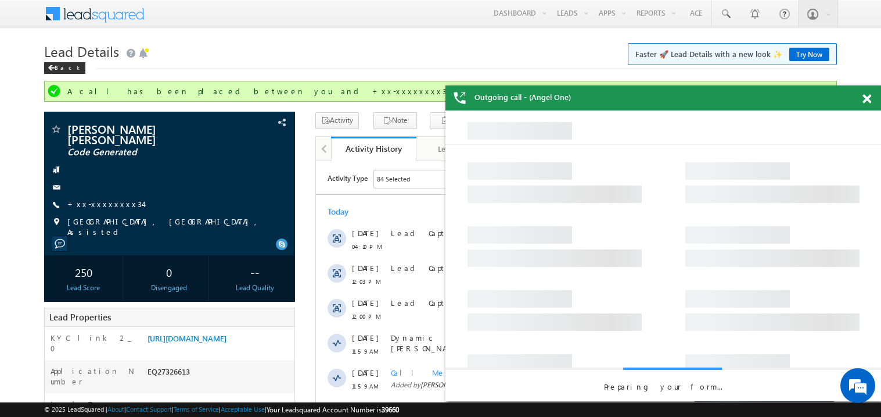
click at [867, 96] on span at bounding box center [867, 99] width 9 height 10
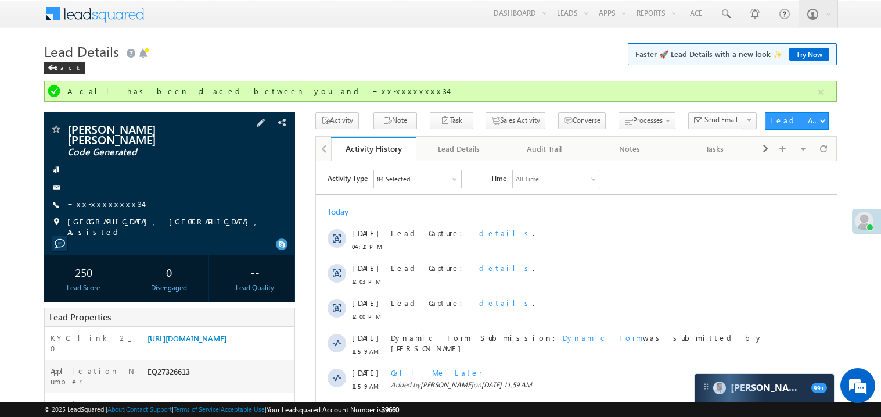
click at [97, 209] on link "+xx-xxxxxxxx34" at bounding box center [105, 204] width 76 height 10
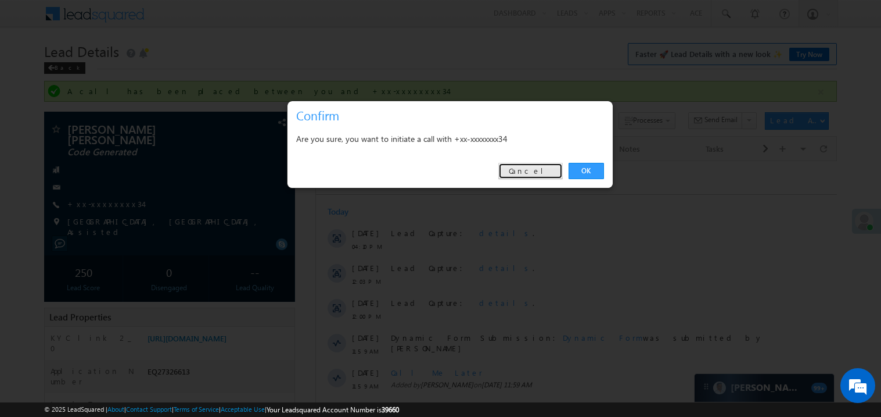
click at [527, 175] on link "Cancel" at bounding box center [531, 171] width 64 height 16
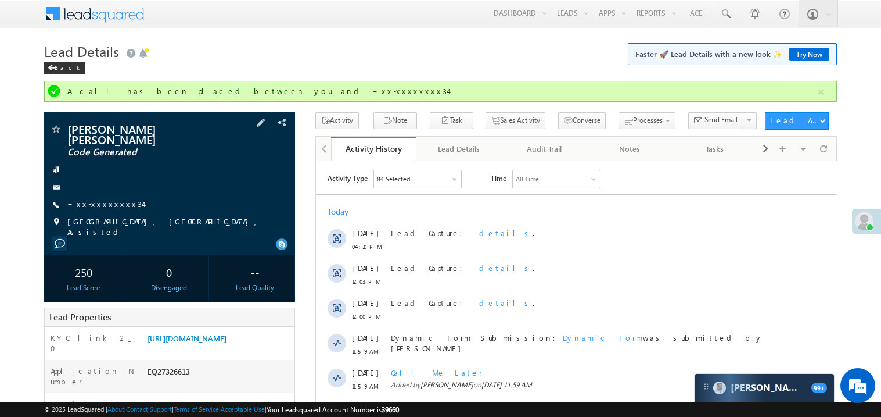
click at [108, 206] on link "+xx-xxxxxxxx34" at bounding box center [105, 204] width 76 height 10
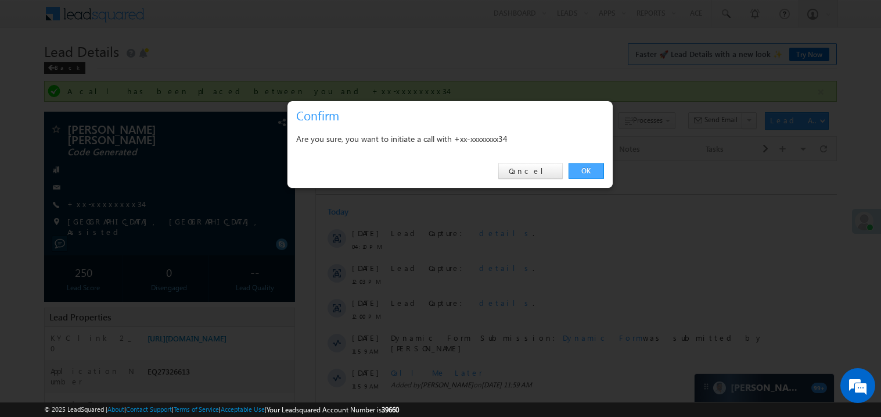
click at [575, 166] on link "OK" at bounding box center [586, 171] width 35 height 16
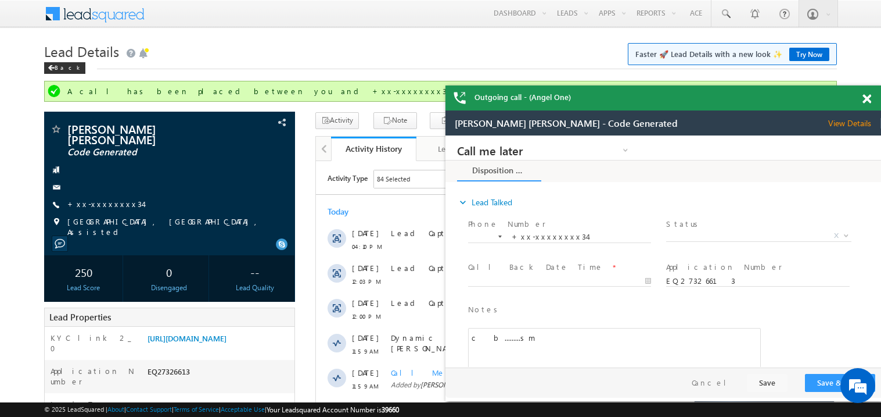
click at [869, 101] on span at bounding box center [867, 99] width 9 height 10
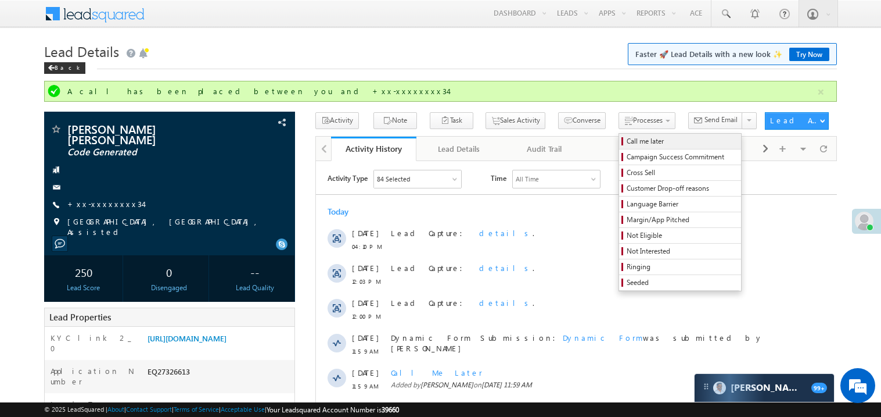
click at [627, 137] on span "Call me later" at bounding box center [682, 141] width 110 height 10
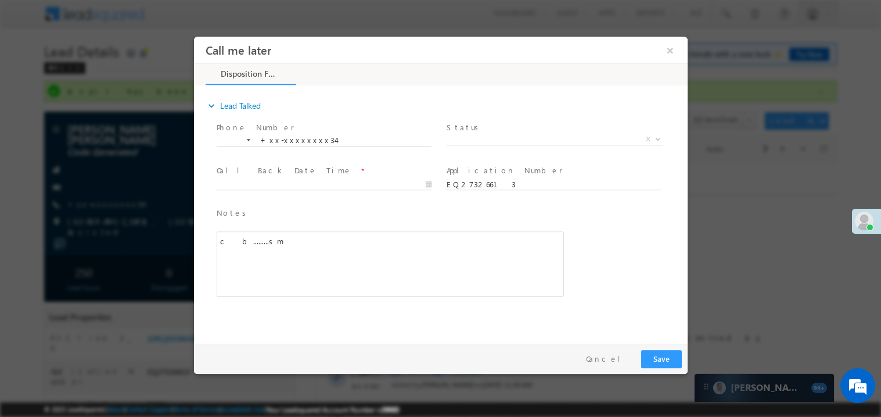
click at [361, 235] on div "c b.........sm" at bounding box center [389, 263] width 347 height 65
click at [472, 134] on span "X" at bounding box center [554, 139] width 217 height 12
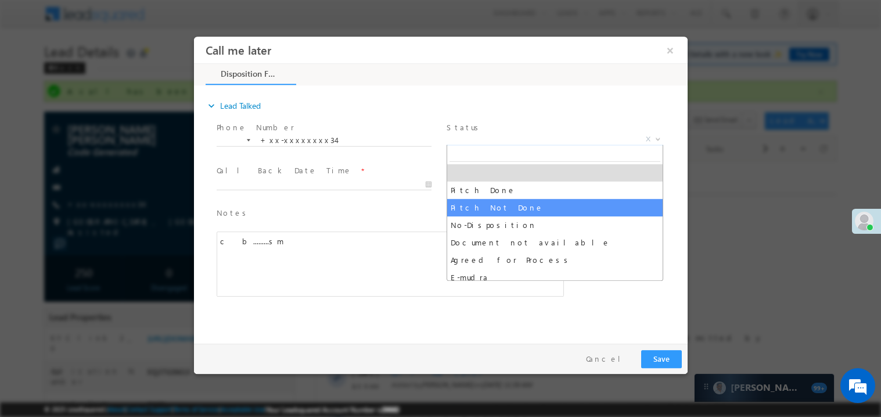
select select "Pitch Not Done"
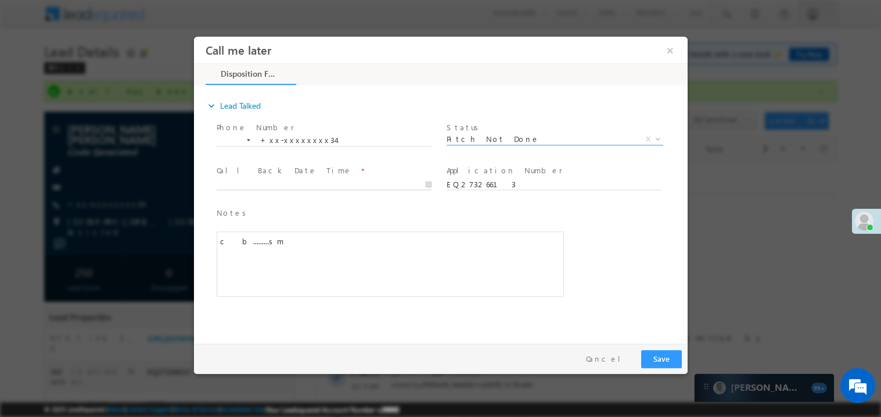
click at [311, 184] on body "Call me later ×" at bounding box center [440, 187] width 494 height 302
type input "[DATE] 8:35 PM"
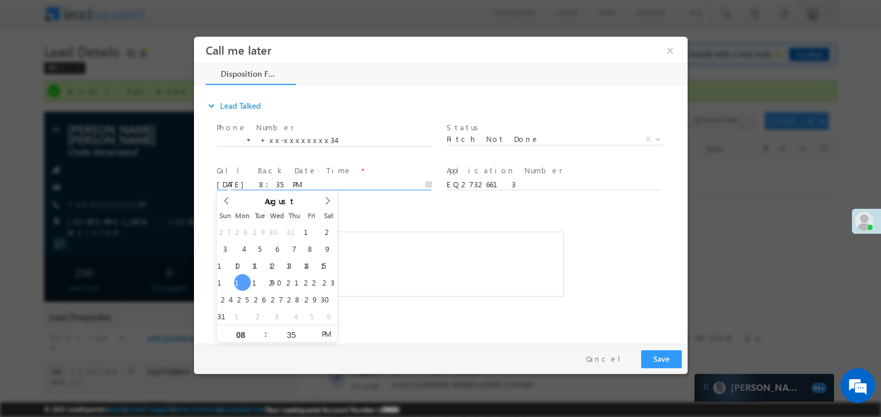
click at [402, 215] on span "Notes *" at bounding box center [381, 212] width 330 height 13
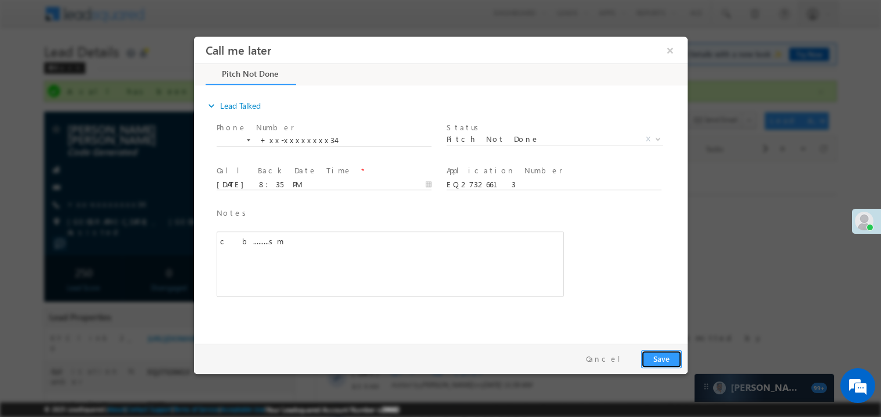
click at [672, 357] on button "Save" at bounding box center [661, 358] width 41 height 18
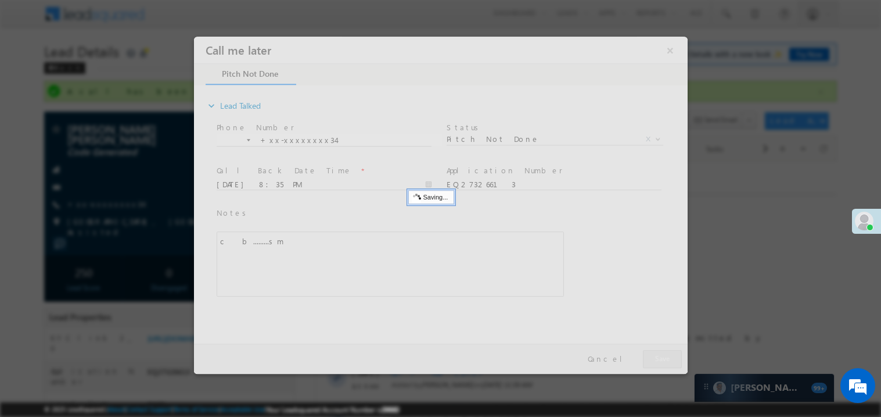
click at [672, 357] on div at bounding box center [440, 204] width 494 height 337
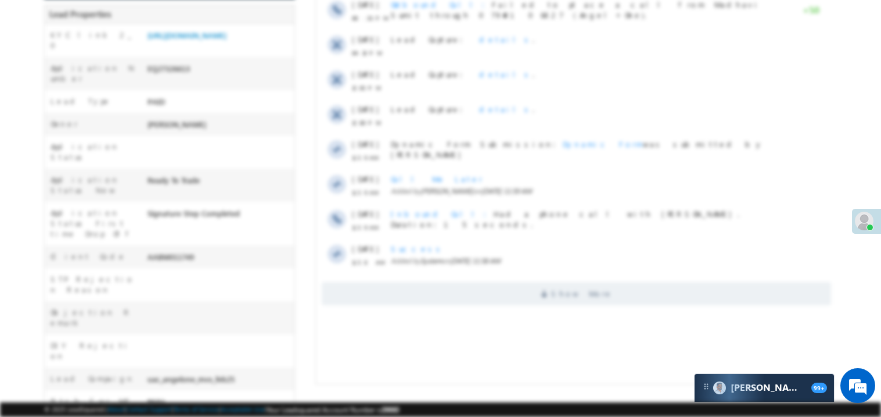
scroll to position [471, 0]
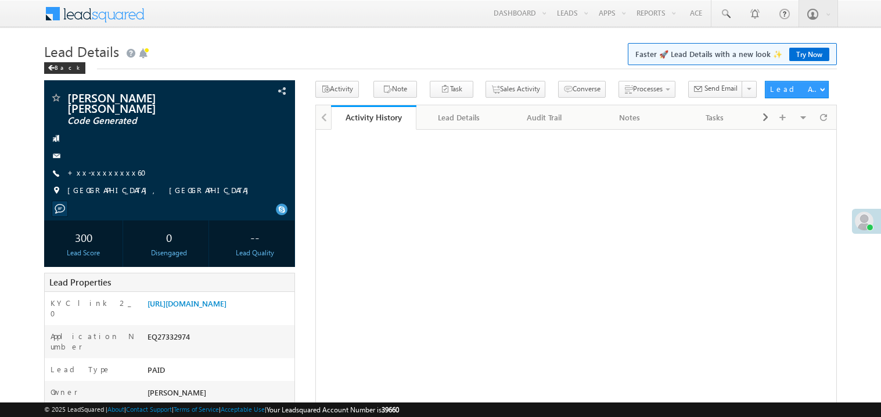
click at [94, 167] on link "+xx-xxxxxxxx60" at bounding box center [110, 172] width 86 height 10
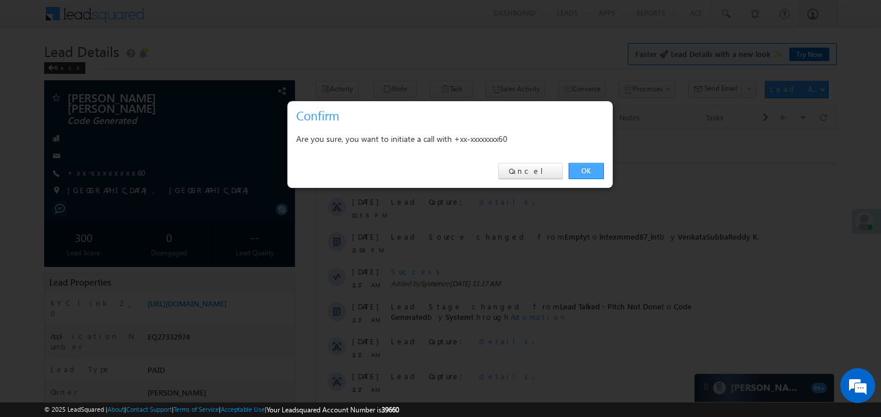
click at [597, 170] on link "OK" at bounding box center [586, 171] width 35 height 16
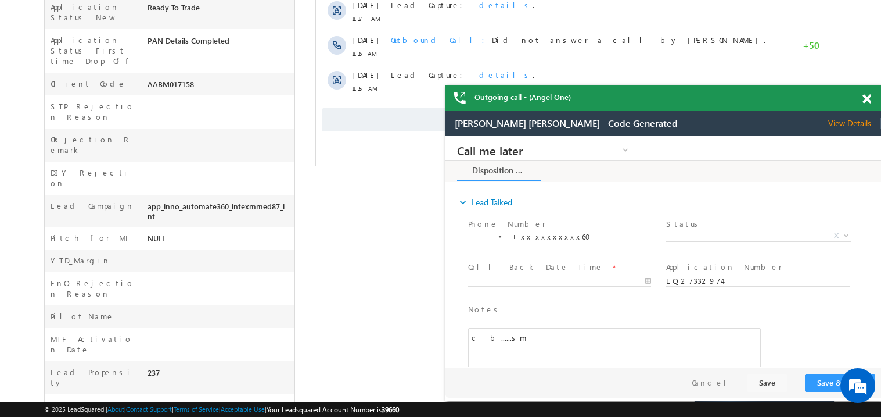
click at [872, 103] on div at bounding box center [874, 96] width 16 height 23
click at [868, 101] on span at bounding box center [867, 99] width 9 height 10
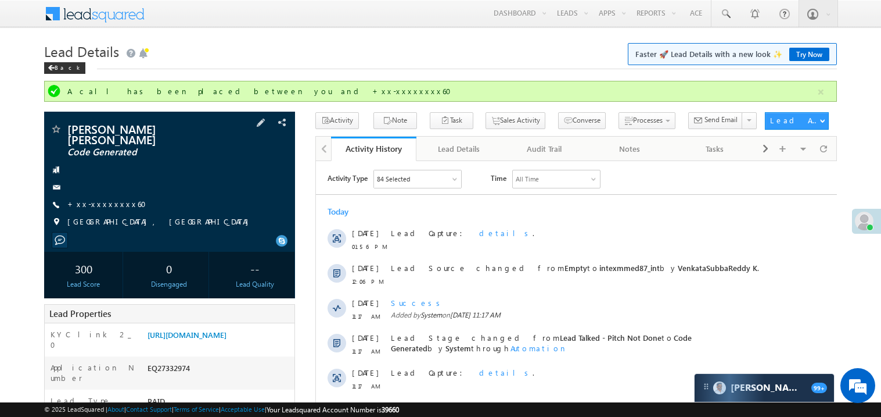
click at [95, 188] on div "Abdul Kayyum khan Code Generated +xx-xxxxxxxx60 BARDOLI, GUJARAT" at bounding box center [169, 178] width 239 height 110
click at [99, 199] on link "+xx-xxxxxxxx60" at bounding box center [110, 204] width 86 height 10
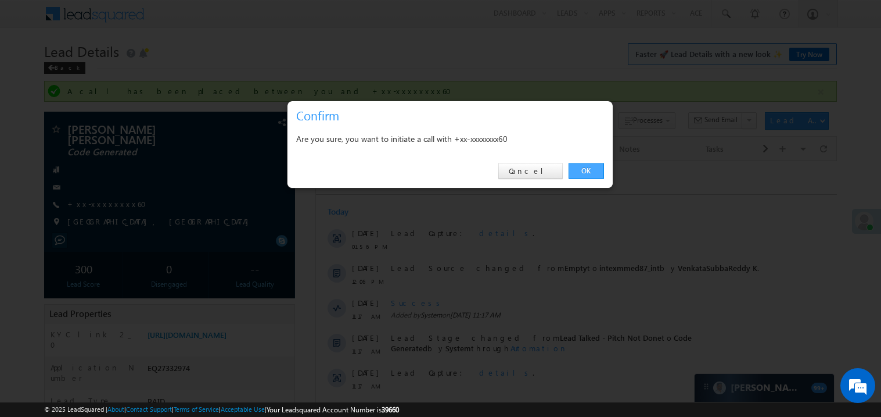
click at [589, 171] on link "OK" at bounding box center [586, 171] width 35 height 16
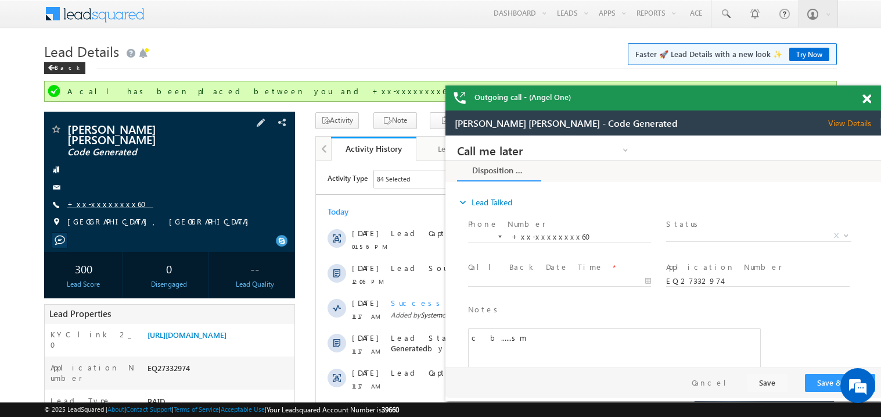
click at [115, 199] on link "+xx-xxxxxxxx60" at bounding box center [110, 204] width 86 height 10
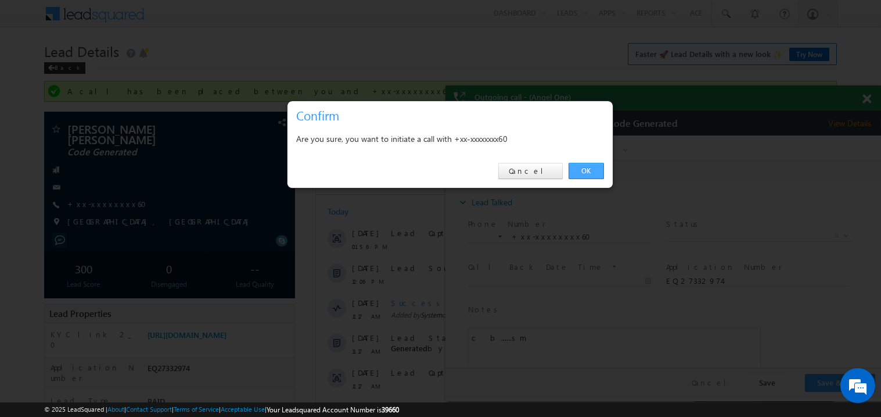
click at [588, 168] on link "OK" at bounding box center [586, 171] width 35 height 16
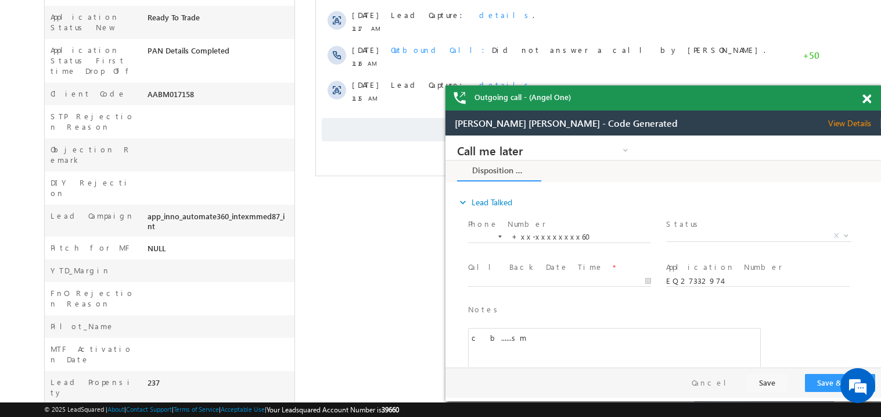
scroll to position [472, 0]
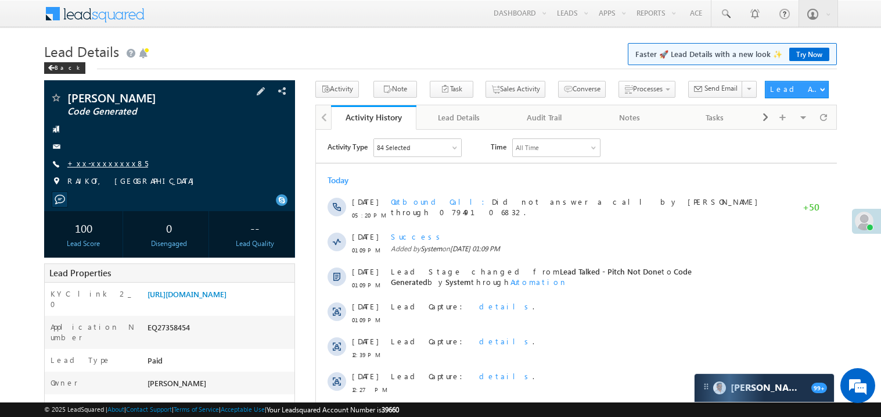
click at [94, 164] on link "+xx-xxxxxxxx85" at bounding box center [107, 163] width 81 height 10
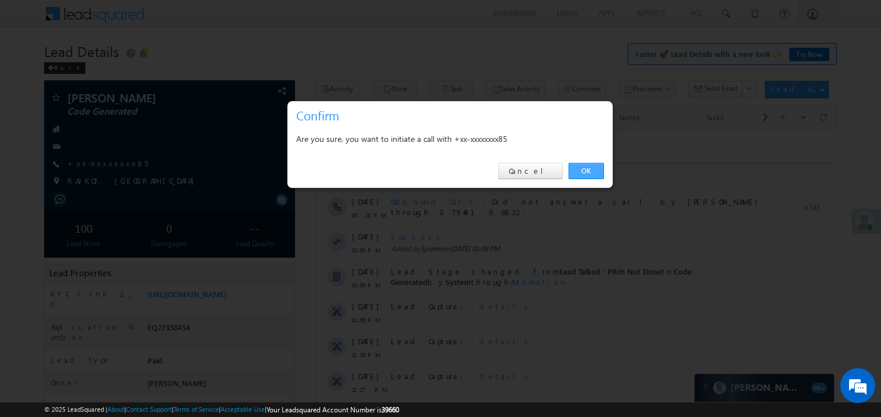
click at [591, 170] on link "OK" at bounding box center [586, 171] width 35 height 16
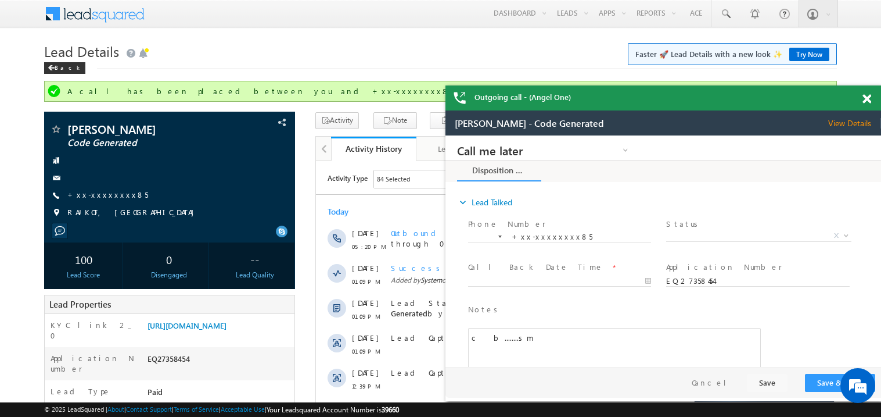
click at [869, 100] on span at bounding box center [867, 99] width 9 height 10
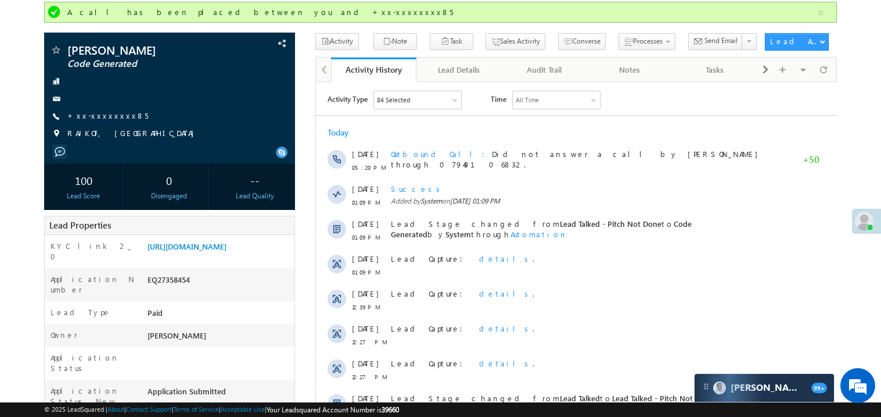
scroll to position [67, 0]
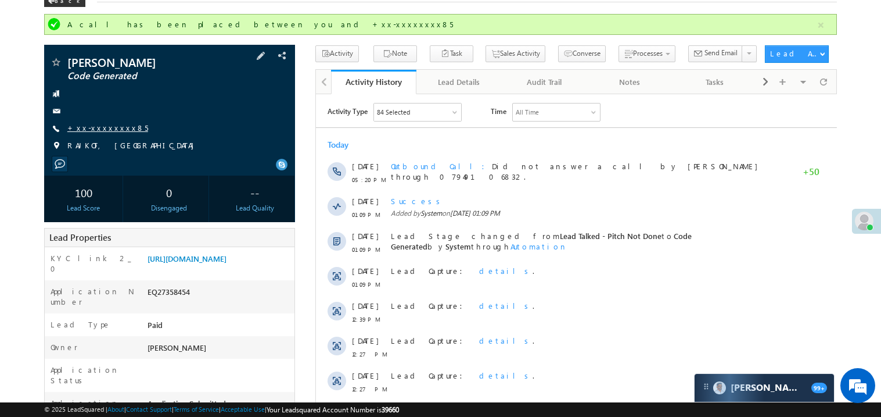
click at [110, 129] on link "+xx-xxxxxxxx85" at bounding box center [107, 128] width 81 height 10
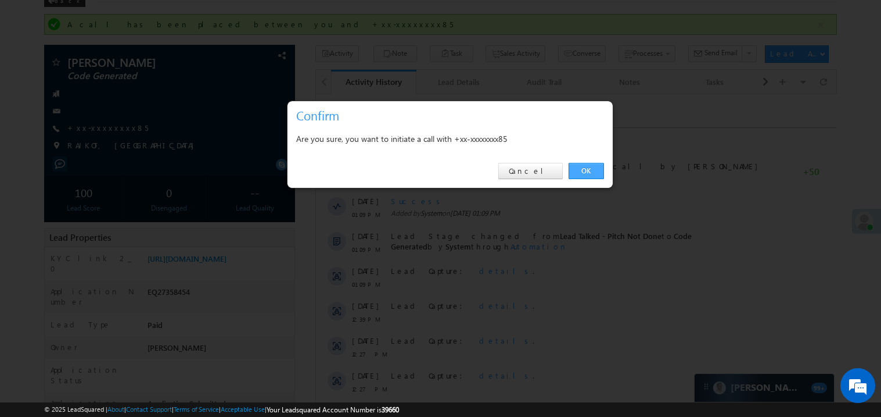
click at [588, 173] on link "OK" at bounding box center [586, 171] width 35 height 16
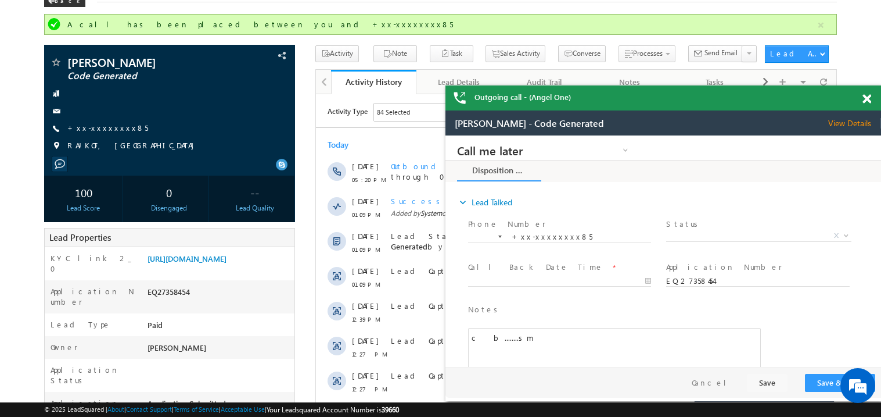
scroll to position [0, 0]
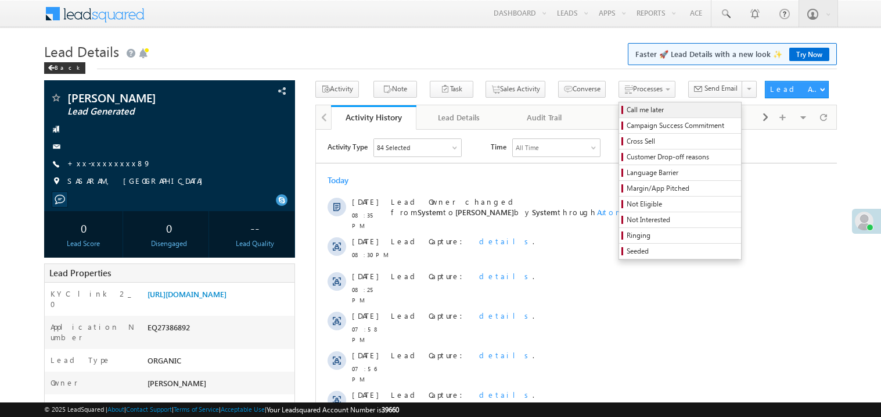
click at [627, 105] on span "Call me later" at bounding box center [682, 110] width 110 height 10
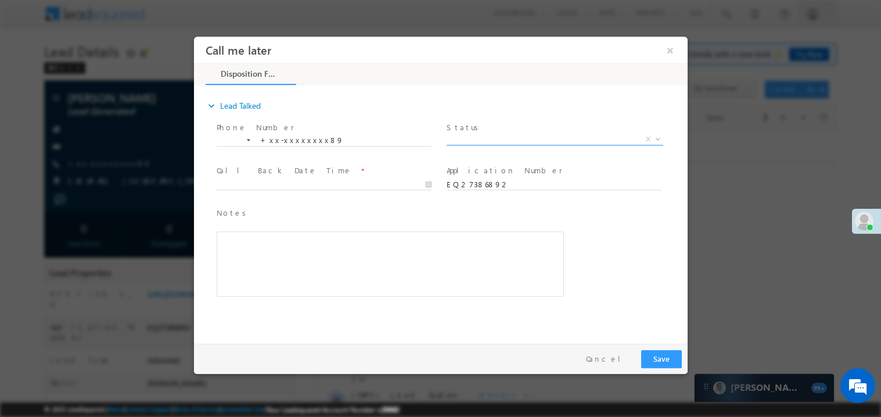
click at [485, 135] on span "X" at bounding box center [554, 139] width 217 height 12
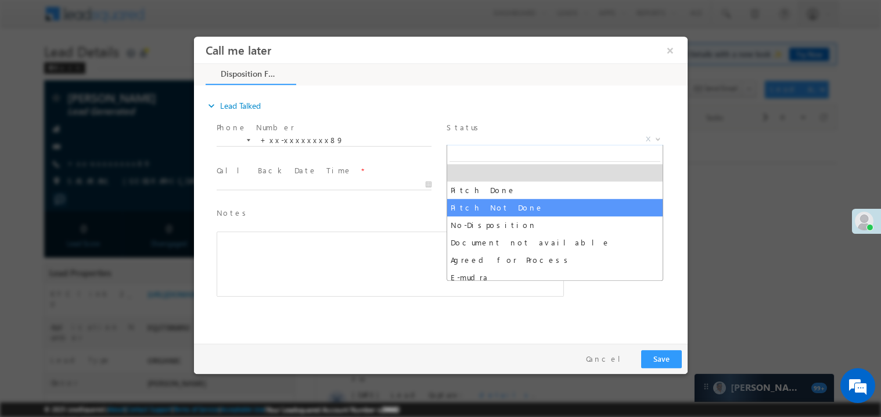
select select "Pitch Not Done"
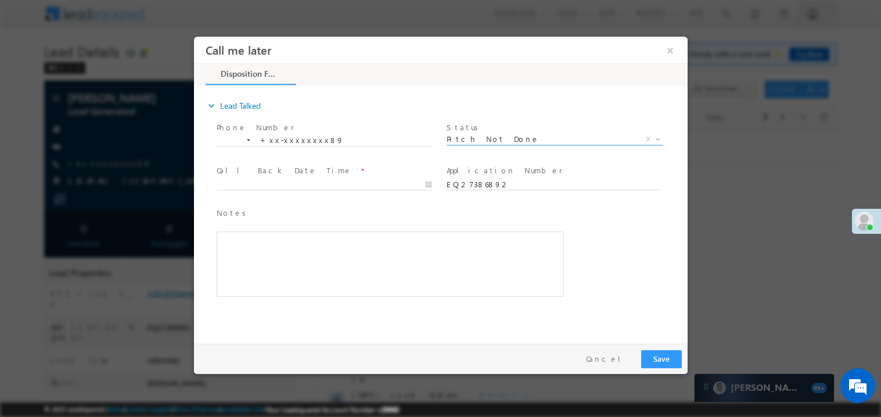
click at [253, 177] on div at bounding box center [328, 184] width 225 height 14
click at [250, 182] on body "Call me later ×" at bounding box center [440, 187] width 494 height 302
type input "08/18/25 8:43 PM"
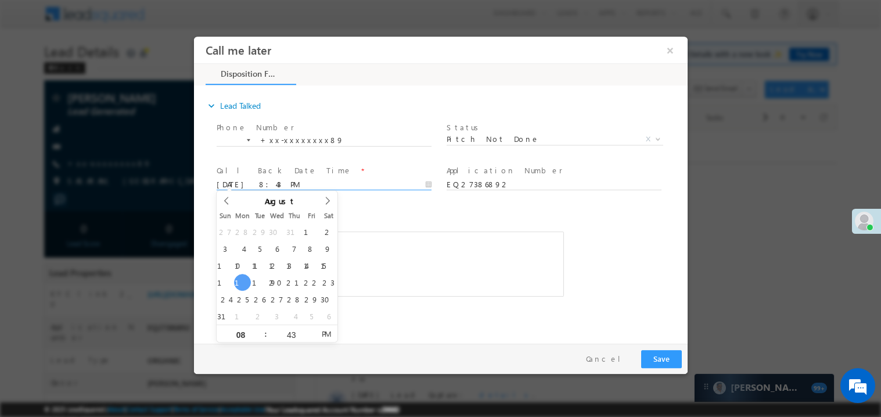
click at [440, 235] on div "Rich Text Editor, 40788eee-0fb2-11ec-a811-0adc8a9d82c2__tab1__section1__Notes__…" at bounding box center [389, 263] width 347 height 65
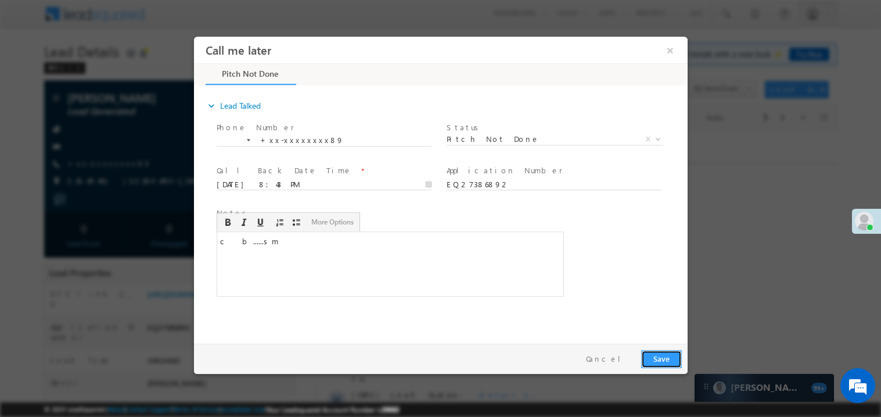
click at [649, 353] on button "Save" at bounding box center [661, 358] width 41 height 18
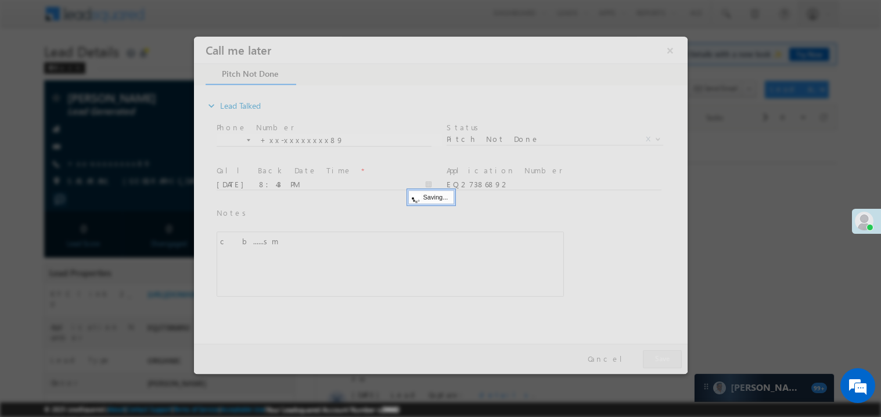
click at [649, 353] on div at bounding box center [440, 204] width 494 height 337
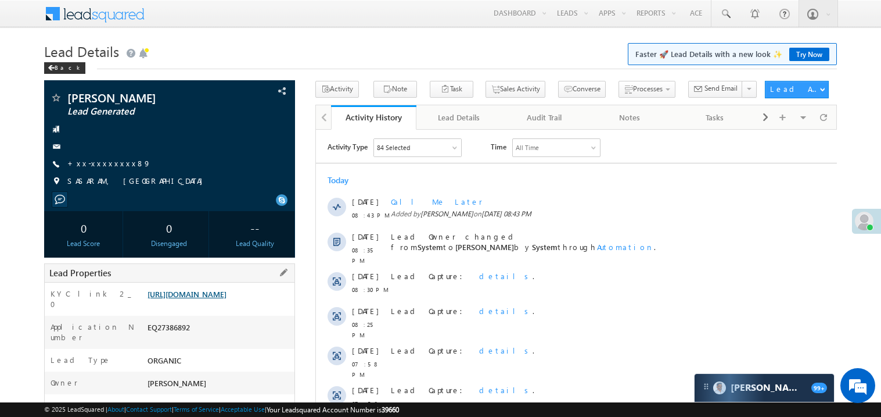
click at [219, 299] on link "[URL][DOMAIN_NAME]" at bounding box center [187, 294] width 79 height 10
click at [98, 164] on link "+xx-xxxxxxxx89" at bounding box center [109, 163] width 84 height 10
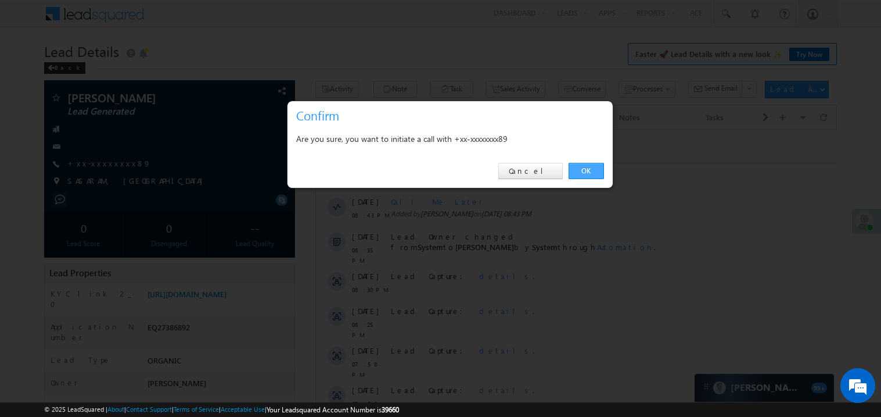
click at [585, 170] on link "OK" at bounding box center [586, 171] width 35 height 16
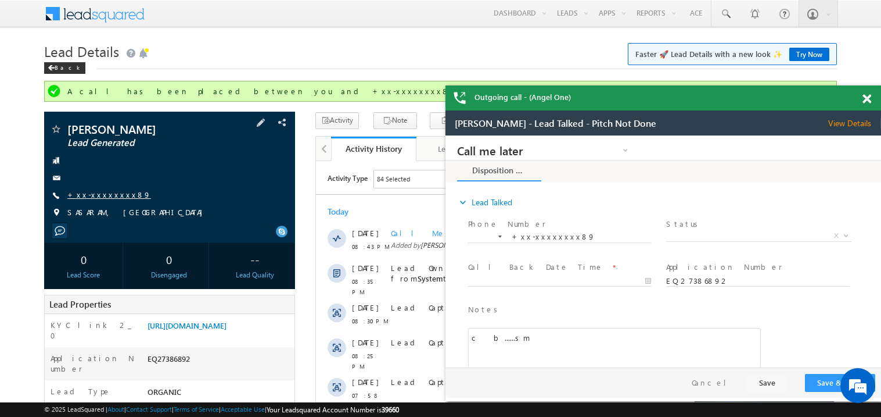
click at [109, 191] on link "+xx-xxxxxxxx89" at bounding box center [109, 194] width 84 height 10
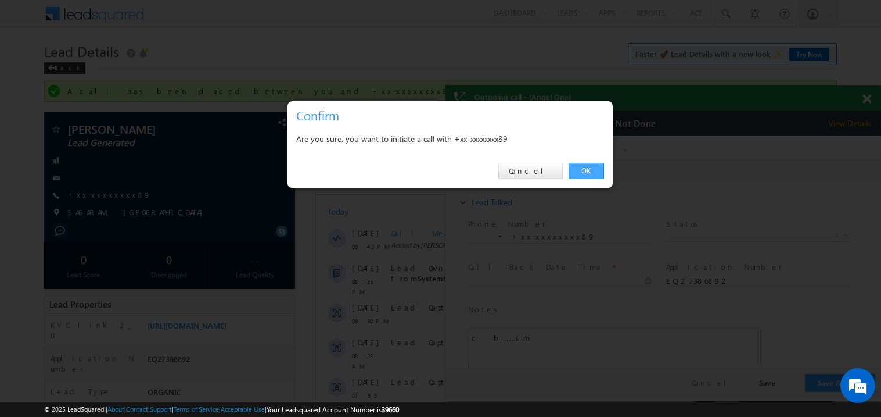
click at [586, 170] on link "OK" at bounding box center [586, 171] width 35 height 16
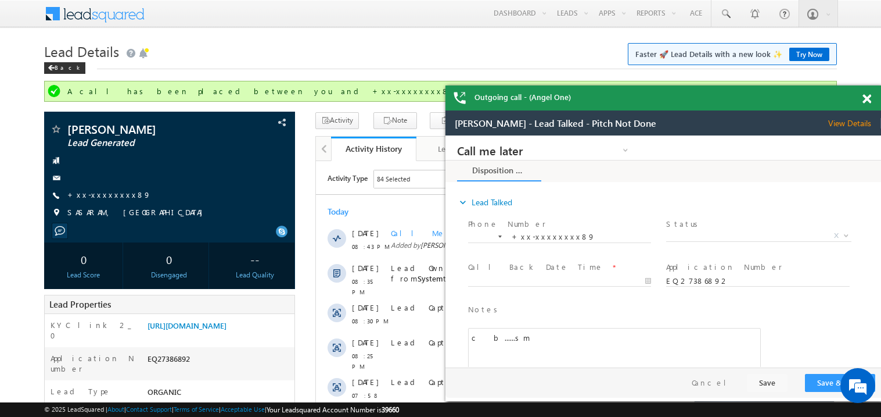
click at [870, 98] on span at bounding box center [867, 99] width 9 height 10
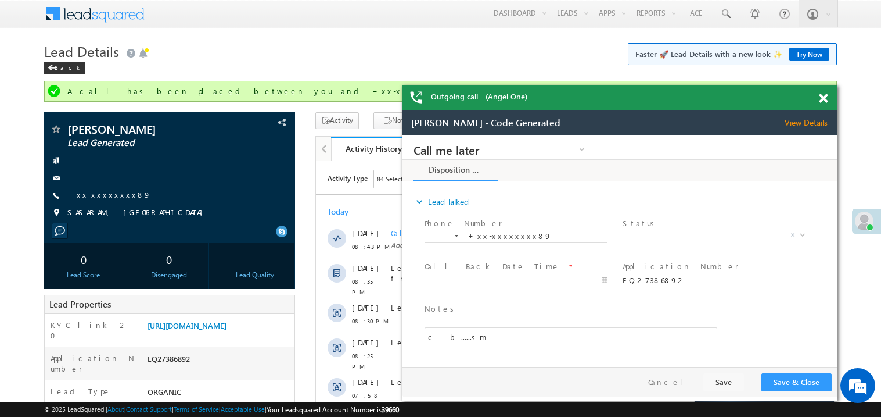
drag, startPoint x: 604, startPoint y: 127, endPoint x: 487, endPoint y: 74, distance: 128.7
click at [487, 85] on div "Outgoing call - (Angel One)" at bounding box center [620, 244] width 436 height 318
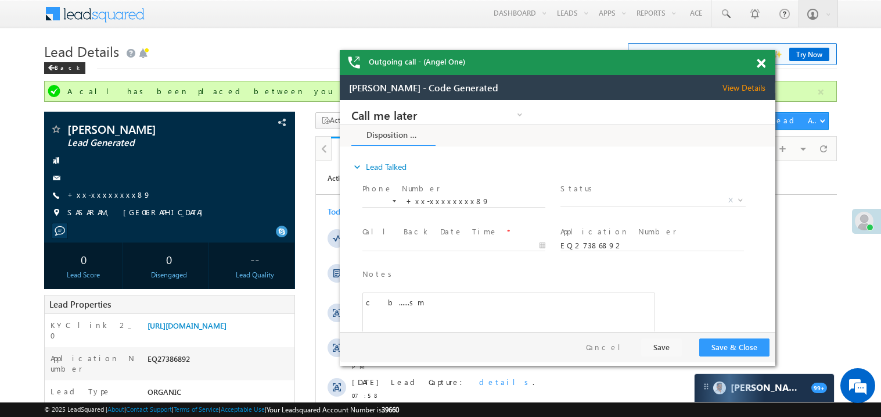
click at [760, 70] on div at bounding box center [768, 61] width 16 height 23
click at [763, 64] on span at bounding box center [761, 64] width 9 height 10
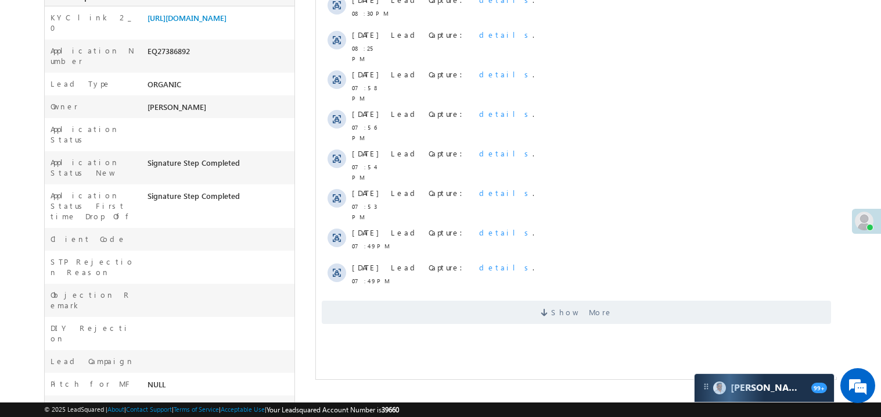
scroll to position [325, 0]
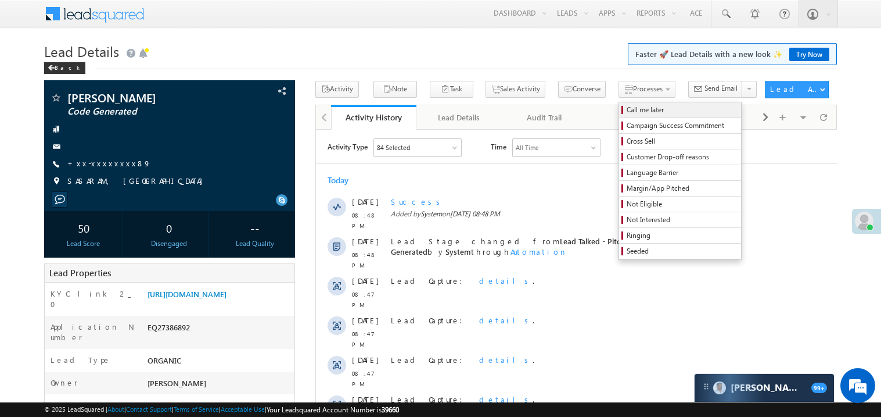
click at [627, 107] on span "Call me later" at bounding box center [682, 110] width 110 height 10
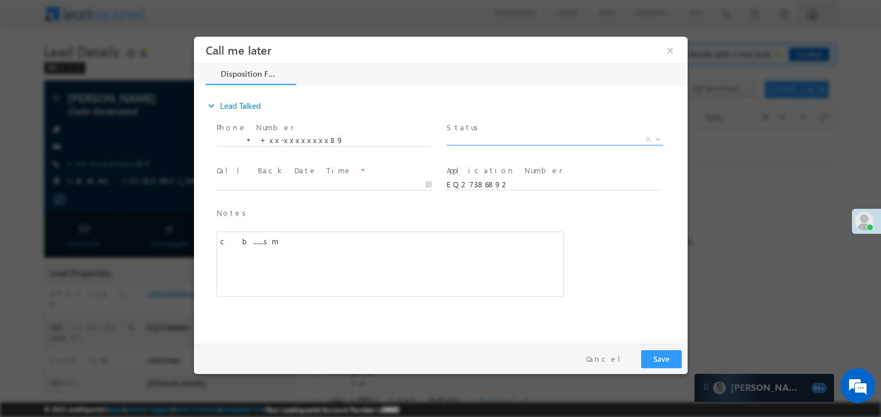
click at [482, 134] on span "X" at bounding box center [554, 139] width 217 height 12
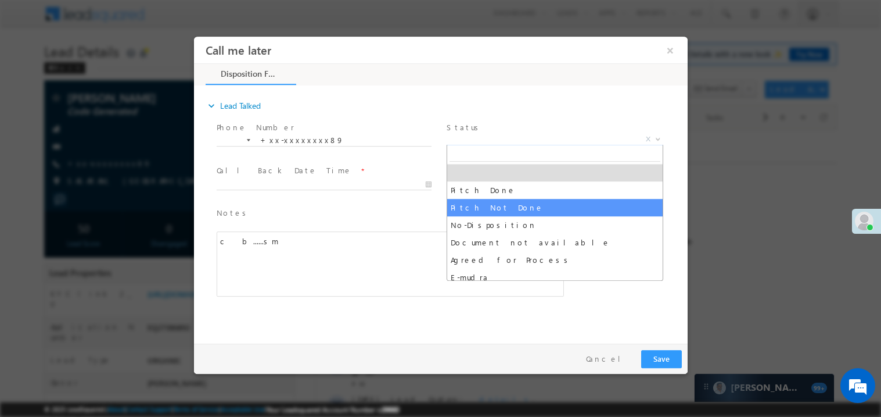
select select "Pitch Not Done"
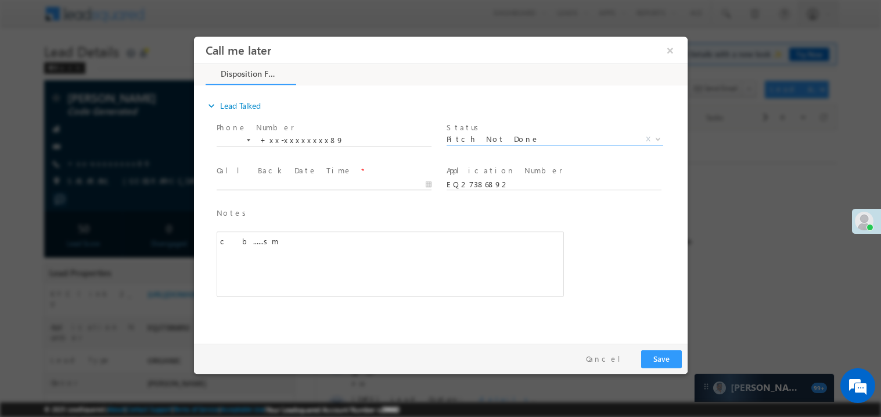
click at [270, 185] on body "Call me later ×" at bounding box center [440, 187] width 494 height 302
type input "[DATE] 8:57 PM"
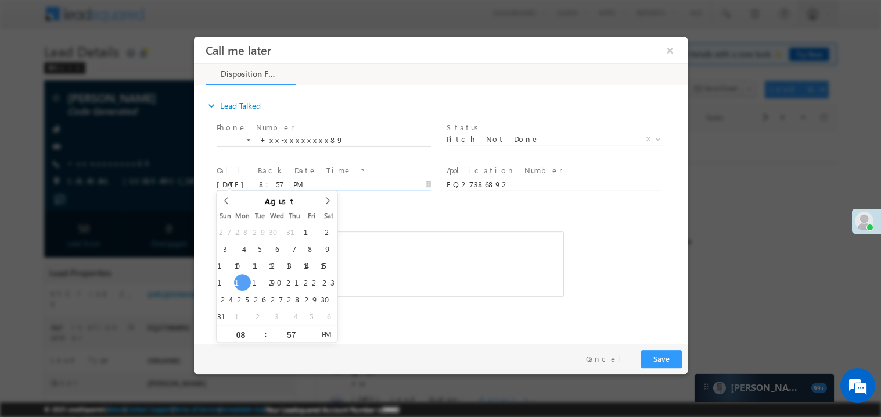
click at [415, 262] on div "c b......sm" at bounding box center [389, 263] width 347 height 65
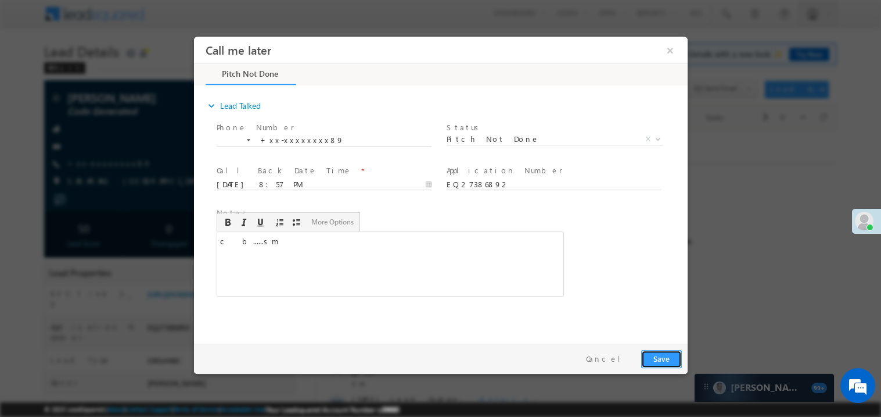
click at [673, 361] on button "Save" at bounding box center [661, 358] width 41 height 18
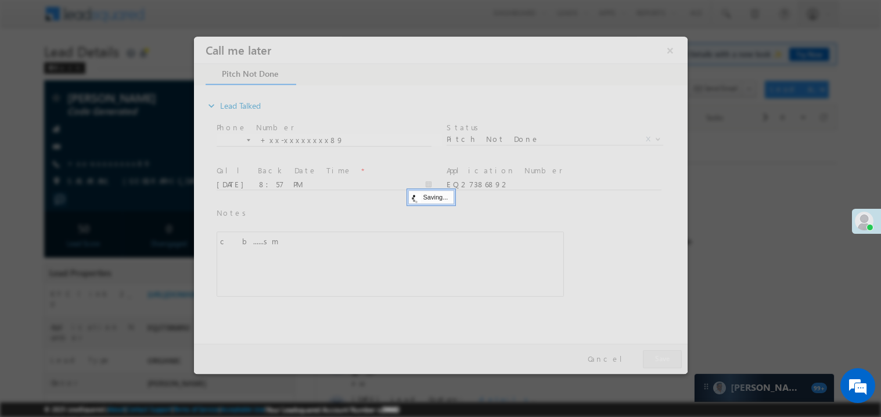
click at [673, 361] on div at bounding box center [440, 204] width 494 height 337
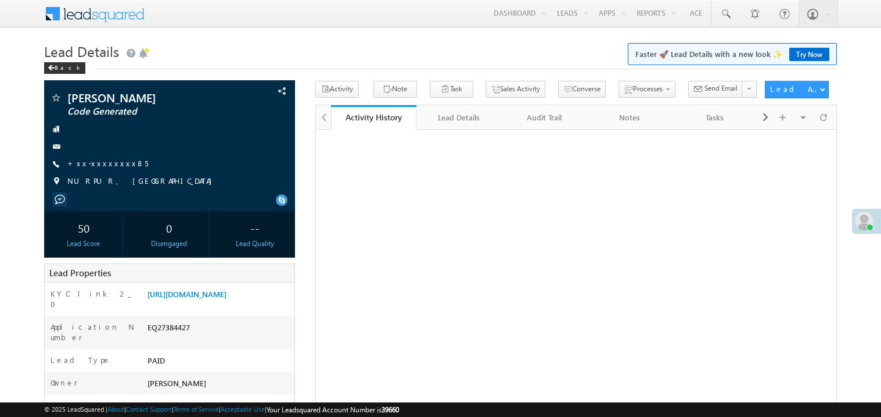
click at [113, 164] on link "+xx-xxxxxxxx85" at bounding box center [107, 163] width 81 height 10
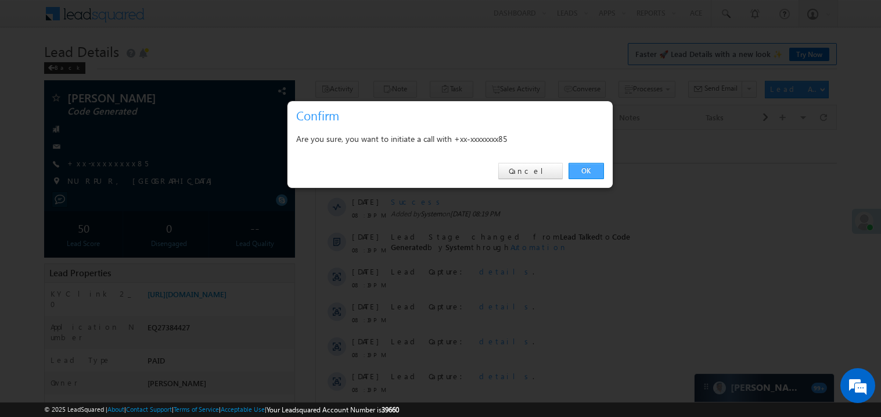
click at [583, 169] on link "OK" at bounding box center [586, 171] width 35 height 16
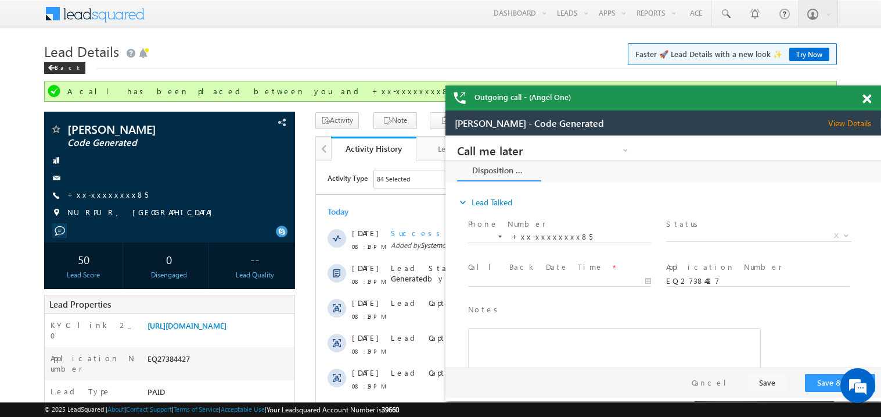
click at [868, 102] on span at bounding box center [867, 99] width 9 height 10
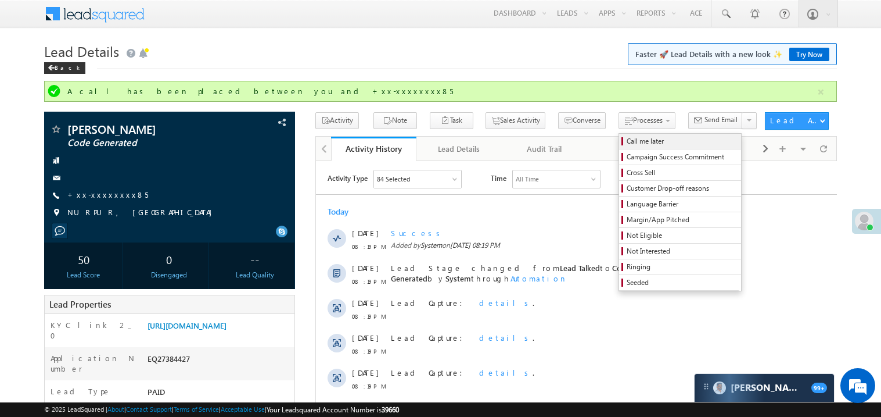
click at [627, 139] on span "Call me later" at bounding box center [682, 141] width 110 height 10
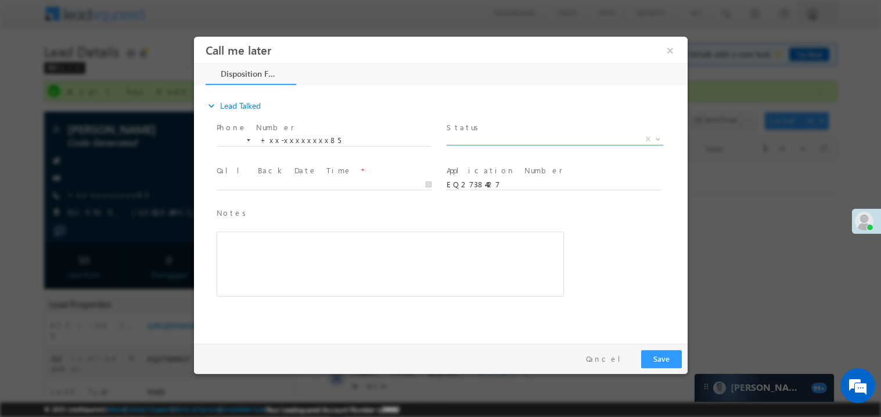
click at [490, 135] on span "X" at bounding box center [554, 139] width 217 height 12
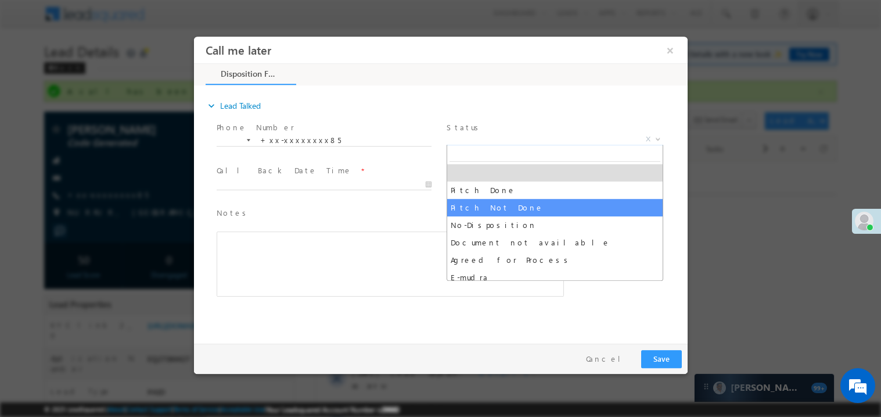
select select "Pitch Not Done"
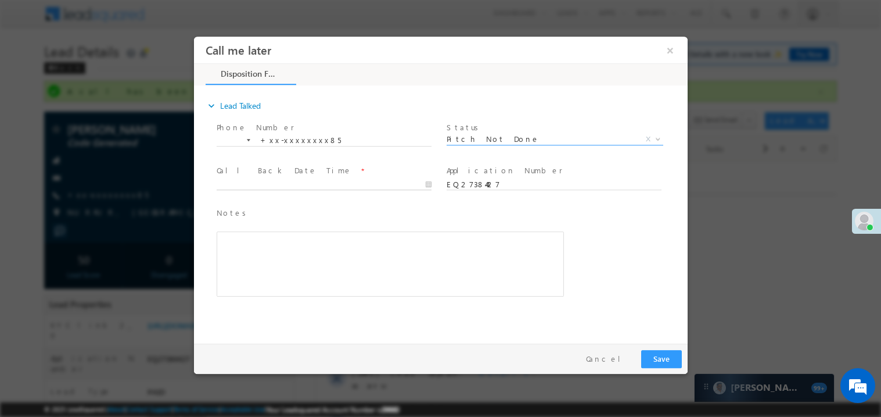
click at [238, 180] on body "Call me later ×" at bounding box center [440, 187] width 494 height 302
type input "08/18/25 8:59 PM"
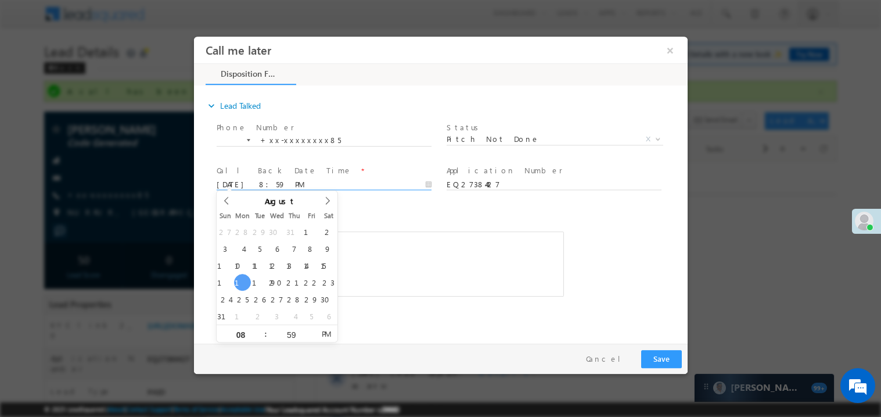
click at [408, 281] on div "Rich Text Editor, 40788eee-0fb2-11ec-a811-0adc8a9d82c2__tab1__section1__Notes__…" at bounding box center [389, 263] width 347 height 65
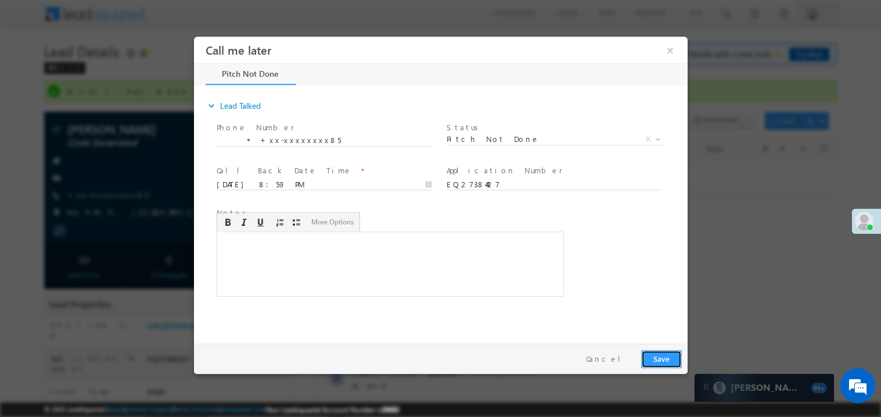
click at [669, 351] on button "Save" at bounding box center [661, 358] width 41 height 18
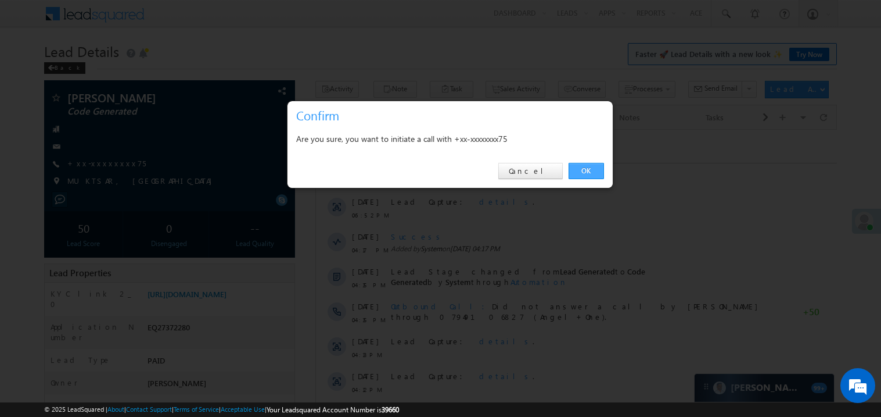
click at [583, 170] on link "OK" at bounding box center [586, 171] width 35 height 16
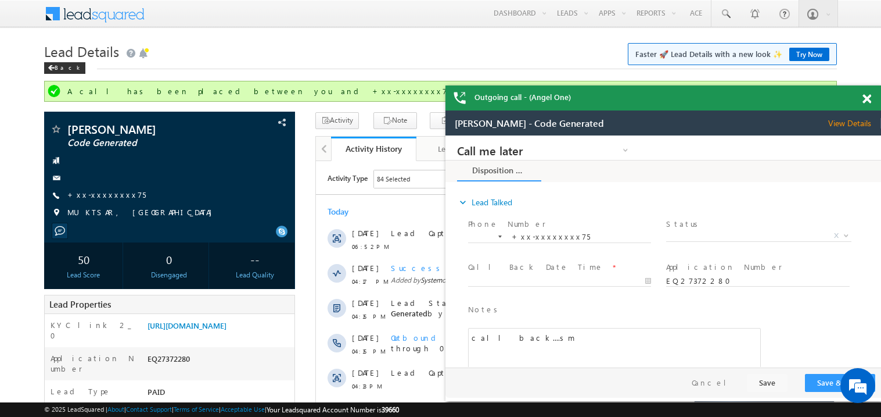
click at [866, 98] on span at bounding box center [867, 99] width 9 height 10
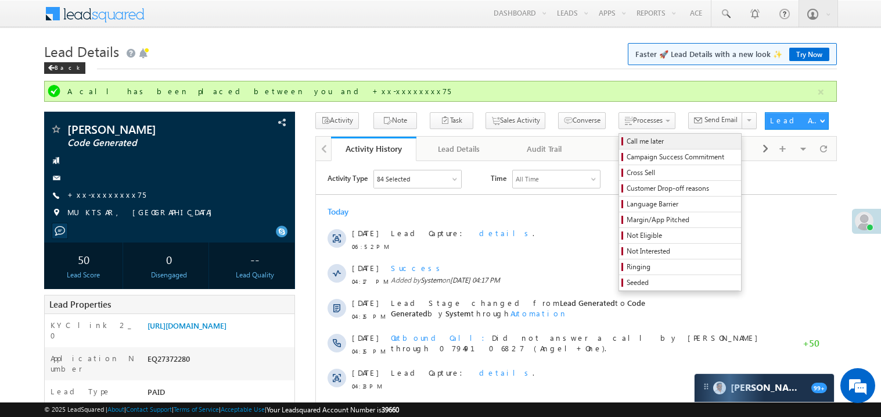
click at [627, 141] on span "Call me later" at bounding box center [682, 141] width 110 height 10
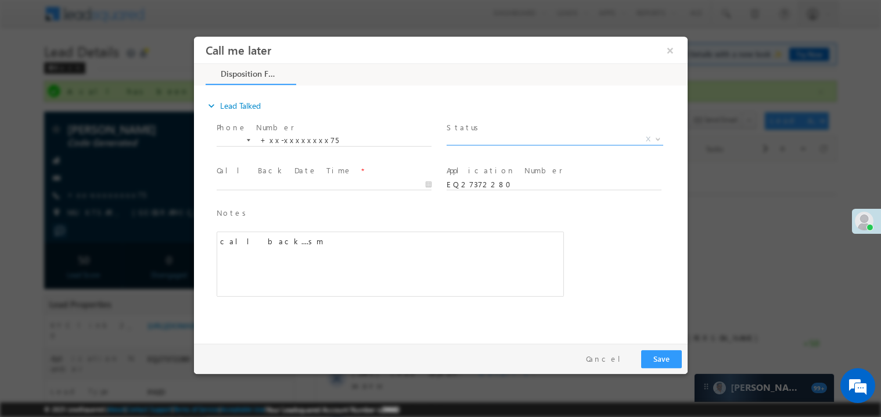
click at [468, 135] on span "X" at bounding box center [554, 139] width 217 height 12
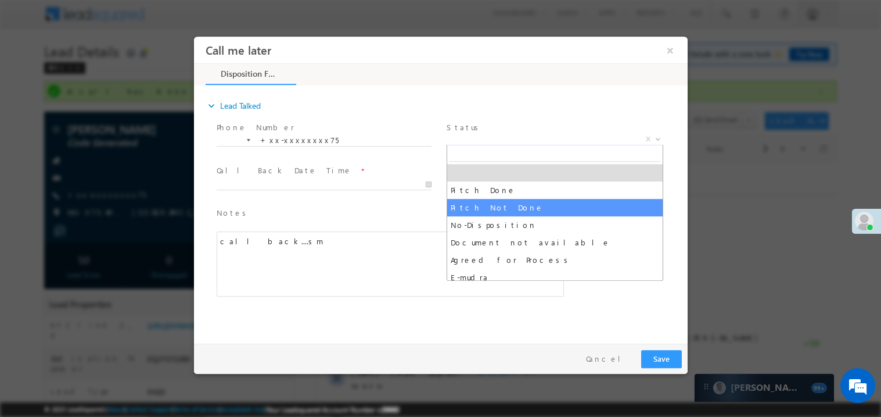
select select "Pitch Not Done"
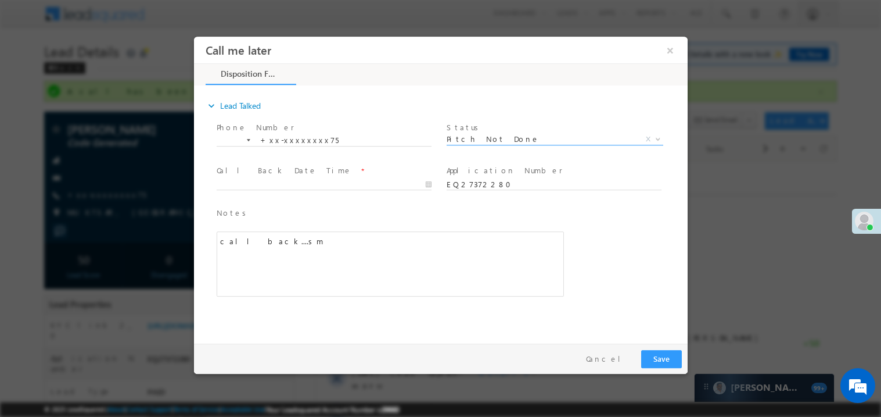
click at [238, 173] on label "Call Back Date Time" at bounding box center [283, 169] width 135 height 11
click at [234, 180] on body "Call me later ×" at bounding box center [440, 187] width 494 height 302
type input "08/18/25 9:00 PM"
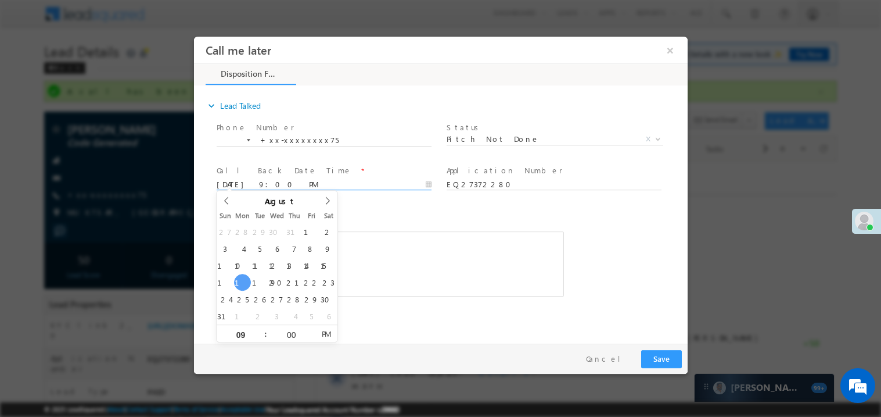
click at [401, 268] on div "call back....sm" at bounding box center [389, 263] width 347 height 65
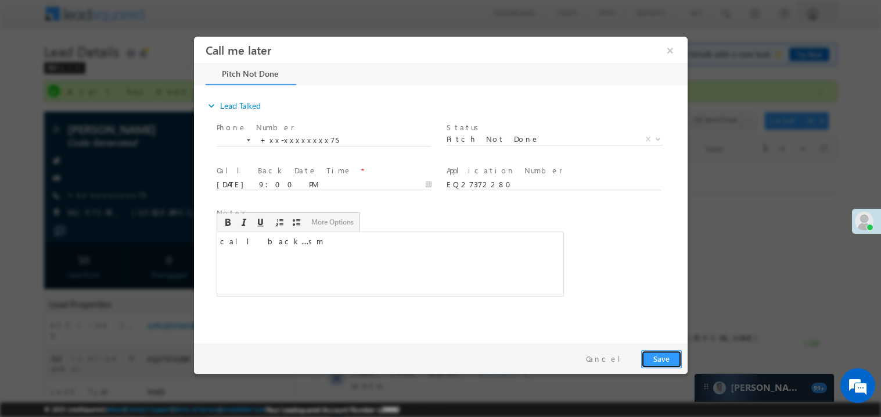
click at [659, 354] on button "Save" at bounding box center [661, 358] width 41 height 18
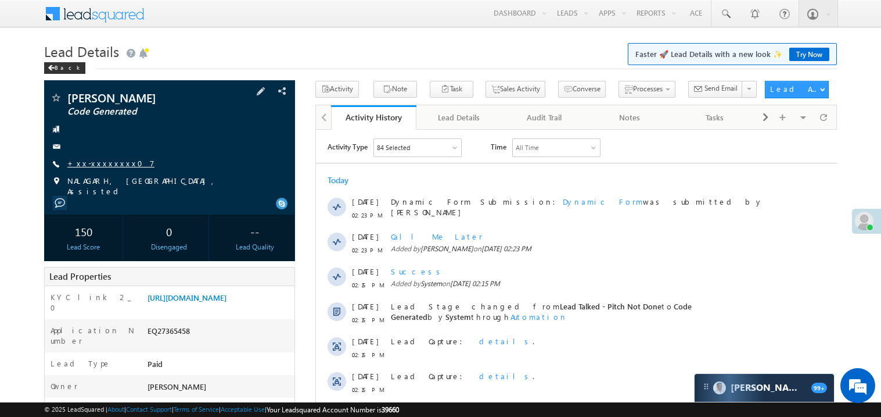
click at [98, 162] on link "+xx-xxxxxxxx07" at bounding box center [110, 163] width 87 height 10
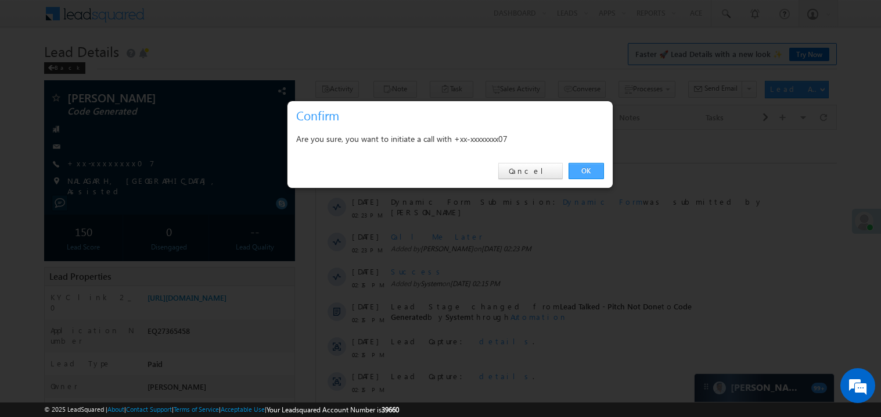
click at [587, 166] on link "OK" at bounding box center [586, 171] width 35 height 16
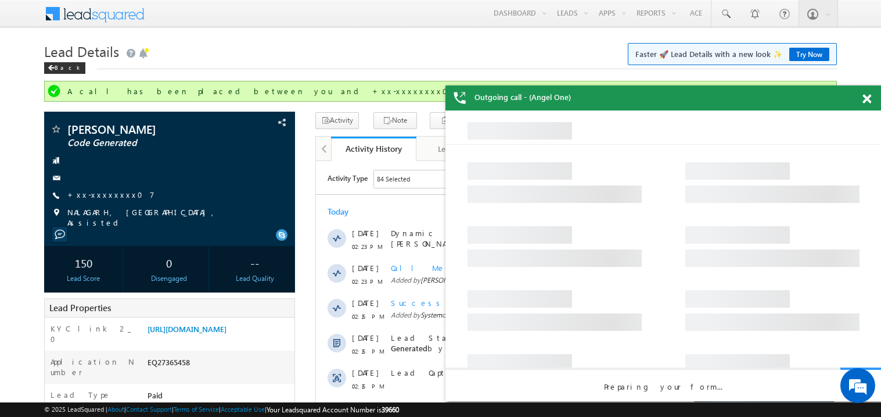
click at [867, 100] on span at bounding box center [867, 99] width 9 height 10
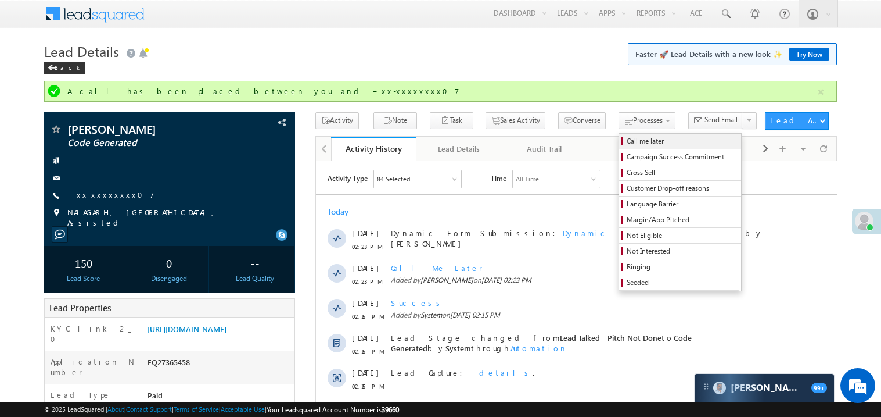
click at [627, 145] on span "Call me later" at bounding box center [682, 141] width 110 height 10
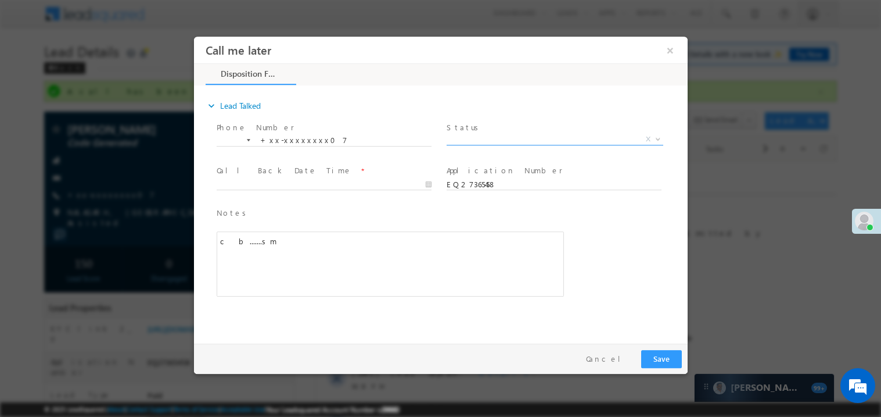
click at [478, 137] on span "X" at bounding box center [554, 139] width 217 height 12
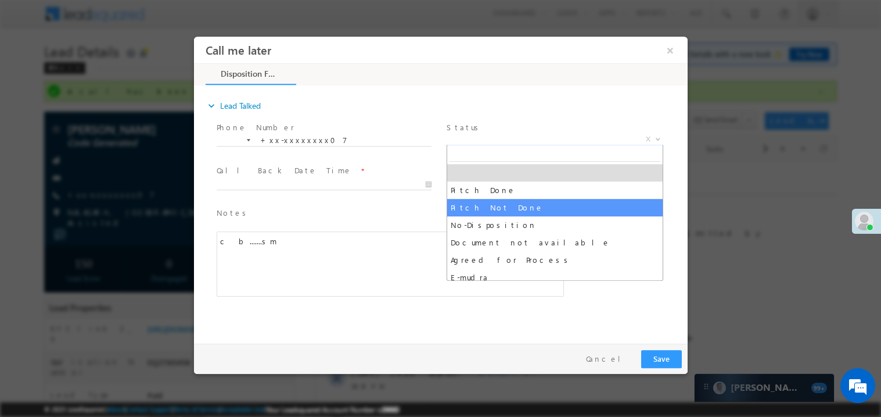
select select "Pitch Not Done"
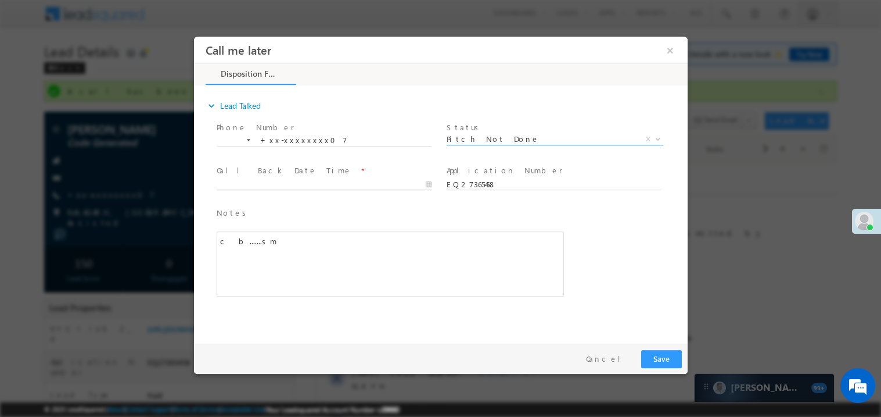
click at [274, 181] on body "Call me later ×" at bounding box center [440, 187] width 494 height 302
type input "08/18/25 9:02 PM"
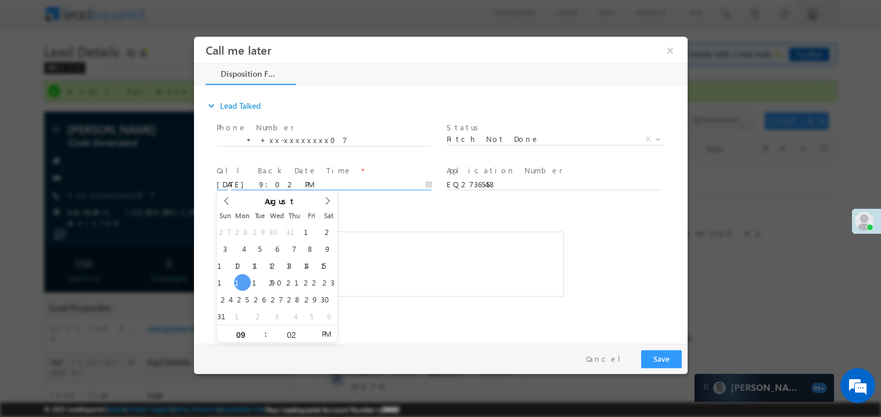
click at [409, 285] on div "c b.......sm" at bounding box center [389, 263] width 347 height 65
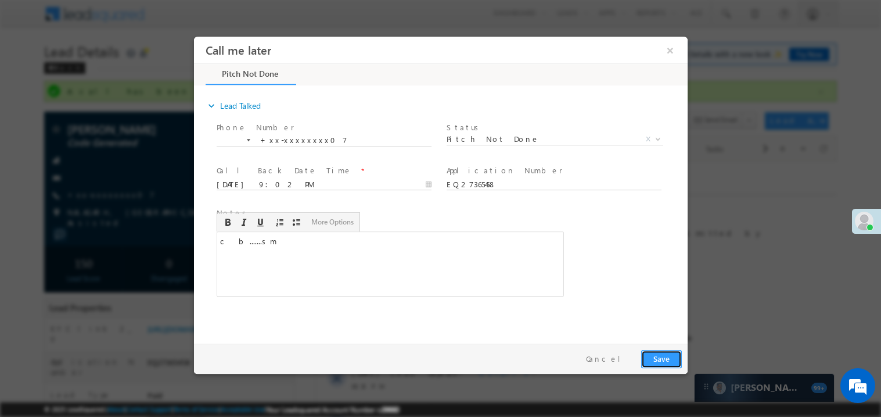
click at [668, 361] on button "Save" at bounding box center [661, 358] width 41 height 18
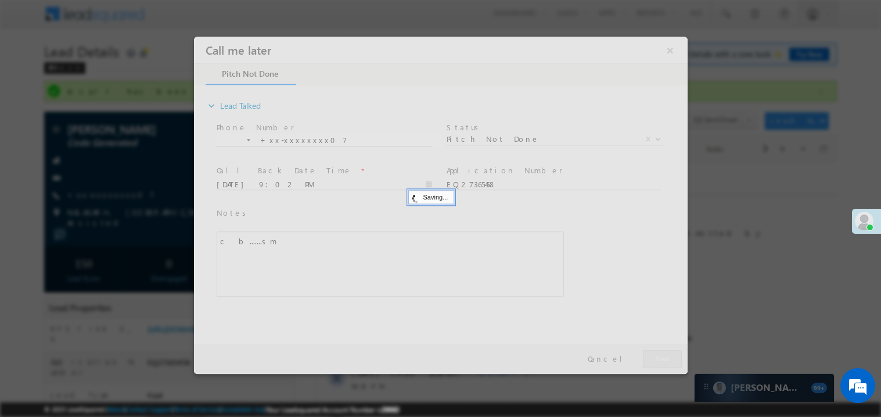
click at [668, 361] on div at bounding box center [440, 204] width 494 height 337
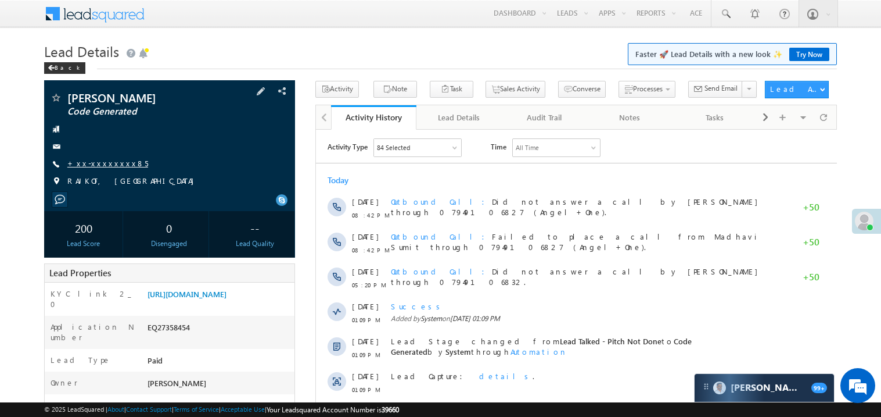
click at [108, 162] on link "+xx-xxxxxxxx85" at bounding box center [107, 163] width 81 height 10
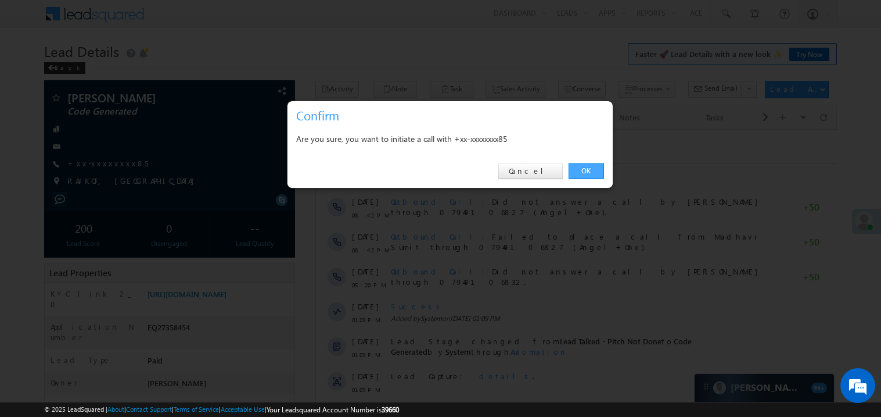
click at [586, 173] on link "OK" at bounding box center [586, 171] width 35 height 16
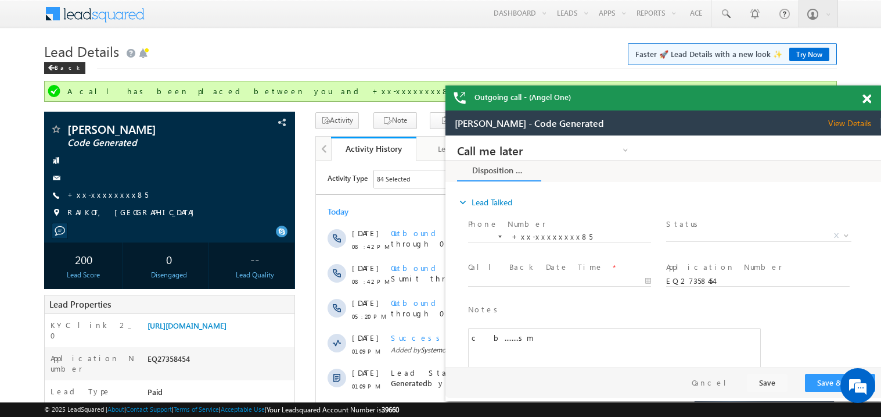
click at [867, 97] on span at bounding box center [867, 99] width 9 height 10
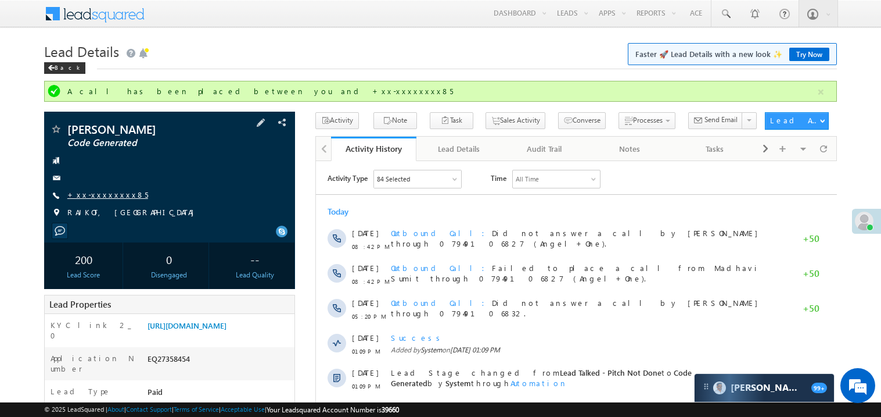
click at [105, 195] on link "+xx-xxxxxxxx85" at bounding box center [107, 194] width 81 height 10
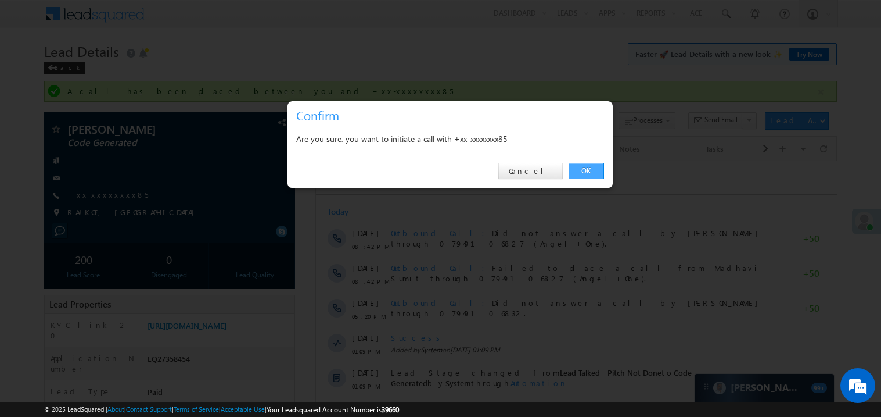
click at [584, 174] on link "OK" at bounding box center [586, 171] width 35 height 16
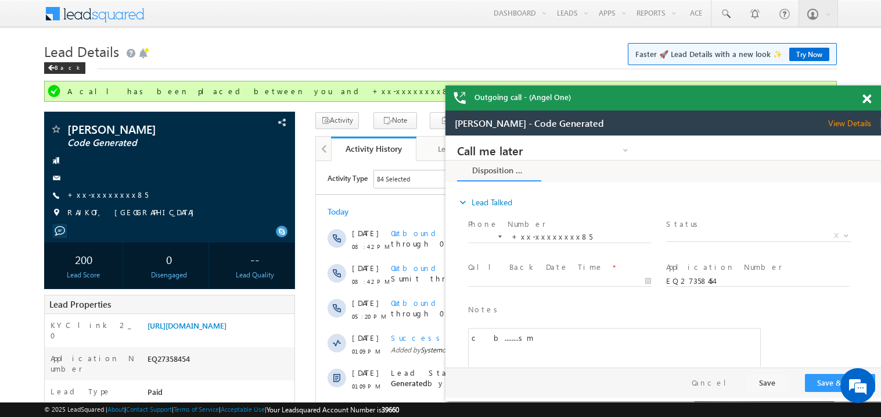
click at [870, 99] on span at bounding box center [867, 99] width 9 height 10
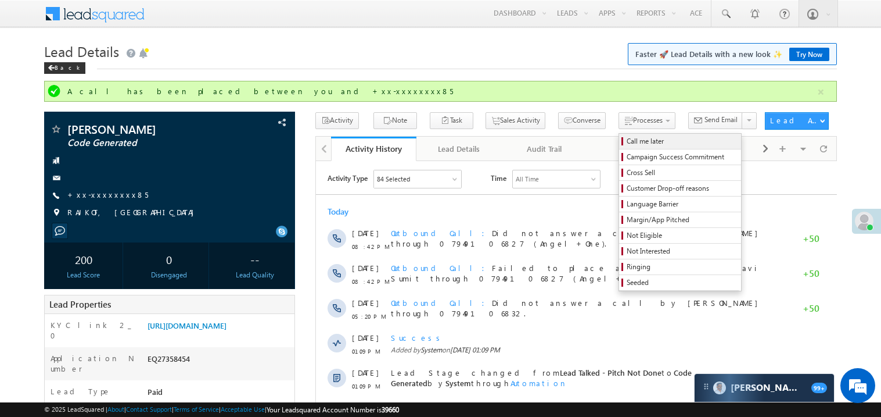
click at [627, 140] on span "Call me later" at bounding box center [682, 141] width 110 height 10
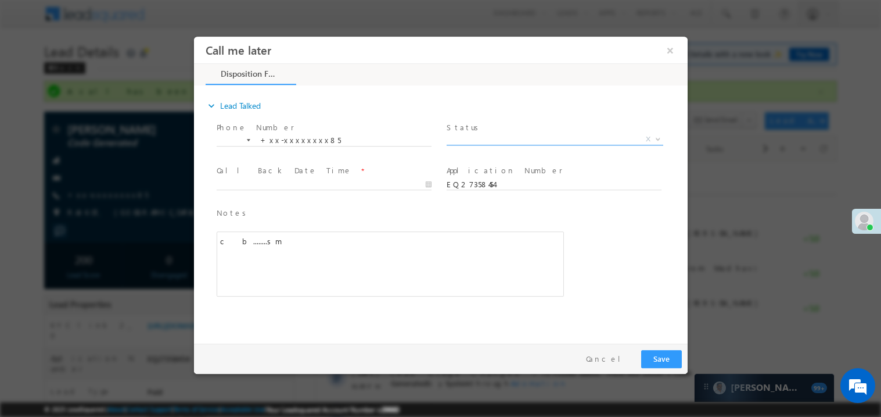
click at [469, 133] on span "X" at bounding box center [554, 139] width 217 height 12
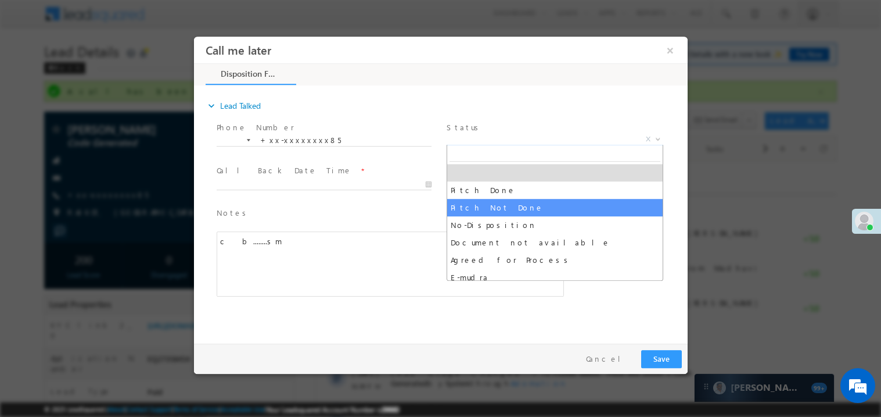
select select "Pitch Not Done"
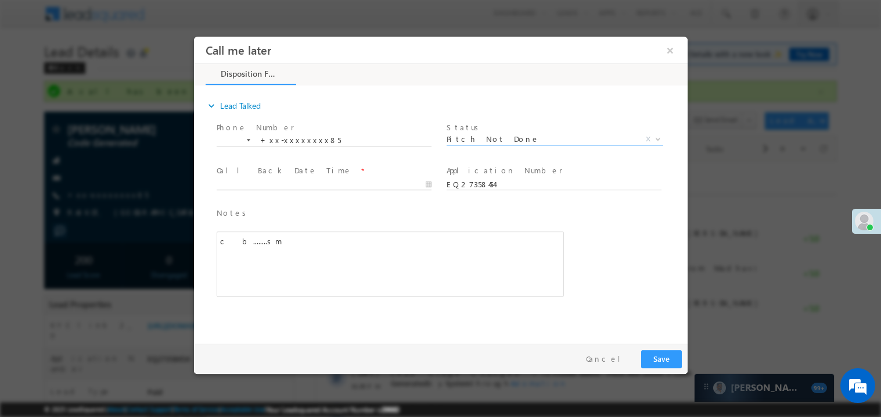
click at [252, 182] on body "Call me later ×" at bounding box center [440, 187] width 494 height 302
type input "08/18/25 9:04 PM"
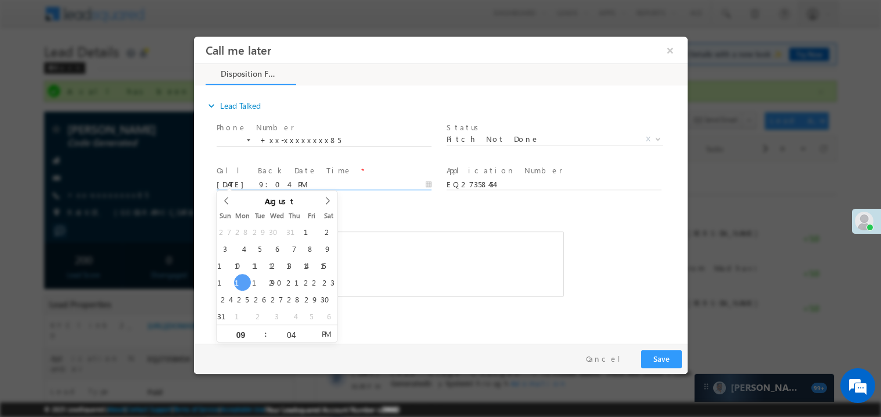
click at [434, 289] on div "c b........sm" at bounding box center [389, 263] width 347 height 65
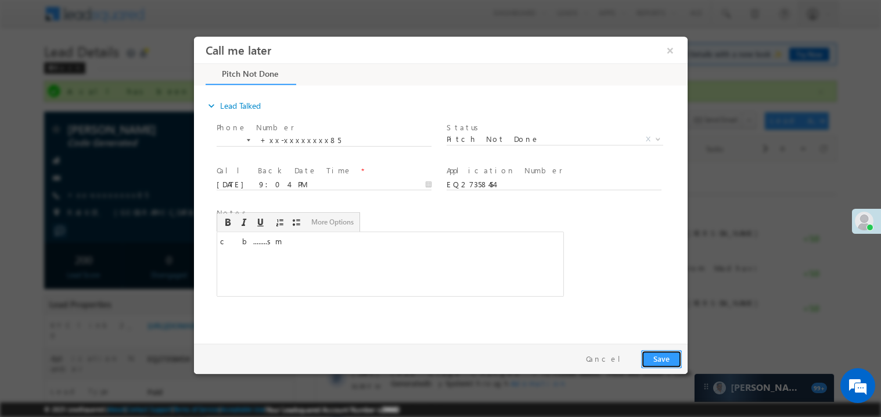
click at [657, 356] on button "Save" at bounding box center [661, 358] width 41 height 18
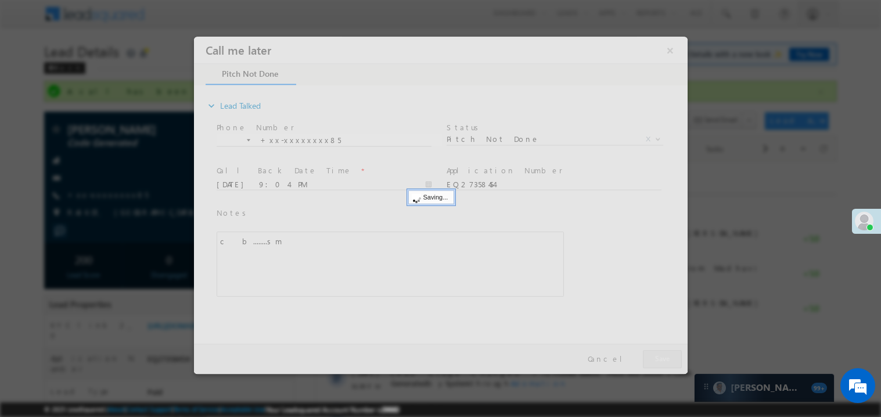
click at [657, 356] on div at bounding box center [440, 204] width 494 height 337
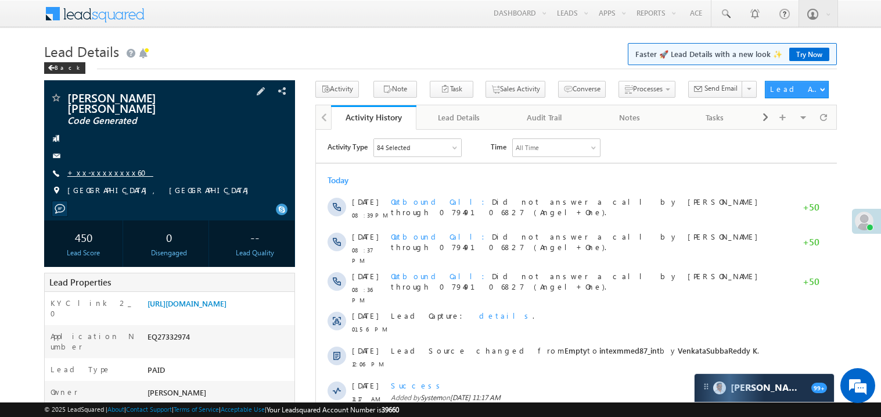
click at [103, 167] on link "+xx-xxxxxxxx60" at bounding box center [110, 172] width 86 height 10
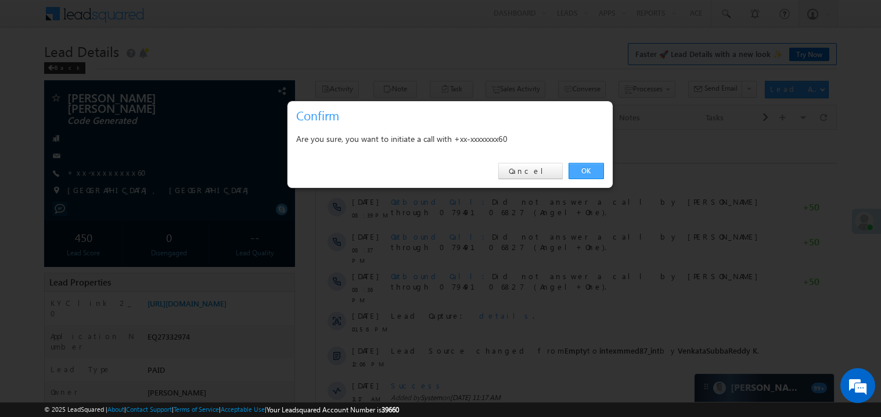
click at [587, 167] on link "OK" at bounding box center [586, 171] width 35 height 16
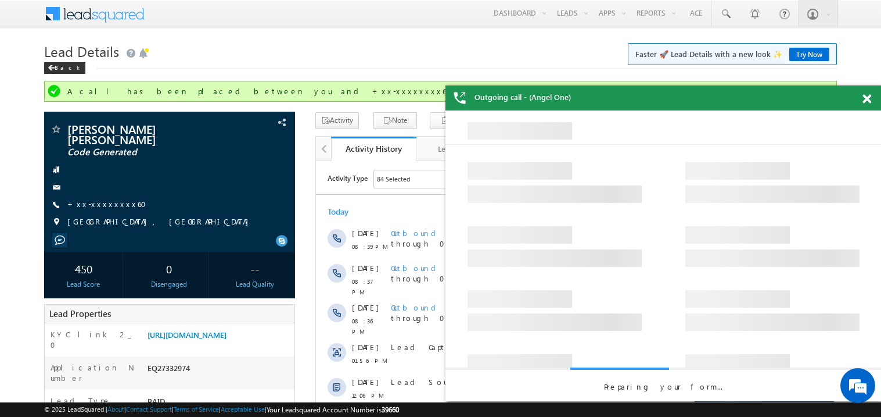
click at [871, 99] on span at bounding box center [867, 99] width 9 height 10
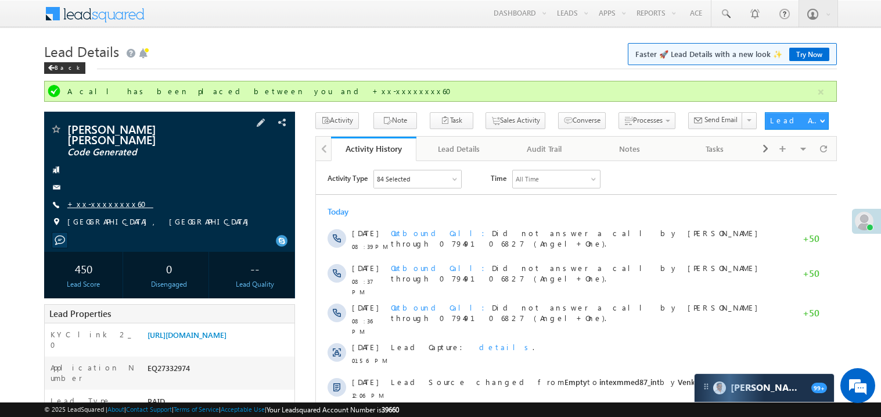
click at [104, 199] on link "+xx-xxxxxxxx60" at bounding box center [110, 204] width 86 height 10
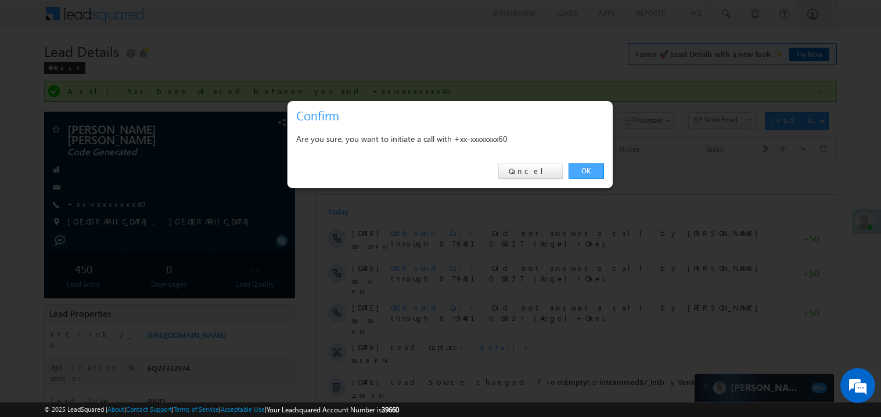
click at [592, 168] on link "OK" at bounding box center [586, 171] width 35 height 16
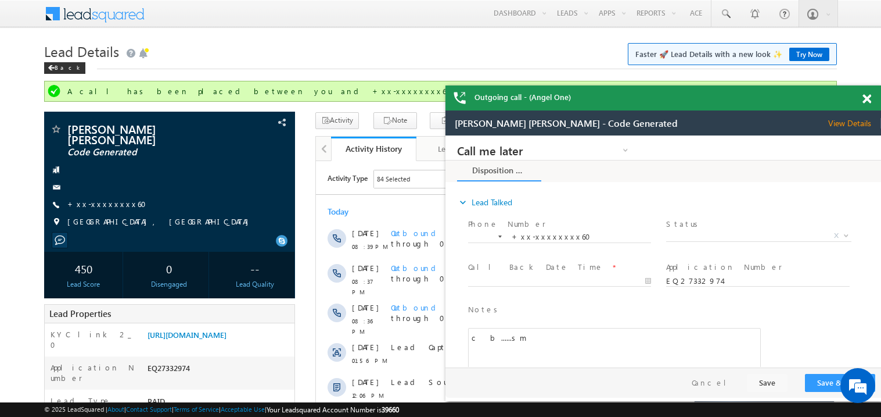
click at [869, 99] on span at bounding box center [867, 99] width 9 height 10
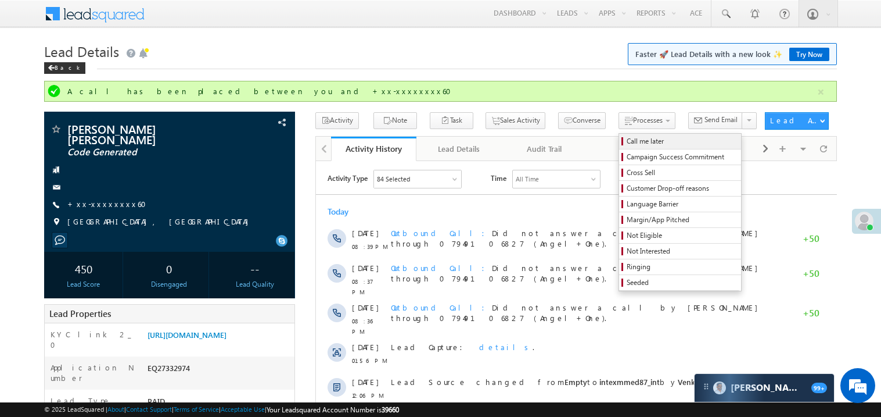
click at [627, 141] on span "Call me later" at bounding box center [682, 141] width 110 height 10
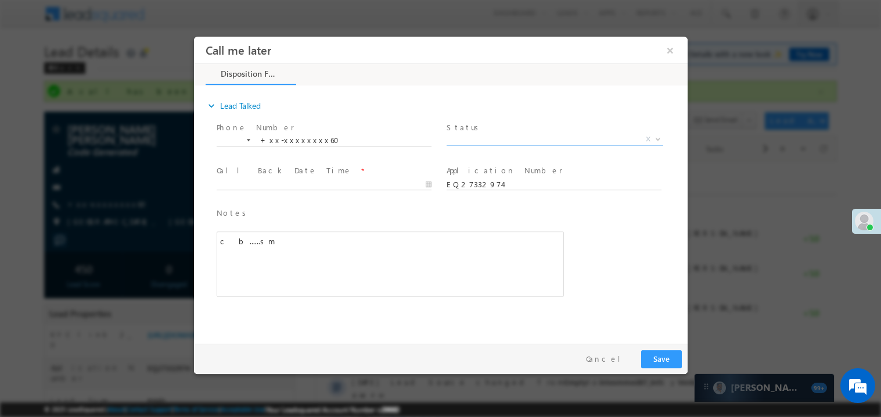
click at [488, 139] on span "X" at bounding box center [554, 139] width 217 height 12
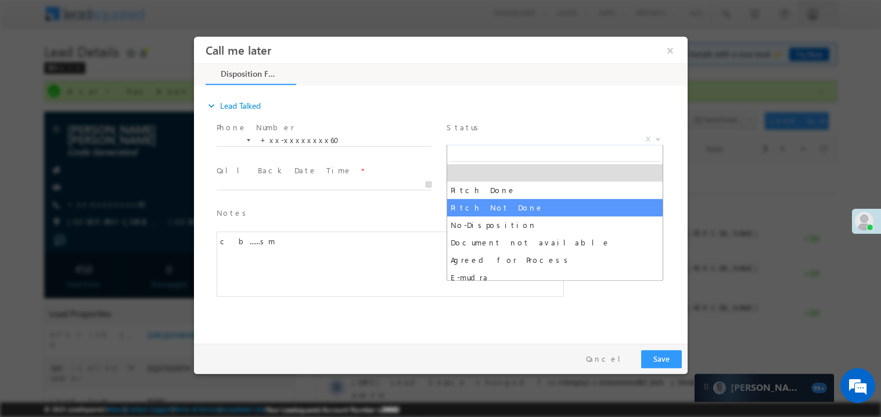
select select "Pitch Not Done"
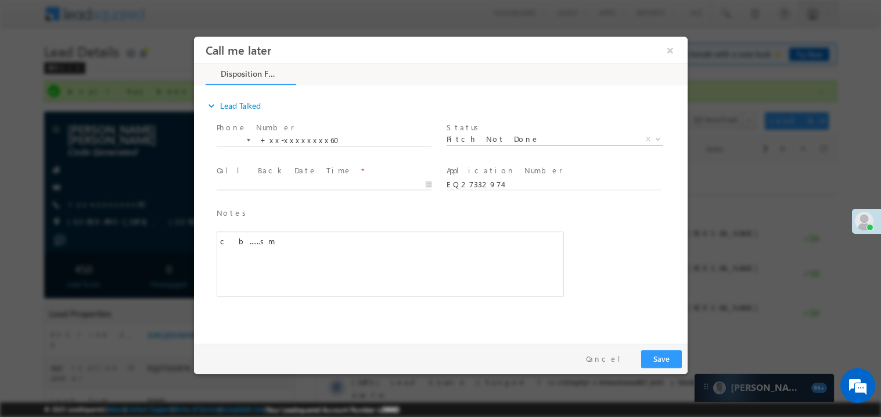
click at [243, 178] on input "text" at bounding box center [323, 184] width 215 height 12
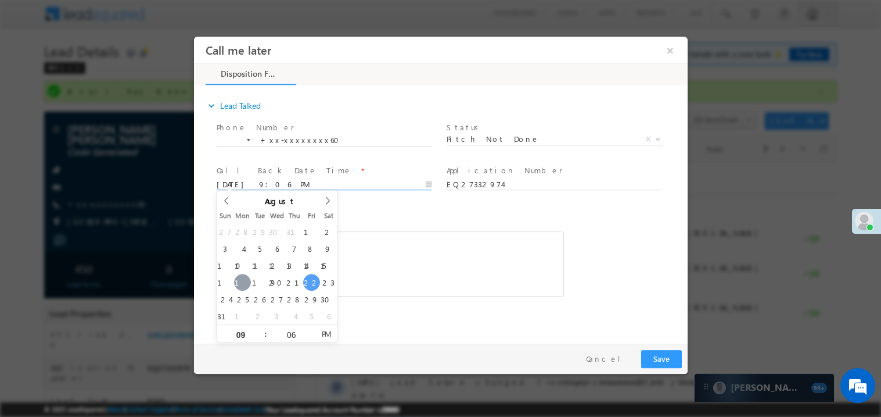
type input "08/18/25 9:06 PM"
click at [363, 258] on div "c b......sm" at bounding box center [389, 263] width 347 height 65
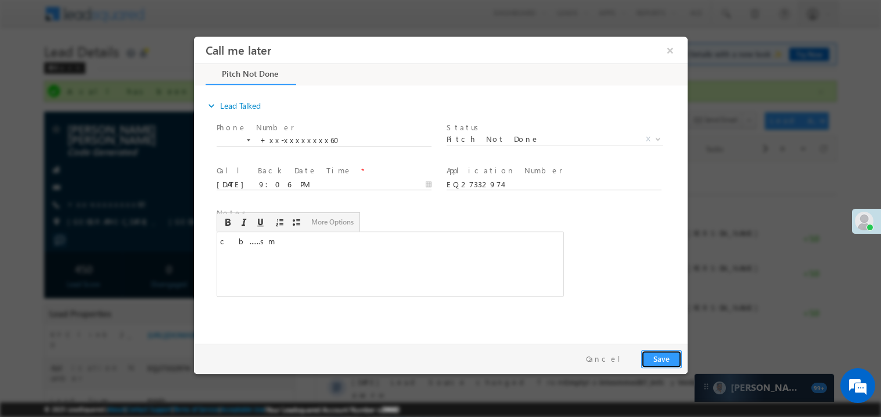
click at [663, 357] on button "Save" at bounding box center [661, 358] width 41 height 18
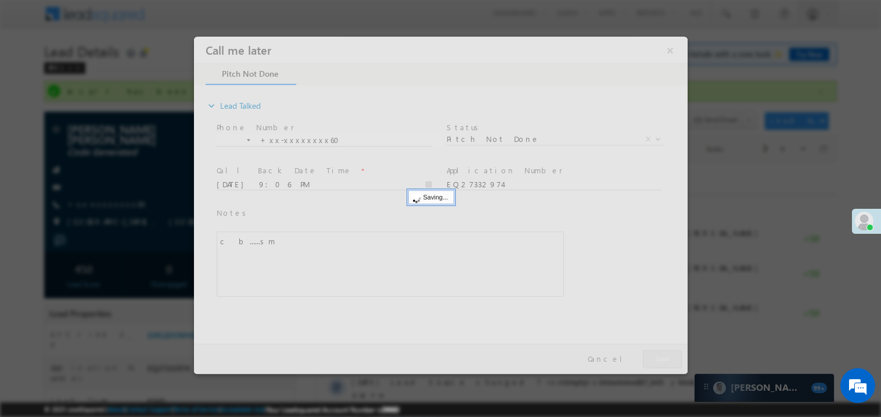
click at [663, 357] on div at bounding box center [440, 204] width 494 height 337
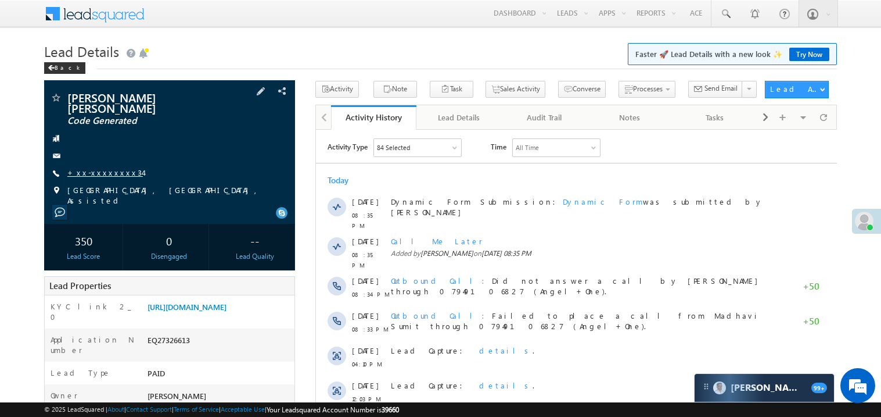
click at [104, 175] on link "+xx-xxxxxxxx34" at bounding box center [105, 172] width 76 height 10
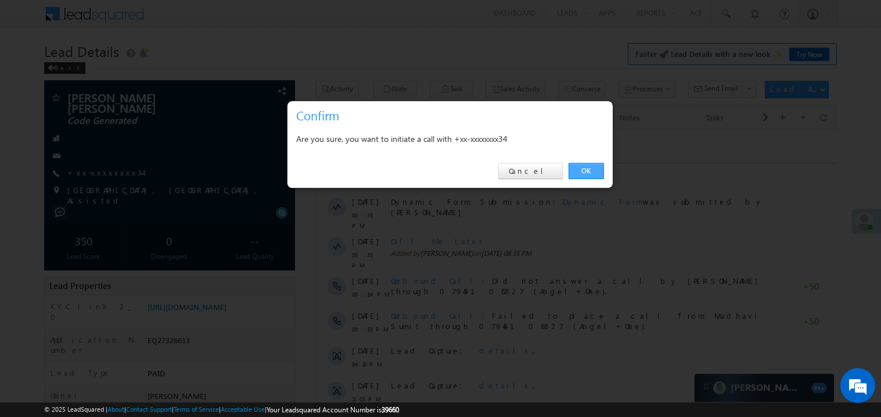
click at [579, 172] on link "OK" at bounding box center [586, 171] width 35 height 16
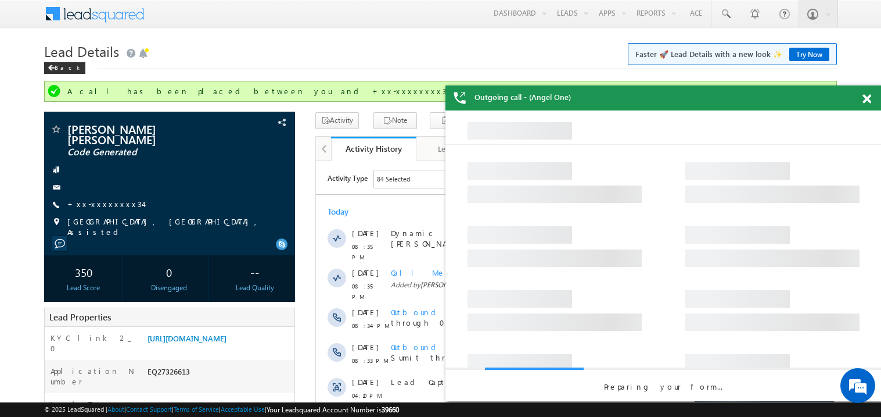
click at [866, 96] on span at bounding box center [867, 99] width 9 height 10
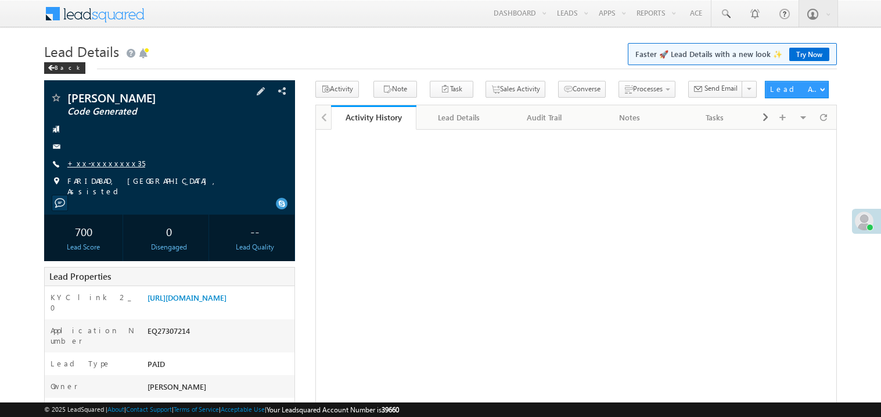
click at [99, 164] on link "+xx-xxxxxxxx35" at bounding box center [106, 163] width 78 height 10
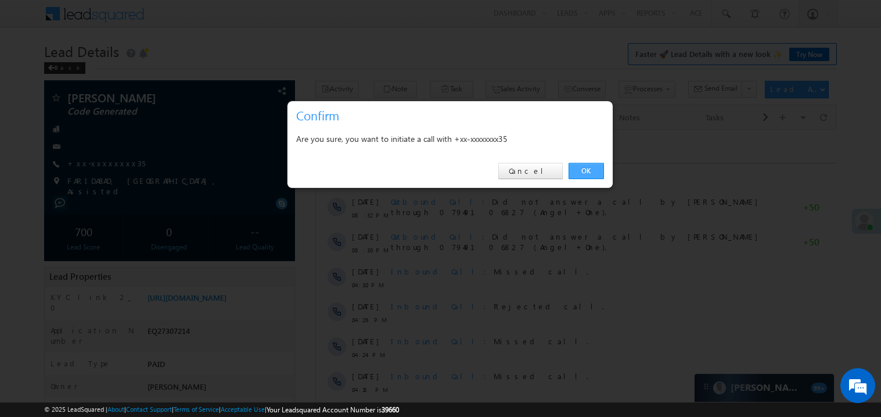
click at [582, 171] on link "OK" at bounding box center [586, 171] width 35 height 16
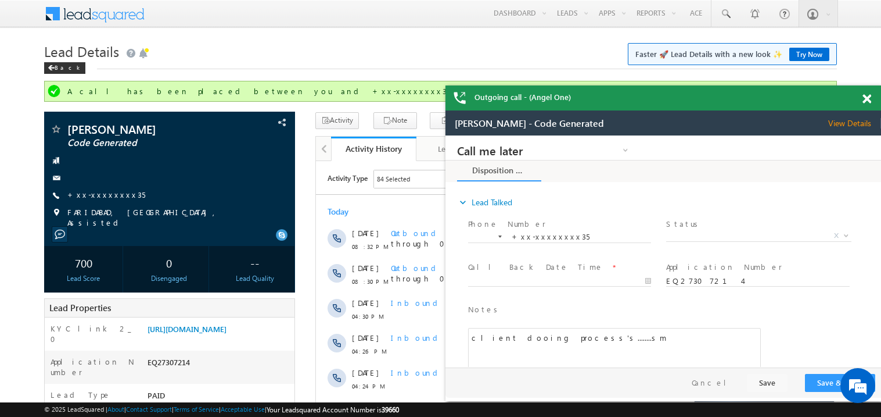
click at [873, 99] on div at bounding box center [874, 96] width 16 height 23
click at [867, 99] on span at bounding box center [867, 99] width 9 height 10
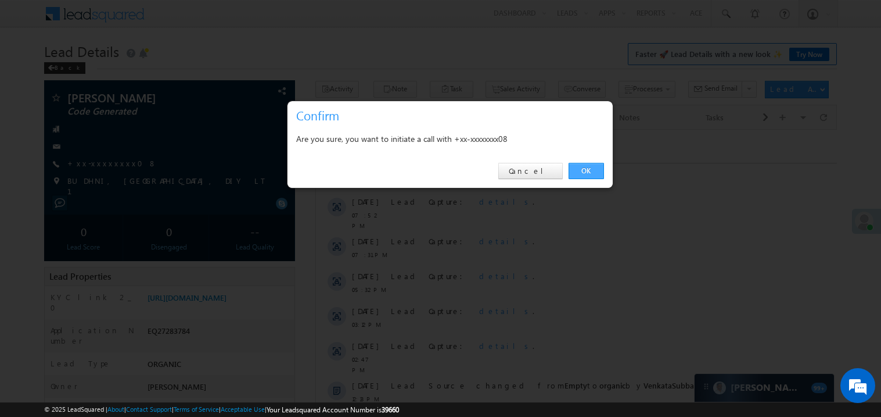
click at [582, 167] on link "OK" at bounding box center [586, 171] width 35 height 16
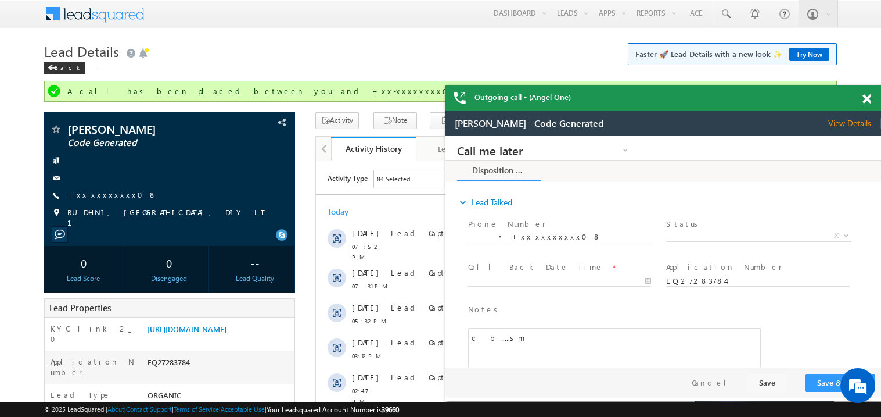
click at [865, 101] on span at bounding box center [867, 99] width 9 height 10
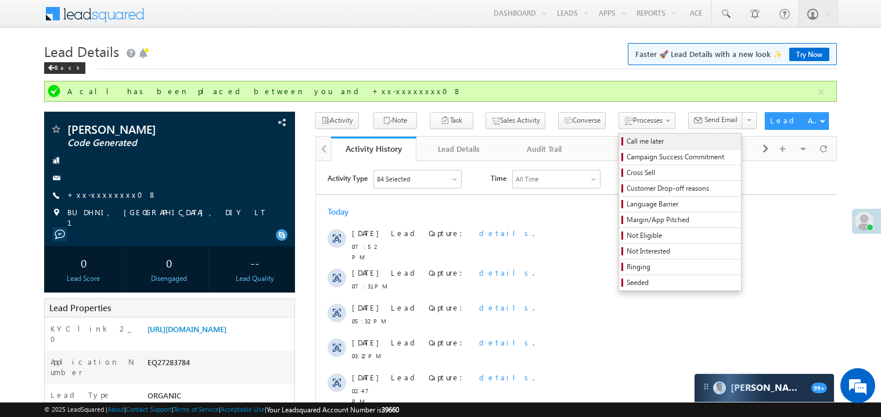
click at [627, 138] on span "Call me later" at bounding box center [682, 141] width 110 height 10
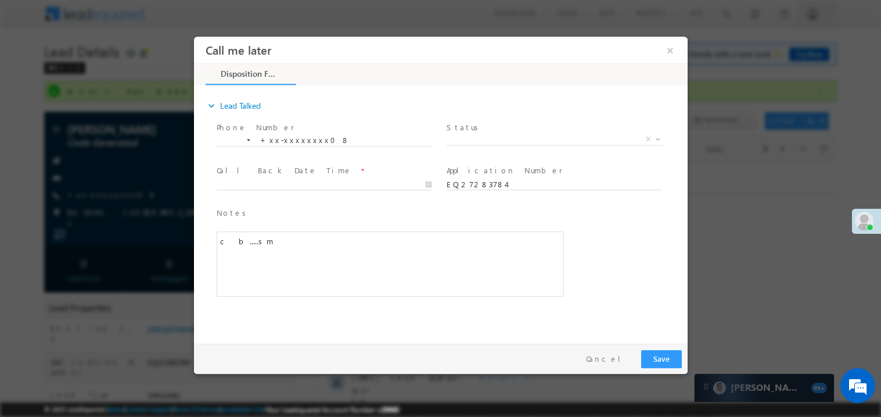
click at [480, 130] on span "Status *" at bounding box center [553, 127] width 214 height 13
click at [472, 137] on span "X" at bounding box center [554, 139] width 217 height 12
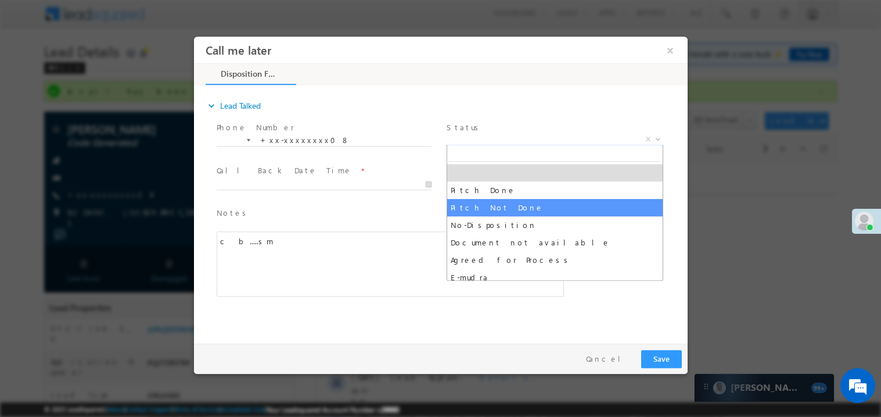
select select "Pitch Not Done"
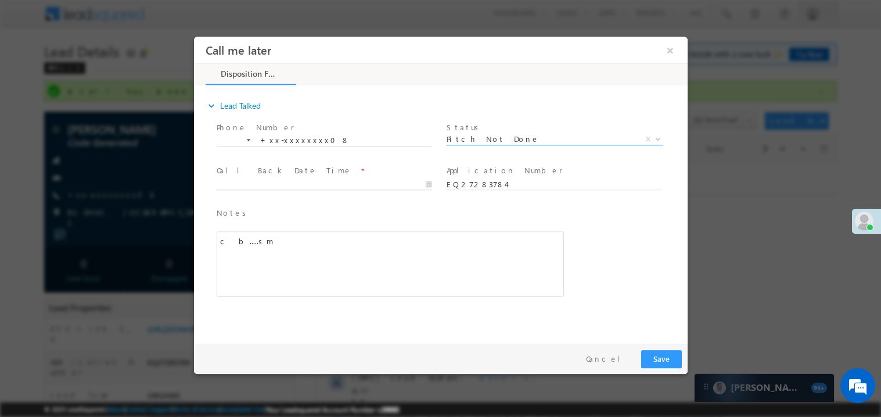
click at [263, 186] on body "Call me later ×" at bounding box center [440, 187] width 494 height 302
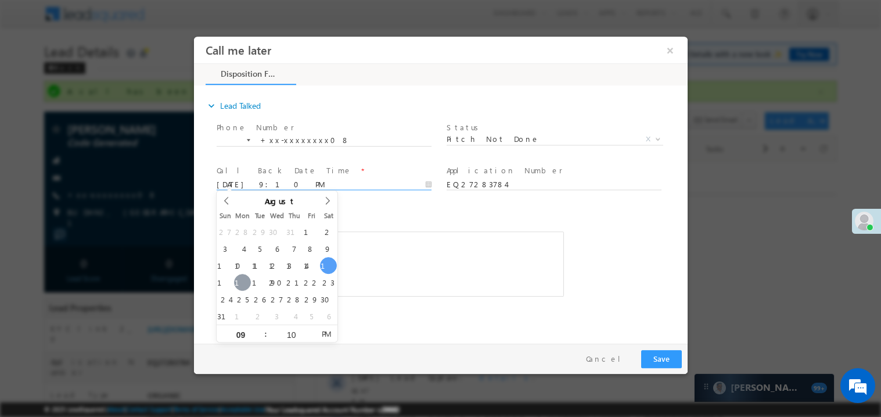
type input "08/18/25 9:10 PM"
click at [385, 266] on div "c b.....sm" at bounding box center [389, 263] width 347 height 65
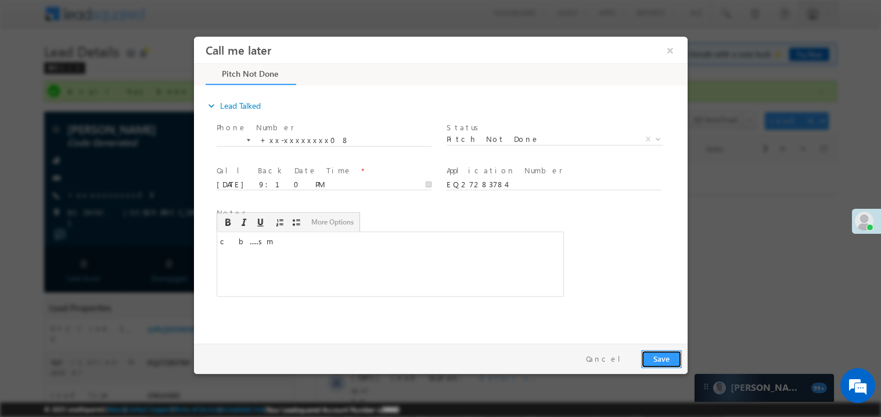
click at [664, 356] on button "Save" at bounding box center [661, 358] width 41 height 18
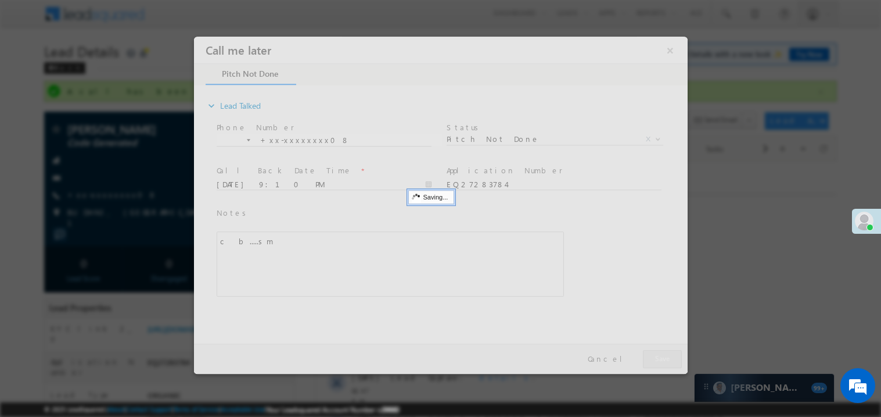
click at [664, 356] on div at bounding box center [440, 204] width 494 height 337
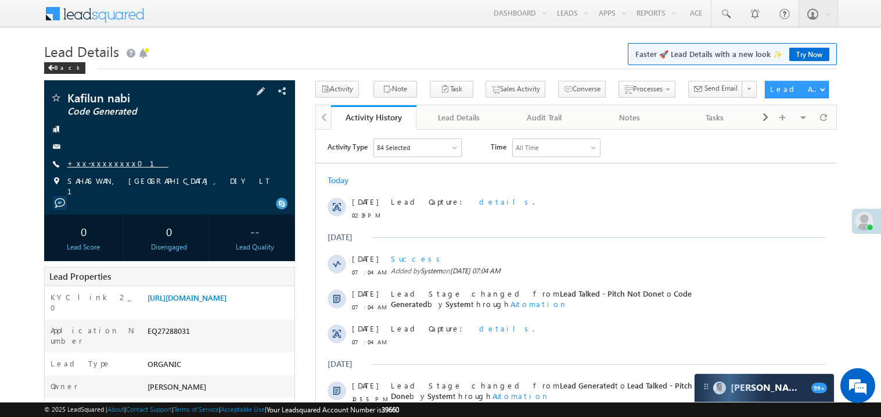
click at [103, 161] on link "+xx-xxxxxxxx01" at bounding box center [117, 163] width 101 height 10
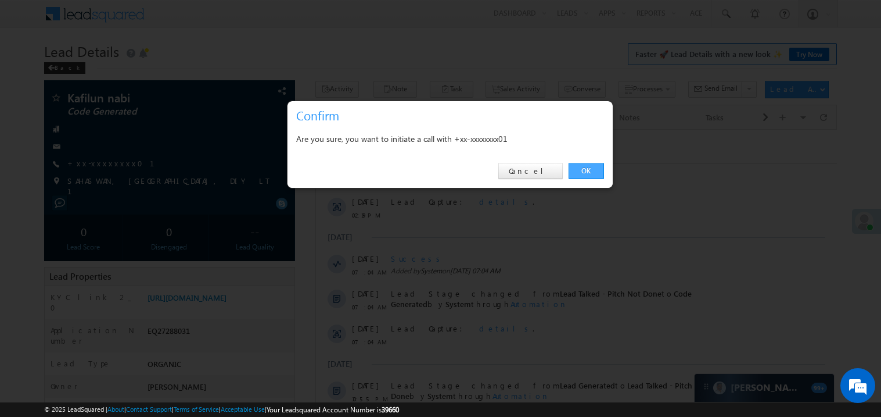
click at [590, 169] on link "OK" at bounding box center [586, 171] width 35 height 16
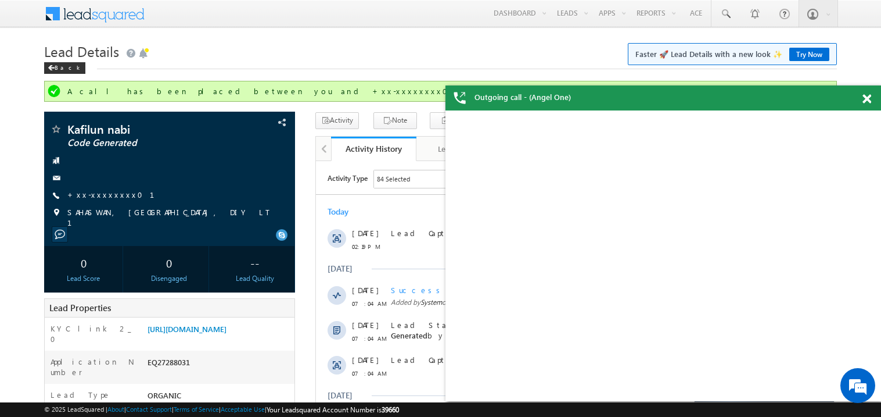
click at [872, 102] on div at bounding box center [874, 96] width 16 height 23
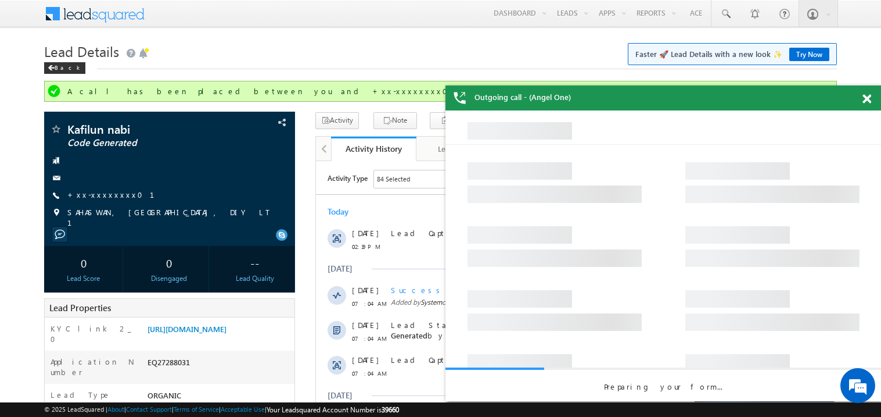
click at [868, 102] on span at bounding box center [867, 99] width 9 height 10
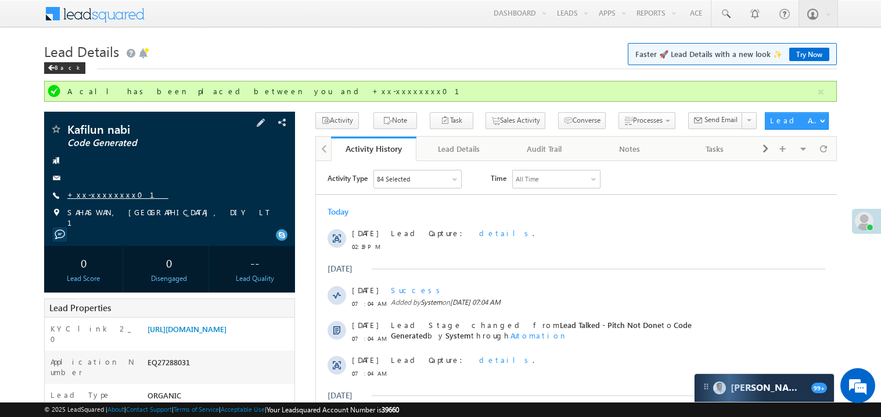
click at [109, 198] on link "+xx-xxxxxxxx01" at bounding box center [117, 194] width 101 height 10
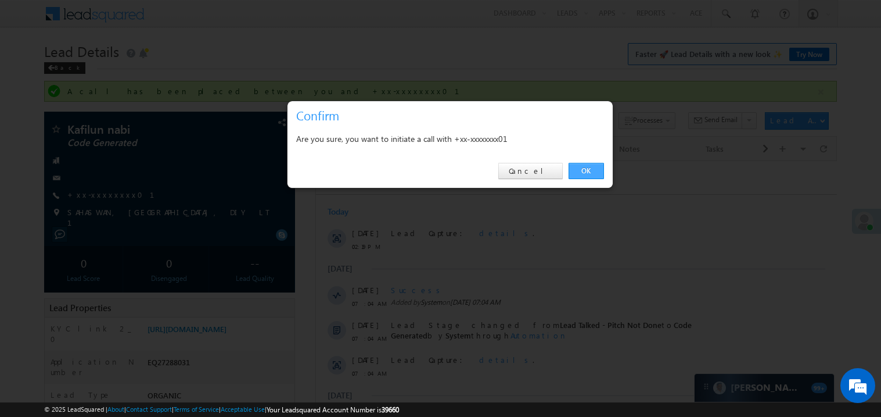
click at [594, 172] on link "OK" at bounding box center [586, 171] width 35 height 16
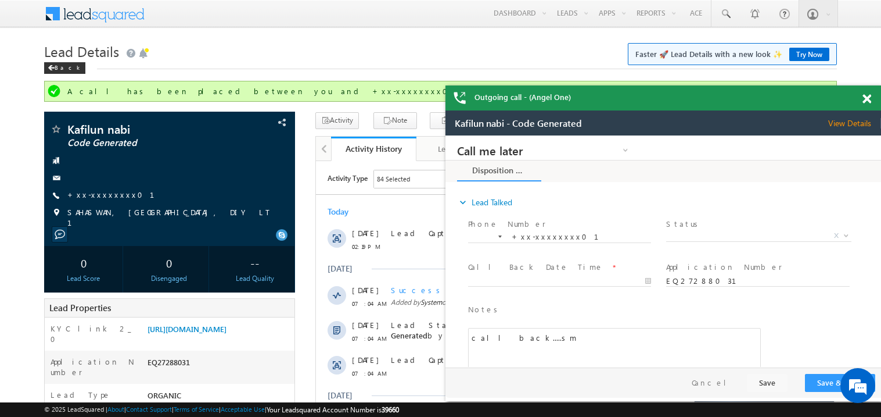
click at [867, 94] on span at bounding box center [867, 99] width 9 height 10
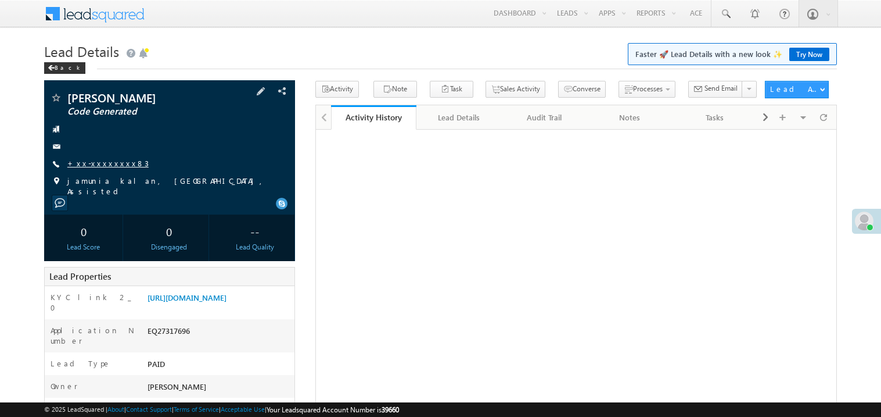
click at [103, 164] on link "+xx-xxxxxxxx83" at bounding box center [107, 163] width 81 height 10
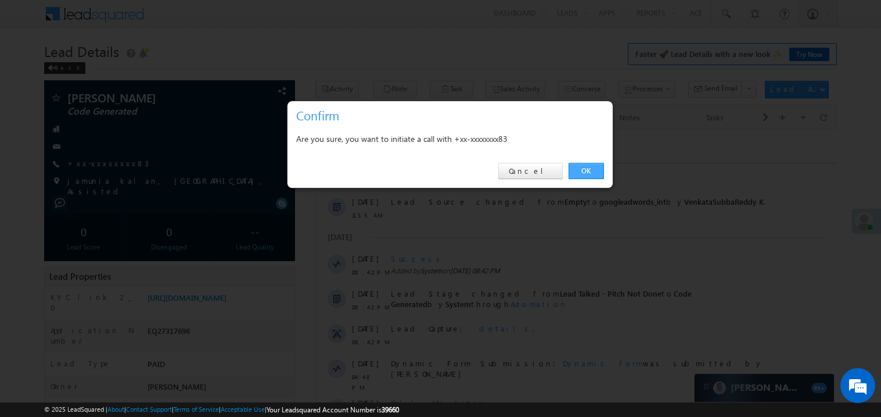
click at [583, 169] on link "OK" at bounding box center [586, 171] width 35 height 16
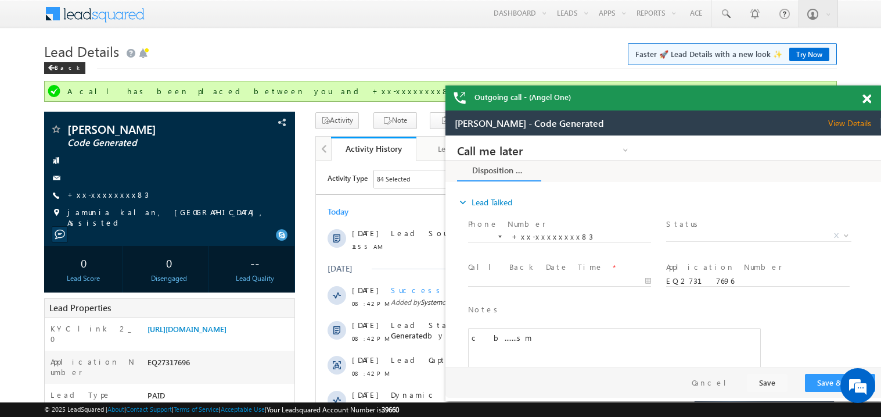
click at [870, 99] on span at bounding box center [867, 99] width 9 height 10
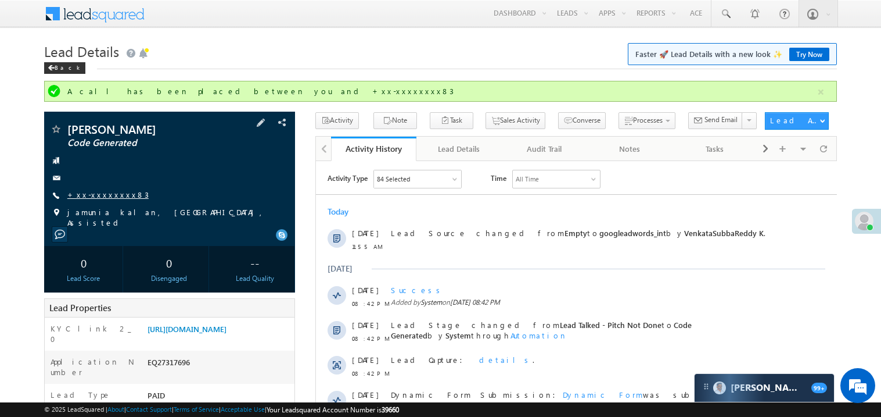
click at [98, 196] on link "+xx-xxxxxxxx83" at bounding box center [107, 194] width 81 height 10
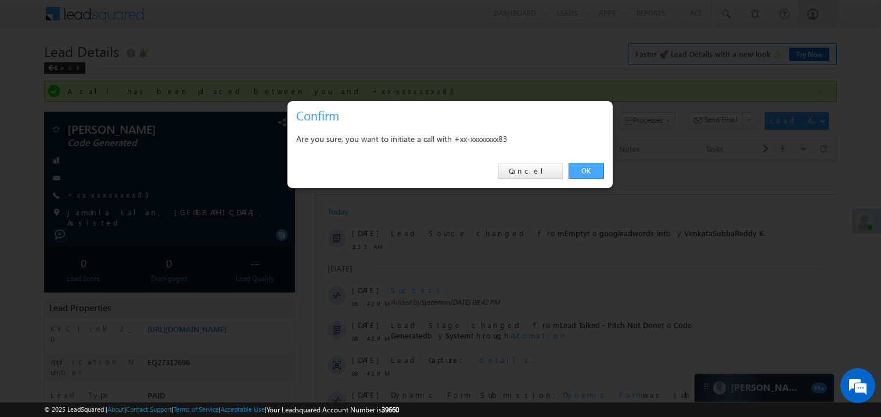
click at [590, 170] on link "OK" at bounding box center [586, 171] width 35 height 16
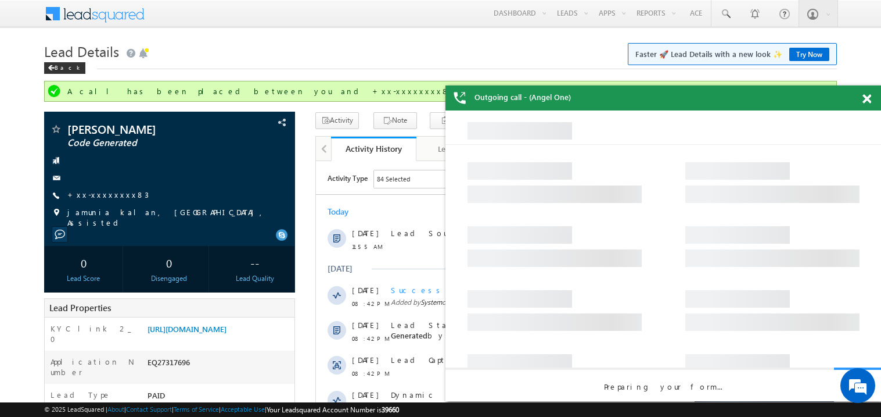
click at [869, 96] on span at bounding box center [867, 99] width 9 height 10
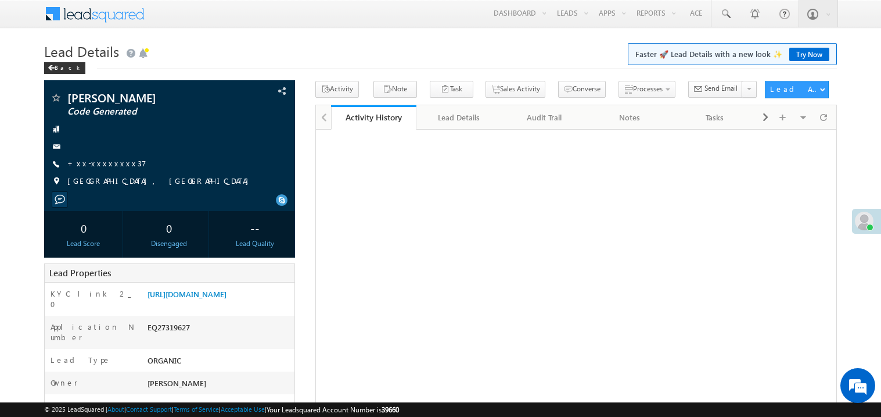
click at [111, 163] on link "+xx-xxxxxxxx37" at bounding box center [106, 163] width 79 height 10
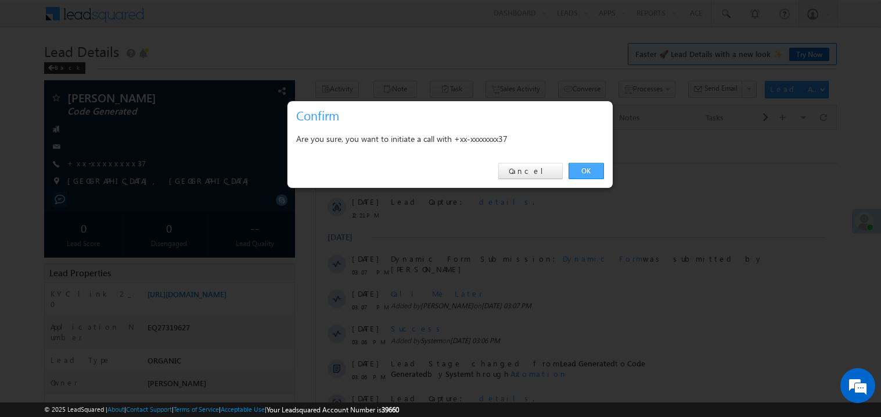
click at [582, 170] on link "OK" at bounding box center [586, 171] width 35 height 16
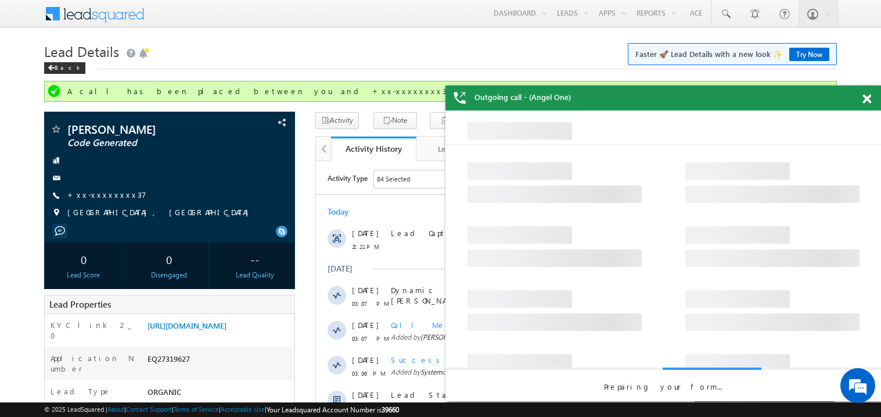
click at [870, 98] on span at bounding box center [867, 99] width 9 height 10
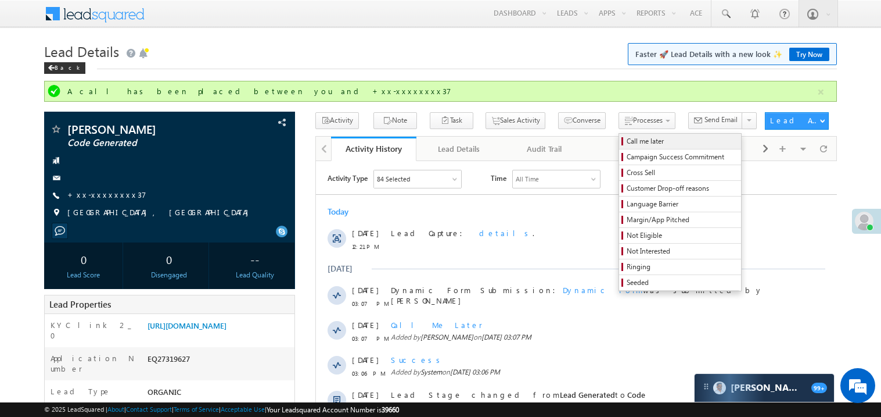
click at [627, 139] on span "Call me later" at bounding box center [682, 141] width 110 height 10
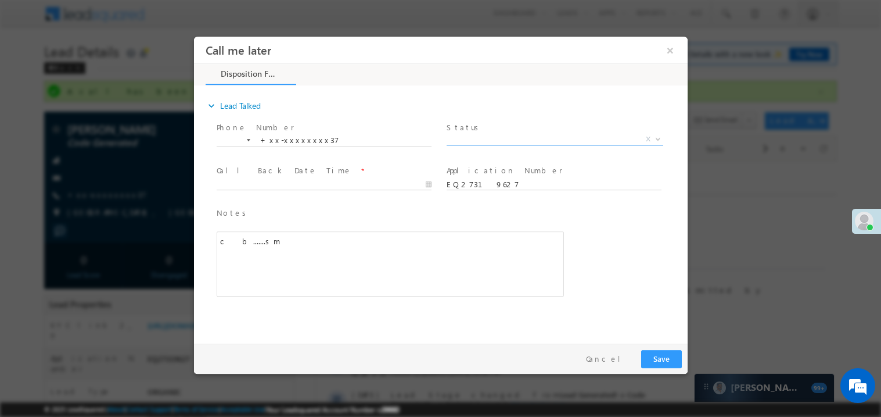
click at [468, 138] on span "X" at bounding box center [554, 139] width 217 height 12
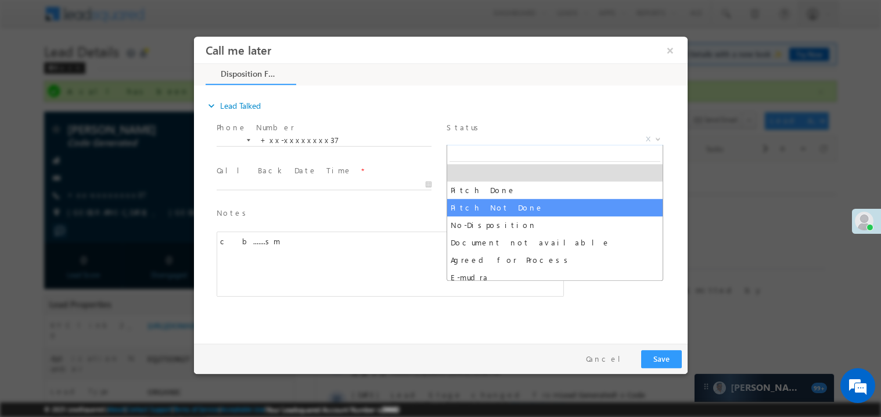
select select "Pitch Not Done"
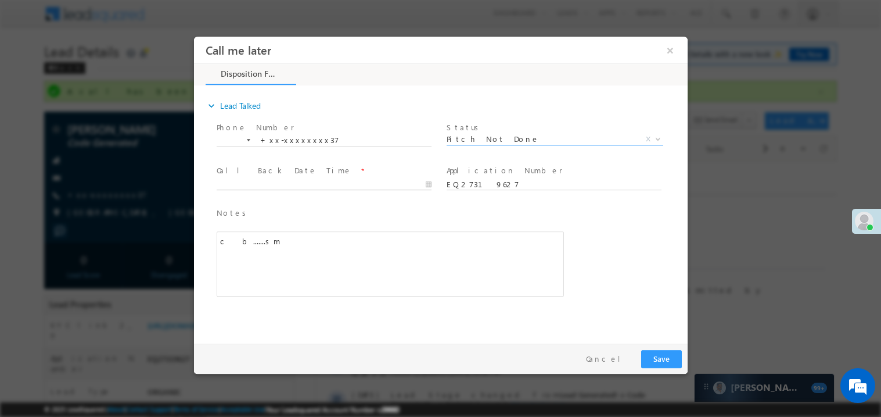
click at [268, 182] on body "Call me later ×" at bounding box center [440, 187] width 494 height 302
type input "08/18/25 9:15 PM"
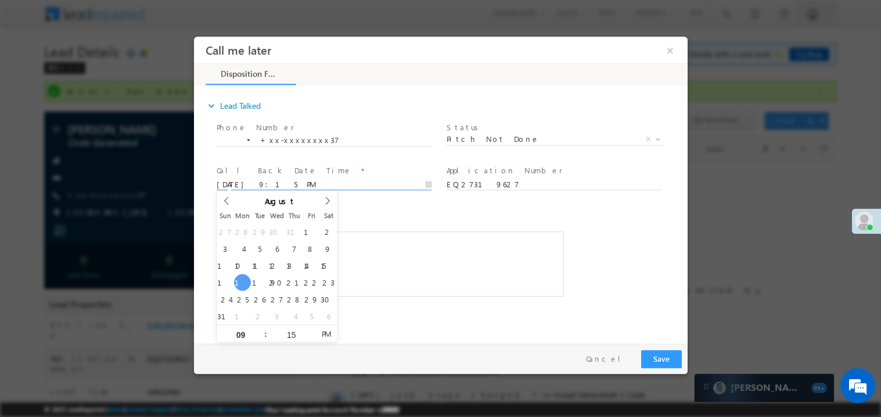
click at [426, 256] on div "c b.......sm" at bounding box center [389, 263] width 347 height 65
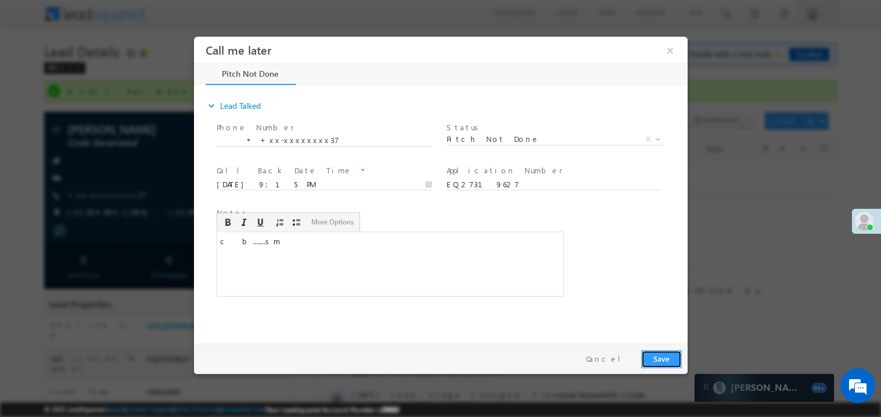
click at [664, 357] on button "Save" at bounding box center [661, 358] width 41 height 18
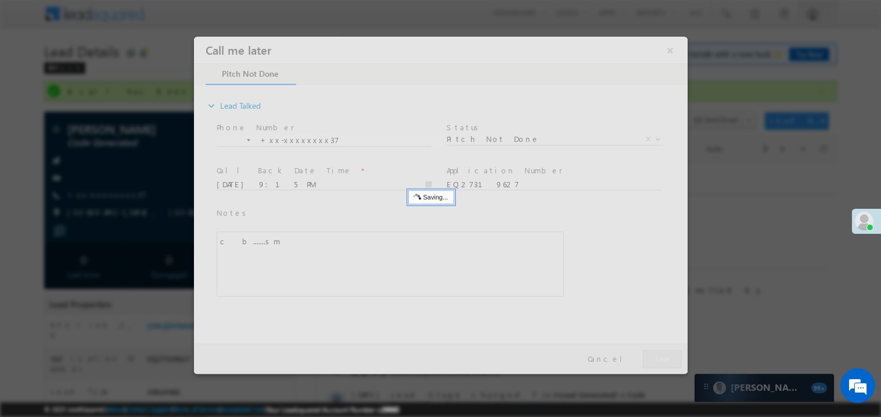
click at [664, 357] on div at bounding box center [440, 204] width 494 height 337
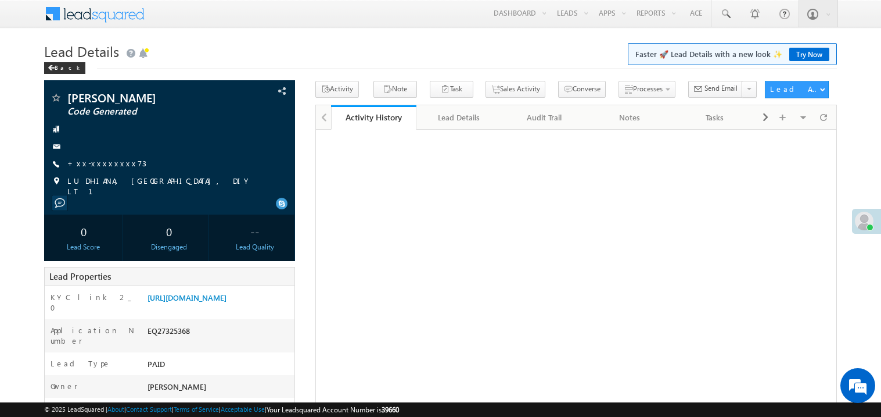
click at [101, 162] on link "+xx-xxxxxxxx73" at bounding box center [106, 163] width 79 height 10
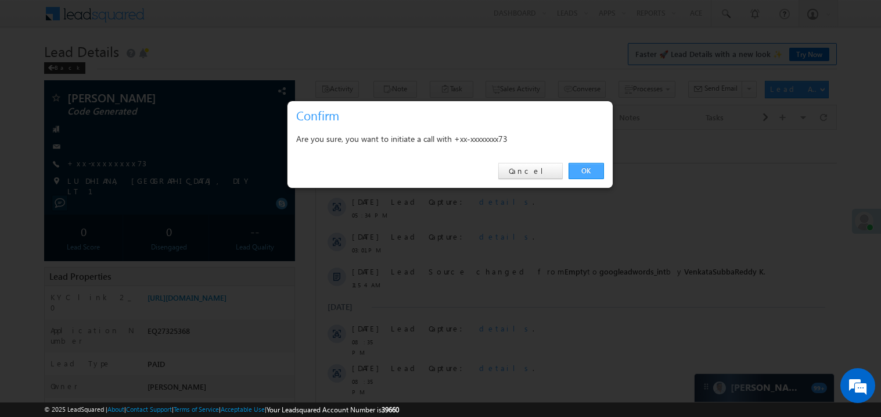
click at [581, 170] on link "OK" at bounding box center [586, 171] width 35 height 16
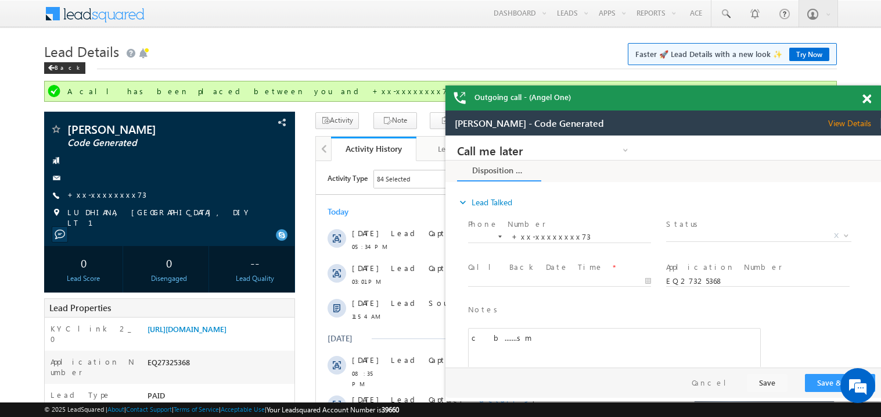
click at [868, 97] on span at bounding box center [867, 99] width 9 height 10
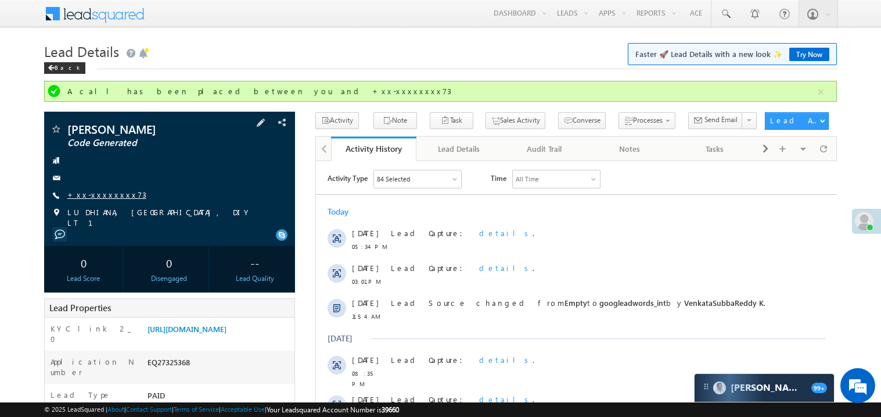
click at [103, 189] on link "+xx-xxxxxxxx73" at bounding box center [106, 194] width 79 height 10
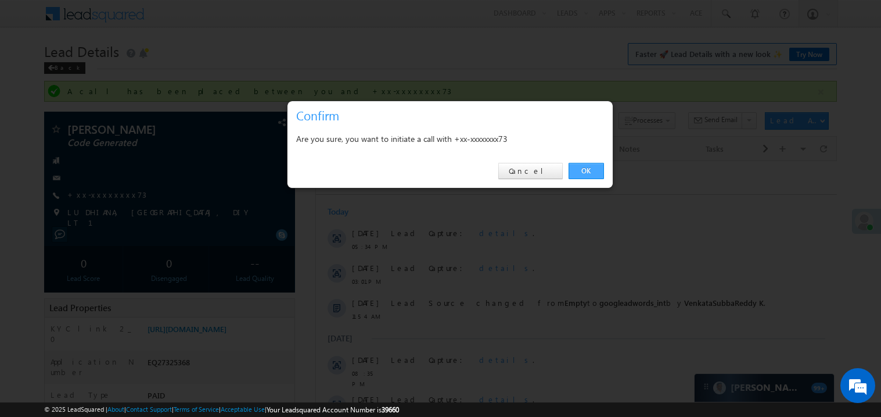
click at [583, 169] on link "OK" at bounding box center [586, 171] width 35 height 16
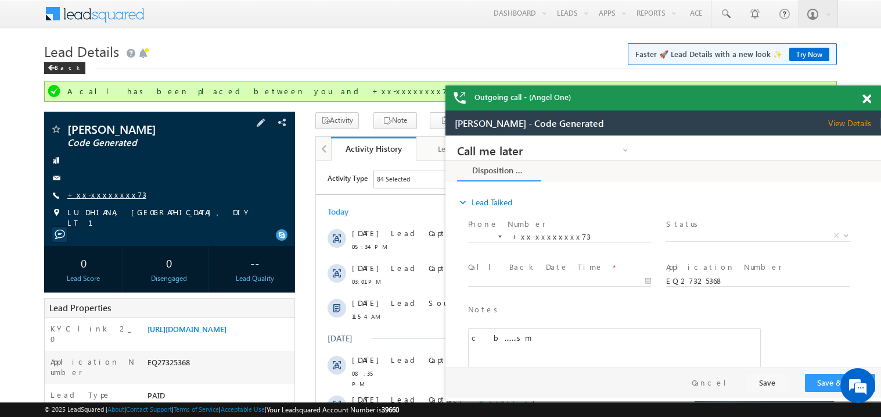
click at [102, 197] on link "+xx-xxxxxxxx73" at bounding box center [106, 194] width 79 height 10
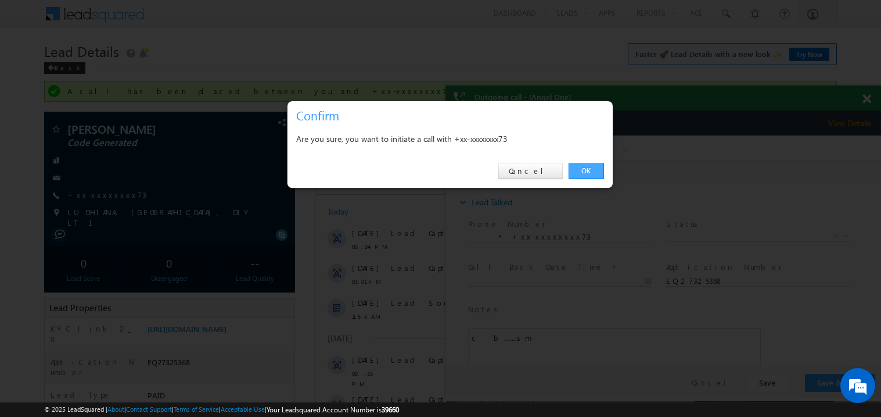
click at [585, 167] on link "OK" at bounding box center [586, 171] width 35 height 16
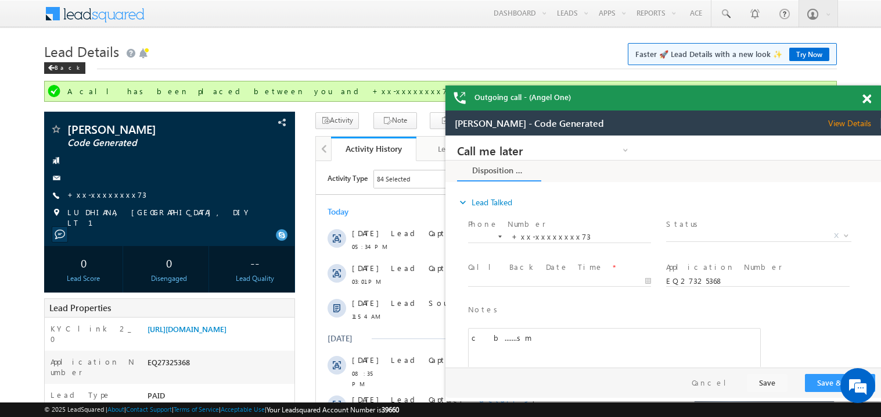
click at [867, 98] on span at bounding box center [867, 99] width 9 height 10
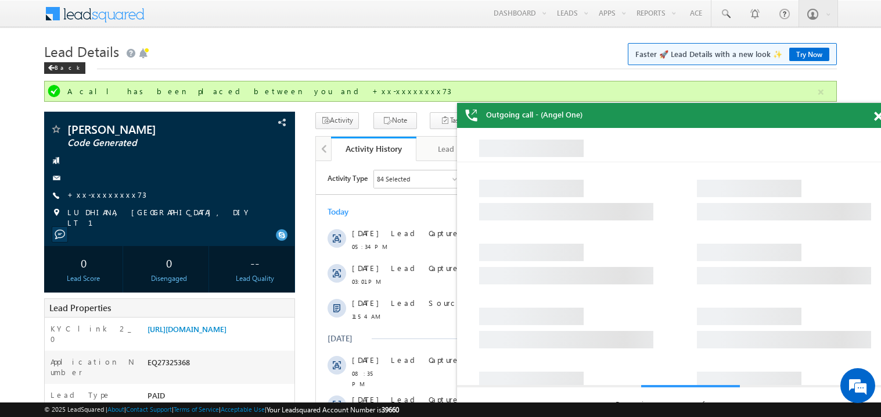
drag, startPoint x: 748, startPoint y: 124, endPoint x: 632, endPoint y: 92, distance: 121.2
click at [632, 103] on div "Outgoing call - (Angel One)" at bounding box center [675, 115] width 436 height 25
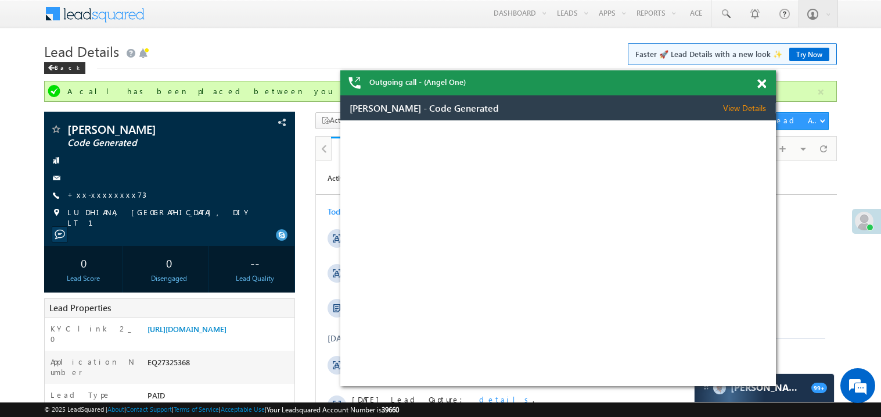
click at [765, 84] on span at bounding box center [762, 84] width 9 height 10
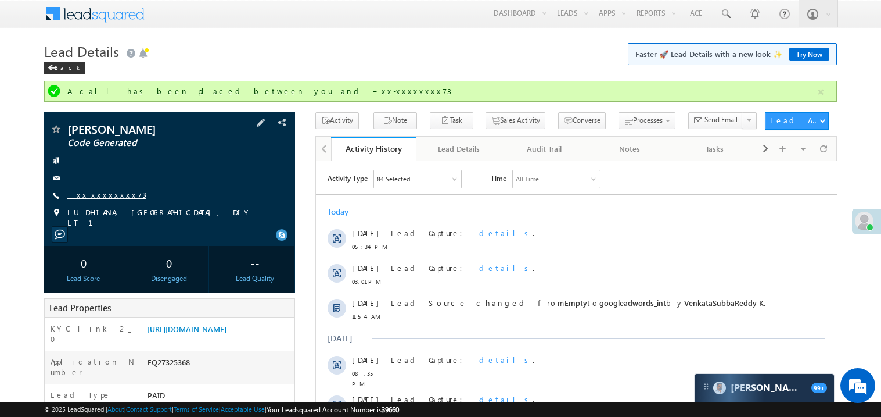
click at [107, 198] on link "+xx-xxxxxxxx73" at bounding box center [106, 194] width 79 height 10
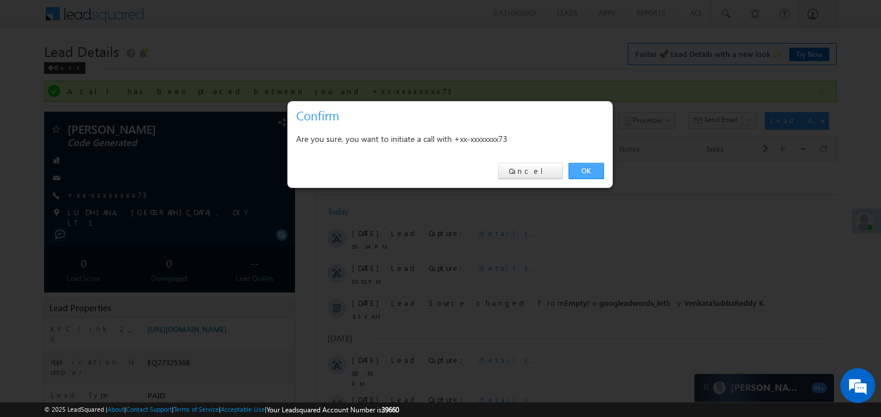
click at [584, 170] on link "OK" at bounding box center [586, 171] width 35 height 16
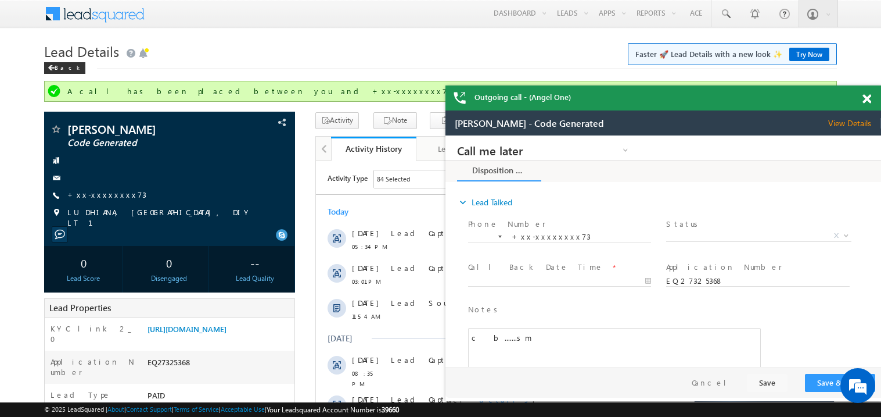
click at [868, 99] on span at bounding box center [867, 99] width 9 height 10
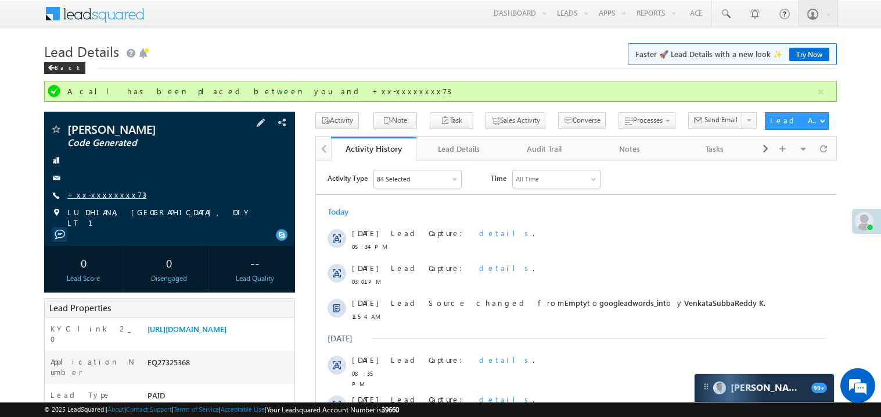
click at [103, 195] on link "+xx-xxxxxxxx73" at bounding box center [106, 194] width 79 height 10
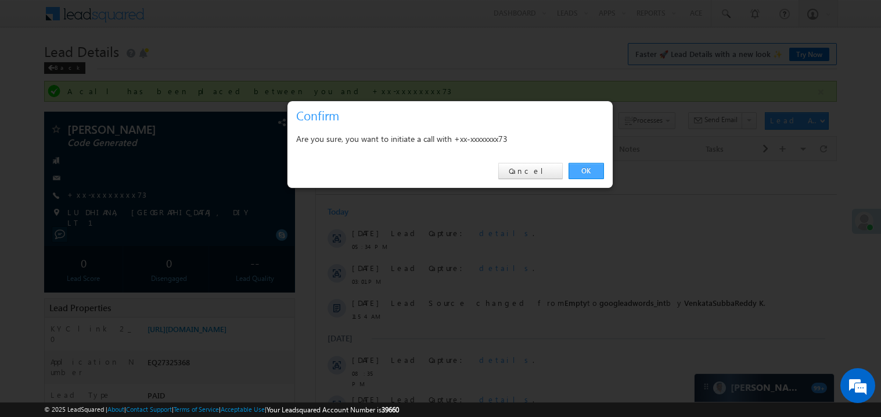
click at [584, 168] on link "OK" at bounding box center [586, 171] width 35 height 16
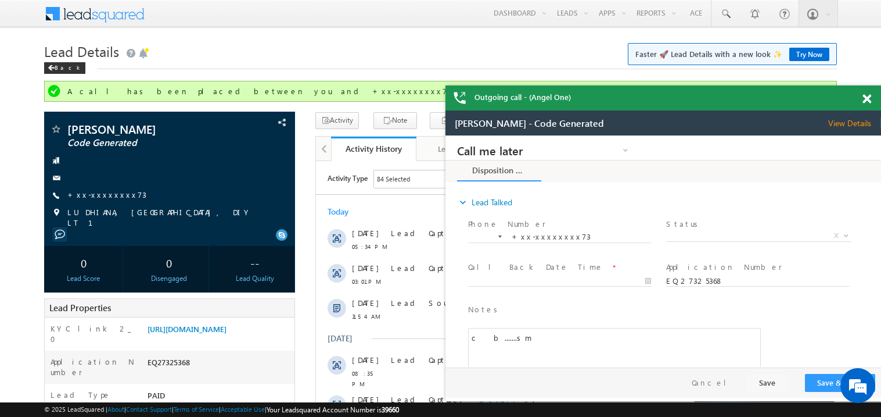
click at [867, 101] on span at bounding box center [867, 99] width 9 height 10
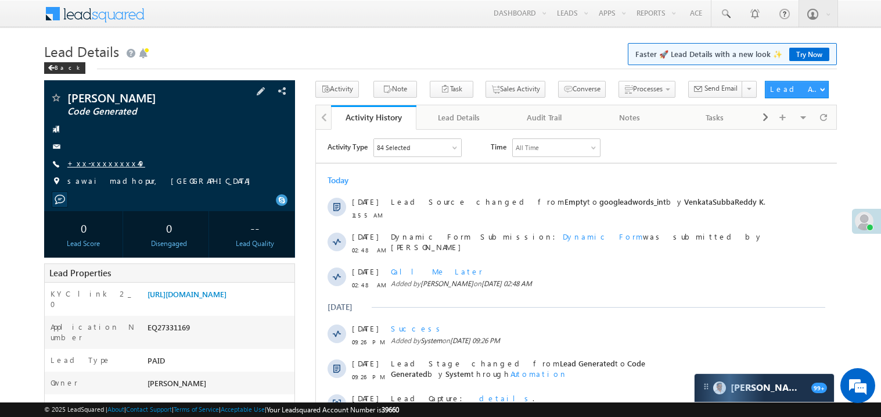
click at [104, 167] on link "+xx-xxxxxxxx49" at bounding box center [106, 163] width 78 height 10
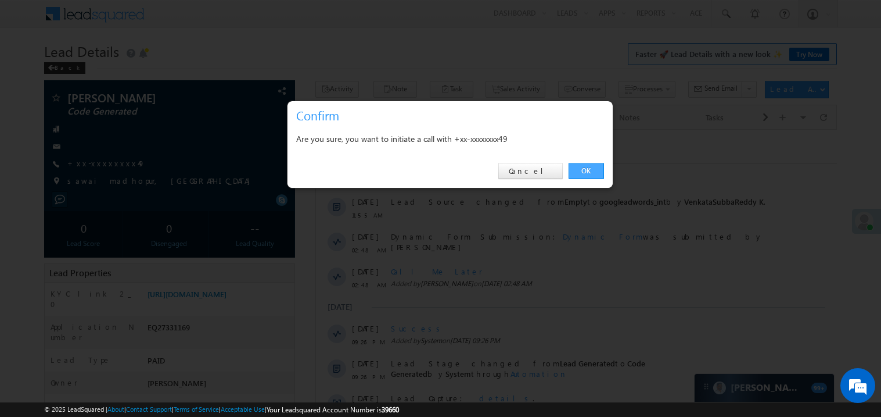
click at [591, 168] on link "OK" at bounding box center [586, 171] width 35 height 16
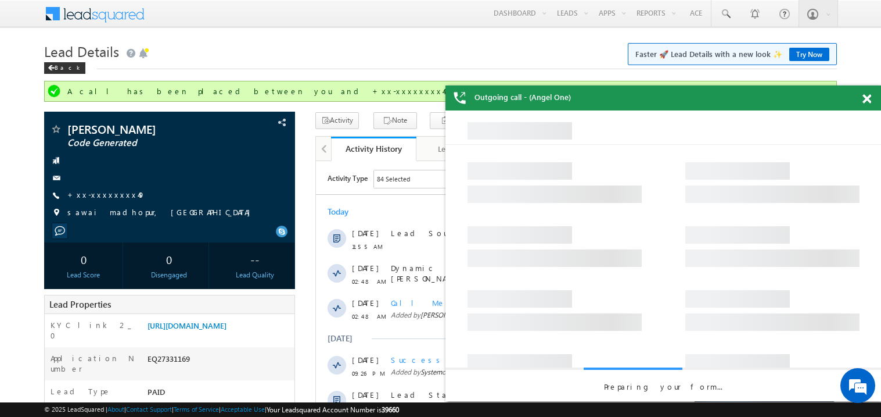
click at [866, 99] on span at bounding box center [867, 99] width 9 height 10
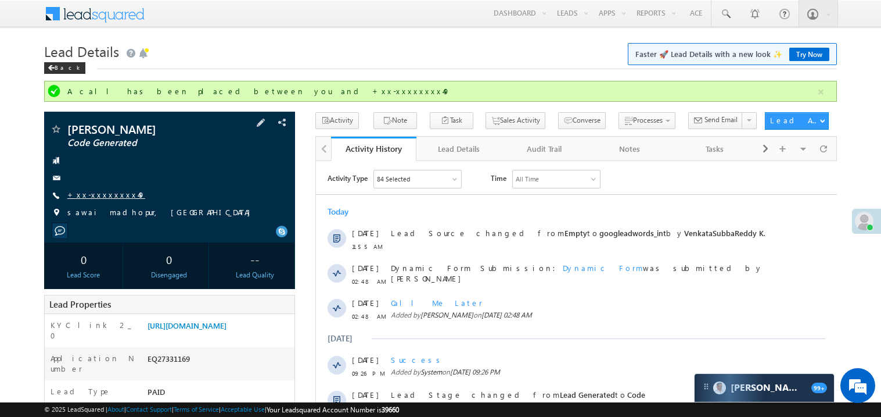
click at [93, 196] on link "+xx-xxxxxxxx49" at bounding box center [106, 194] width 78 height 10
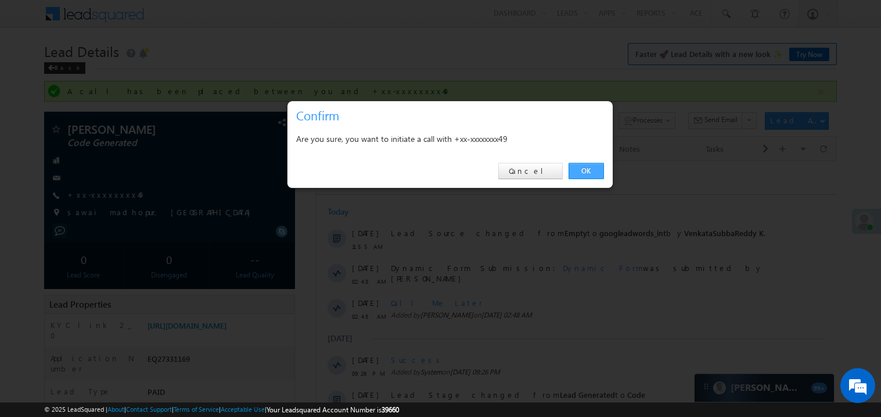
click at [578, 171] on link "OK" at bounding box center [586, 171] width 35 height 16
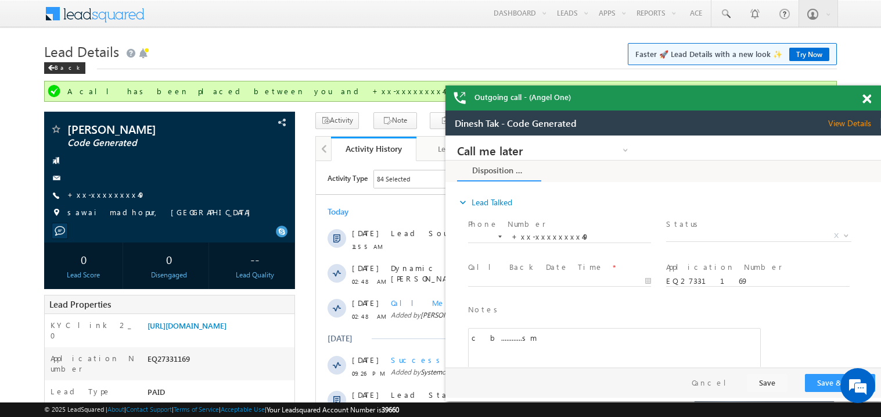
scroll to position [462, 0]
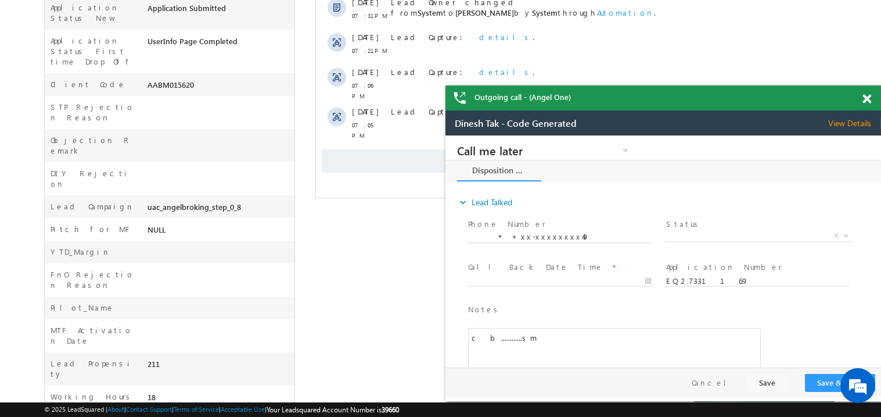
click at [871, 102] on span at bounding box center [867, 99] width 9 height 10
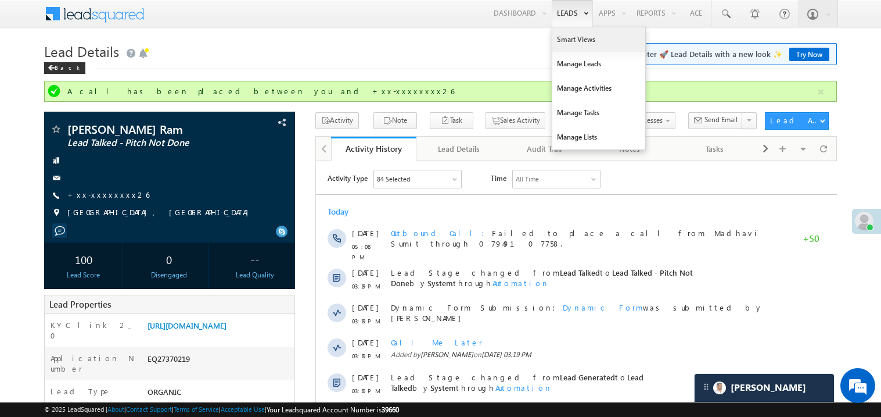
click at [560, 39] on link "Smart Views" at bounding box center [599, 39] width 93 height 24
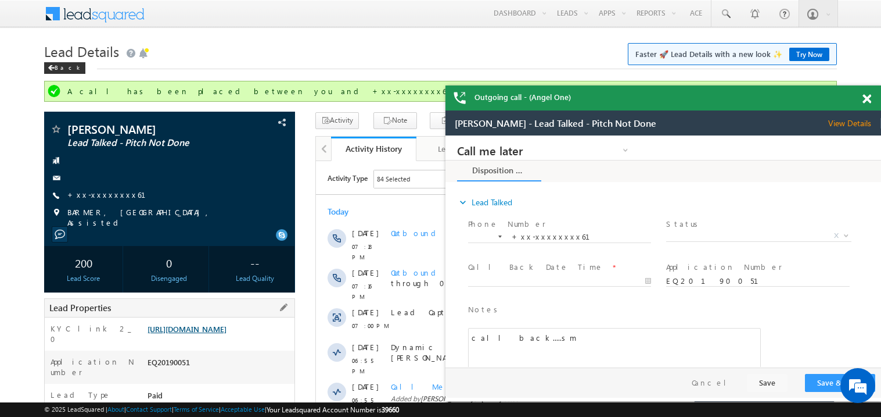
click at [209, 334] on link "https://angelbroking1-pk3em7sa.customui-test.leadsquared.com?leadId=c759e619-01…" at bounding box center [187, 329] width 79 height 10
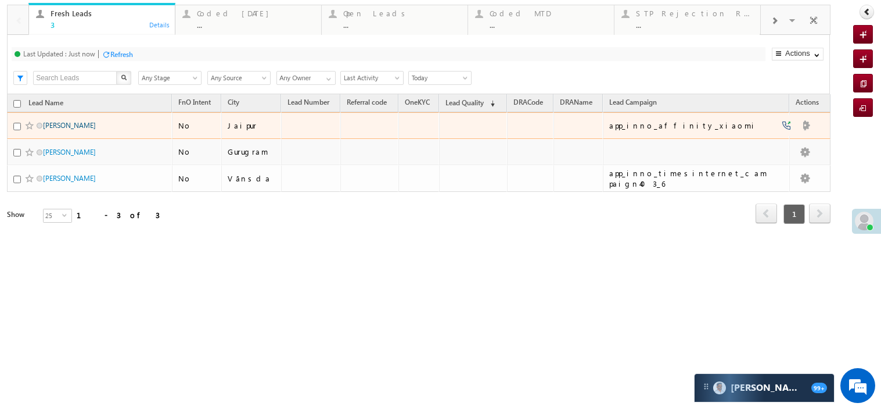
click at [64, 130] on link "SONU SAIN" at bounding box center [69, 125] width 53 height 9
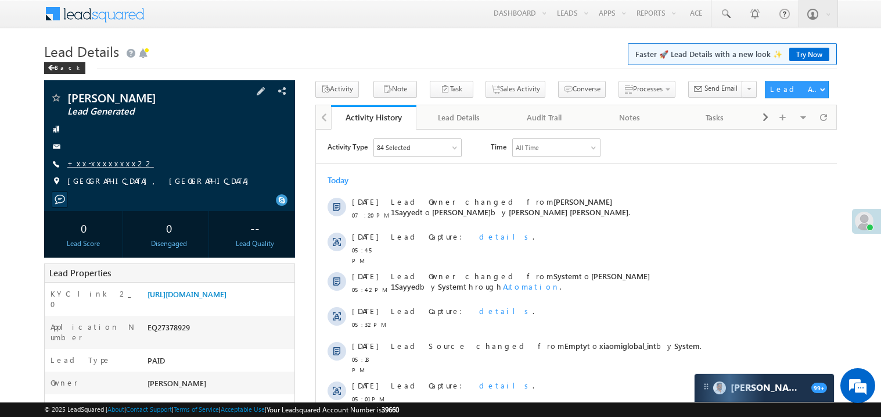
click at [98, 163] on link "+xx-xxxxxxxx22" at bounding box center [110, 163] width 87 height 10
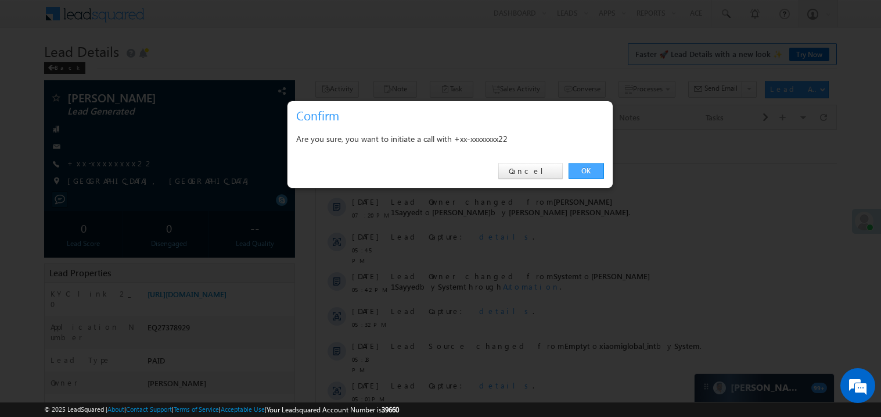
click at [585, 174] on link "OK" at bounding box center [586, 171] width 35 height 16
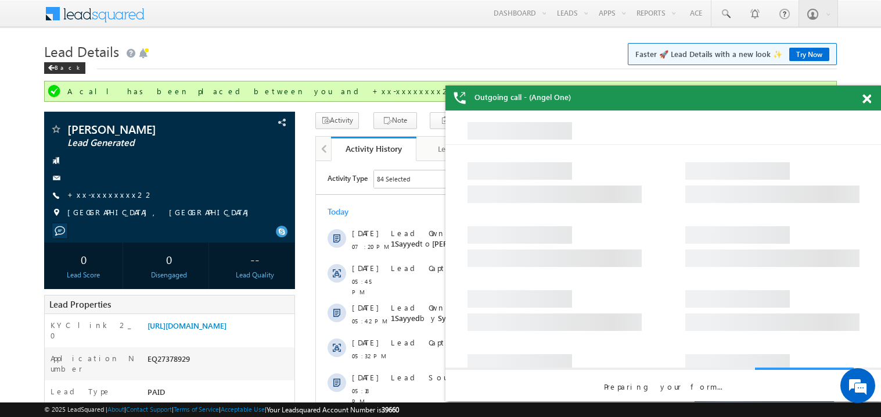
click at [866, 97] on span at bounding box center [867, 99] width 9 height 10
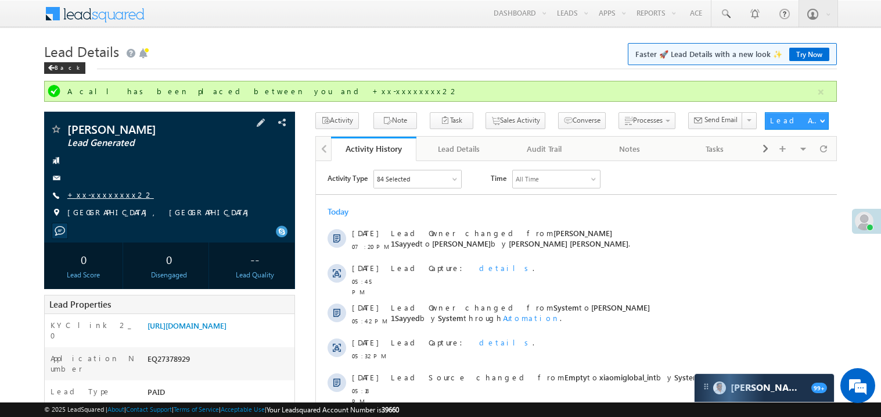
click at [110, 197] on link "+xx-xxxxxxxx22" at bounding box center [110, 194] width 87 height 10
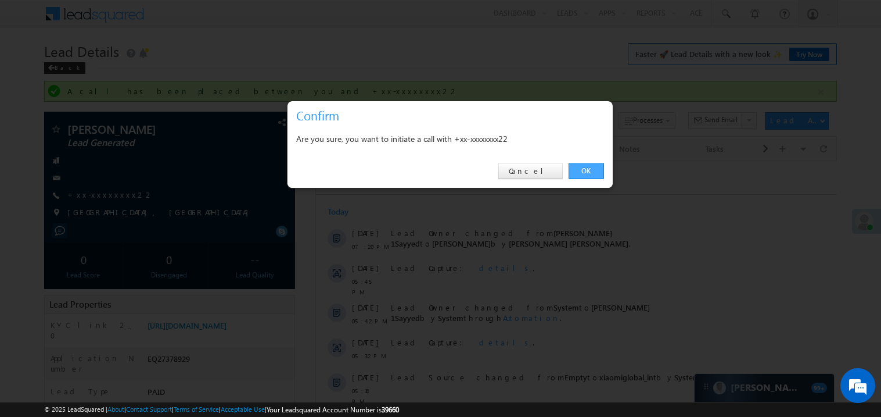
click at [590, 168] on link "OK" at bounding box center [586, 171] width 35 height 16
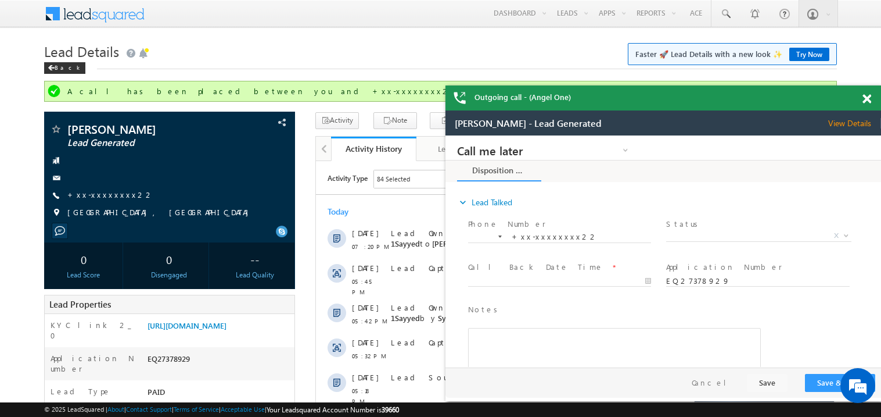
click at [871, 101] on span at bounding box center [867, 99] width 9 height 10
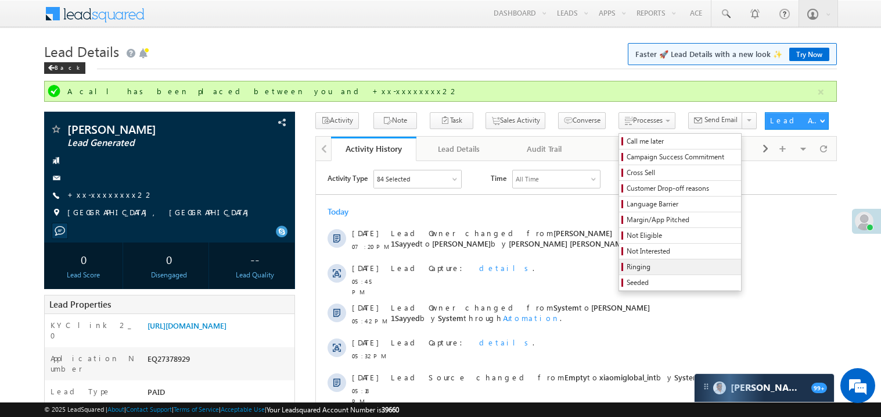
click at [627, 271] on span "Ringing" at bounding box center [682, 266] width 110 height 10
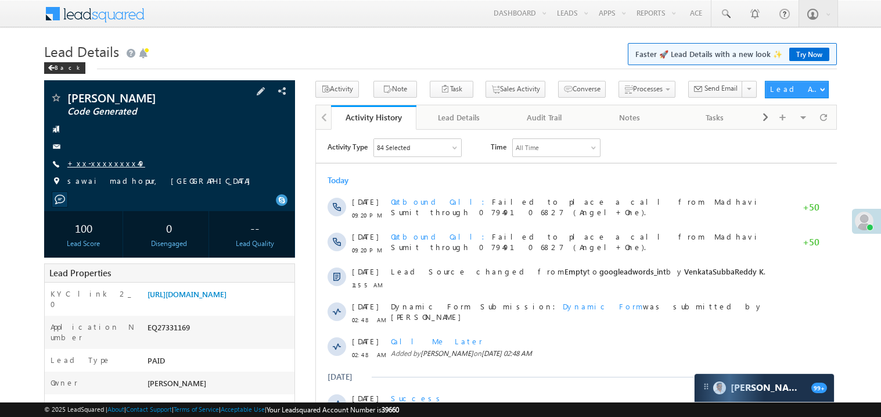
click at [107, 166] on link "+xx-xxxxxxxx49" at bounding box center [106, 163] width 78 height 10
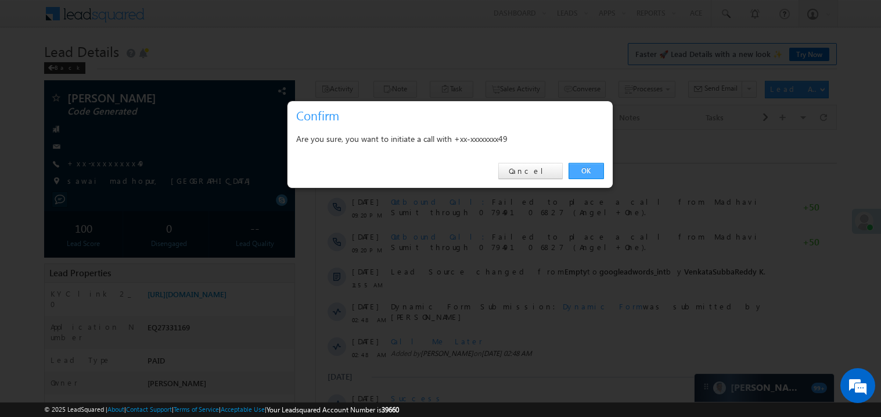
click at [579, 167] on link "OK" at bounding box center [586, 171] width 35 height 16
